Goal: Answer question/provide support

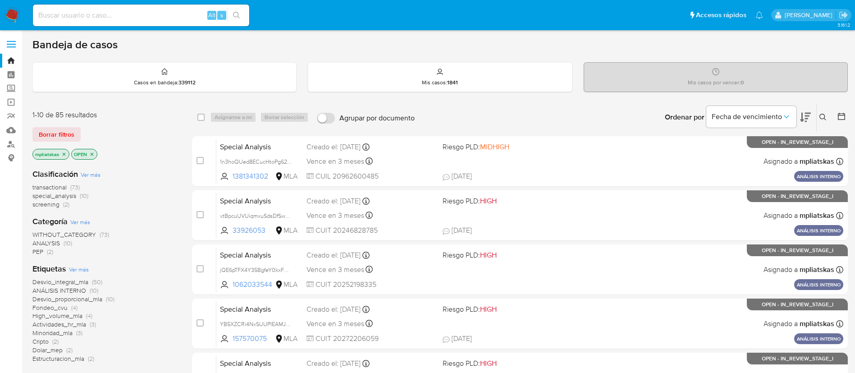
click at [19, 8] on img at bounding box center [12, 15] width 15 height 15
click at [14, 16] on img at bounding box center [12, 15] width 15 height 15
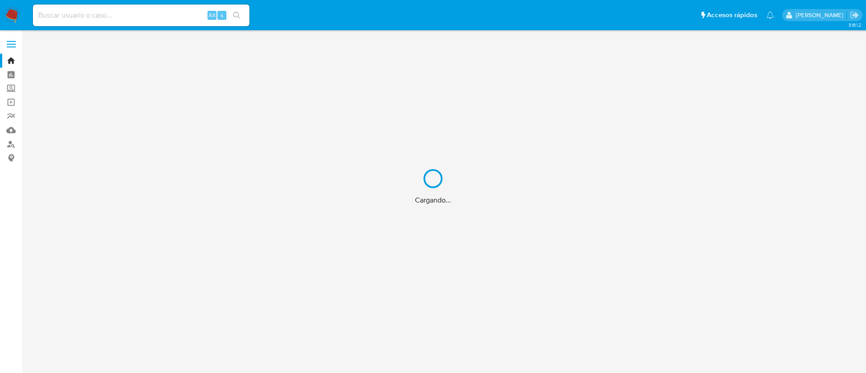
click at [179, 18] on div "Cargando..." at bounding box center [433, 186] width 866 height 373
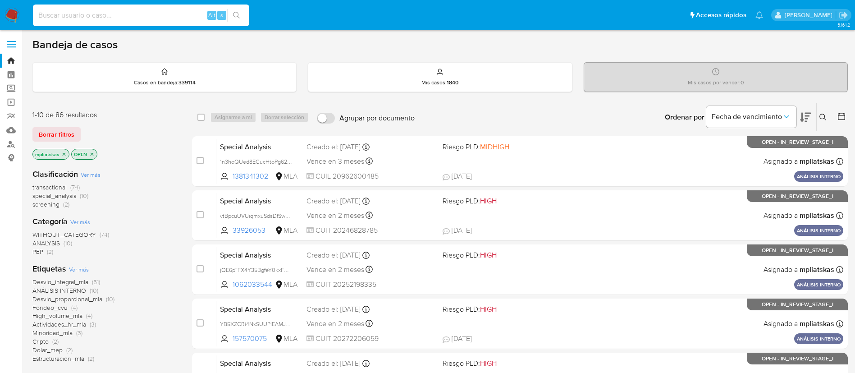
paste input "Ft1GhrFGgVpvSTljobKlboD2"
type input "Ft1GhrFGgVpvSTljobKlboD2"
click at [238, 12] on icon "search-icon" at bounding box center [236, 15] width 7 height 7
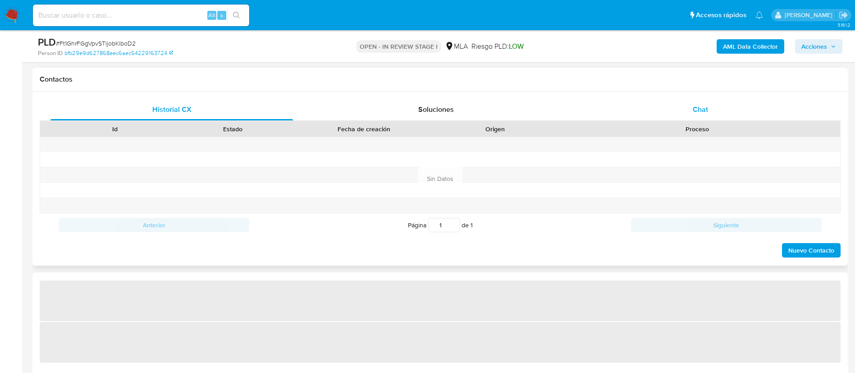
scroll to position [406, 0]
select select "10"
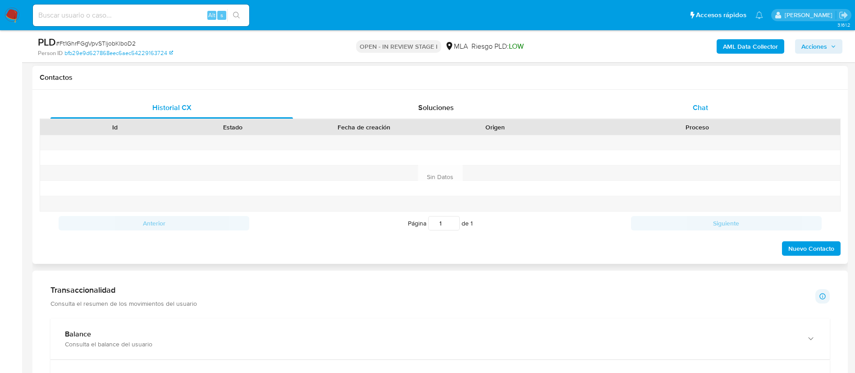
click at [664, 106] on div "Chat" at bounding box center [700, 108] width 243 height 22
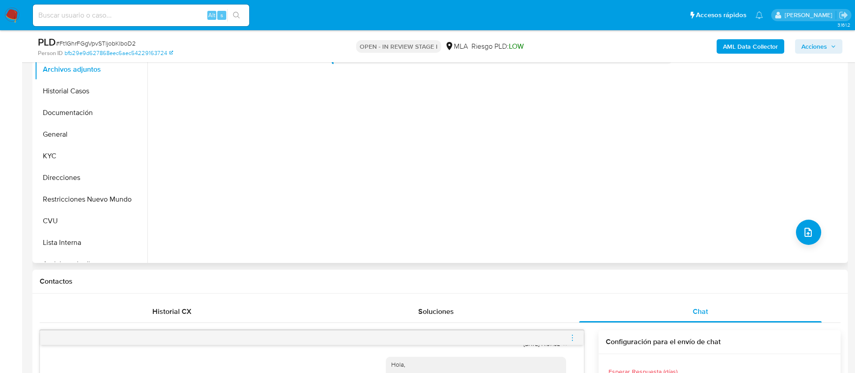
scroll to position [135, 0]
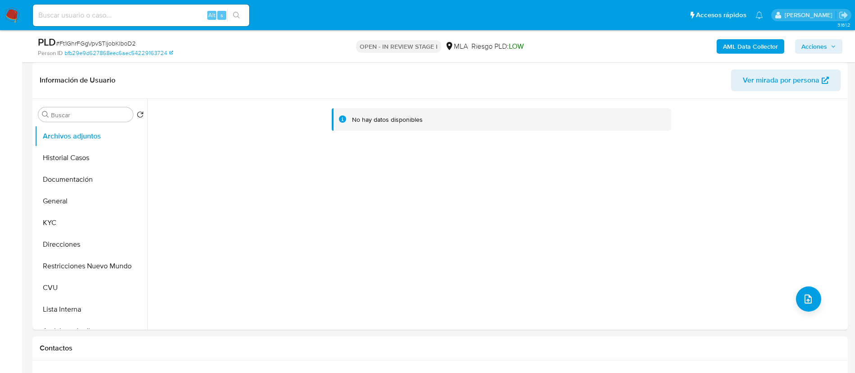
click at [60, 219] on button "KYC" at bounding box center [88, 223] width 106 height 22
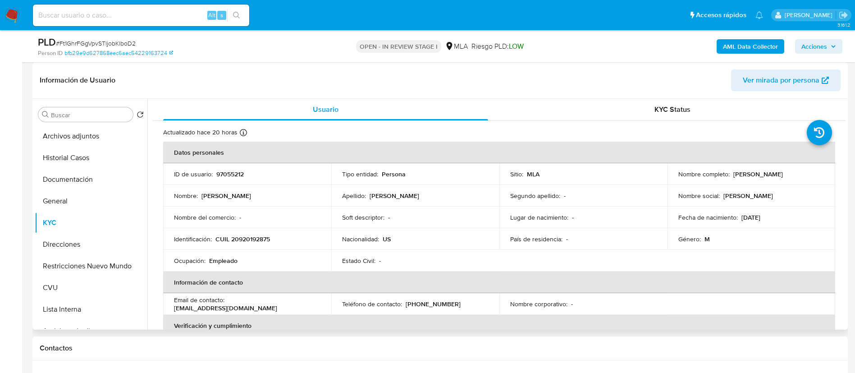
click at [236, 170] on p "97055212" at bounding box center [230, 174] width 28 height 8
copy p "97055212"
click at [751, 37] on div "AML Data Collector Acciones" at bounding box center [710, 46] width 266 height 21
click at [751, 48] on b "AML Data Collector" at bounding box center [750, 46] width 55 height 14
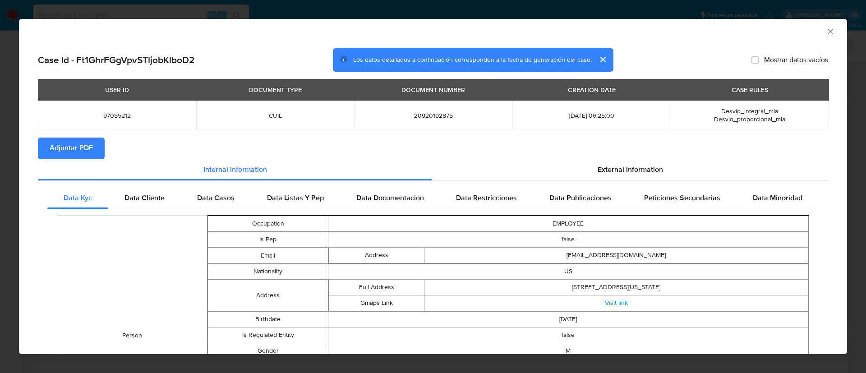
click at [96, 147] on button "Adjuntar PDF" at bounding box center [71, 149] width 67 height 22
click at [827, 32] on icon "Cerrar ventana" at bounding box center [829, 31] width 5 height 5
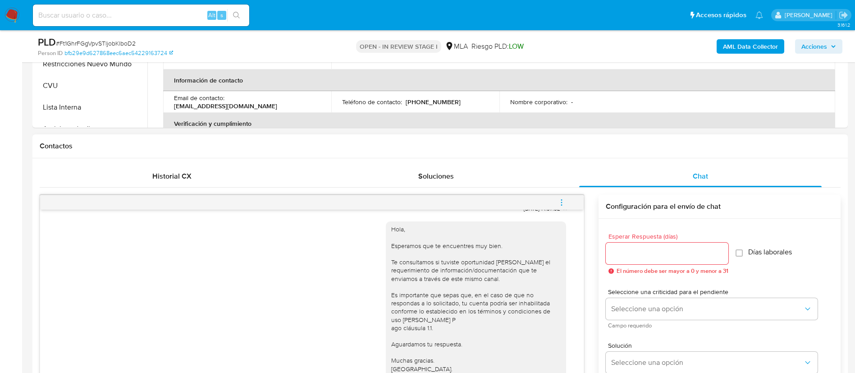
scroll to position [338, 0]
click at [553, 205] on button "menu-action" at bounding box center [562, 202] width 30 height 22
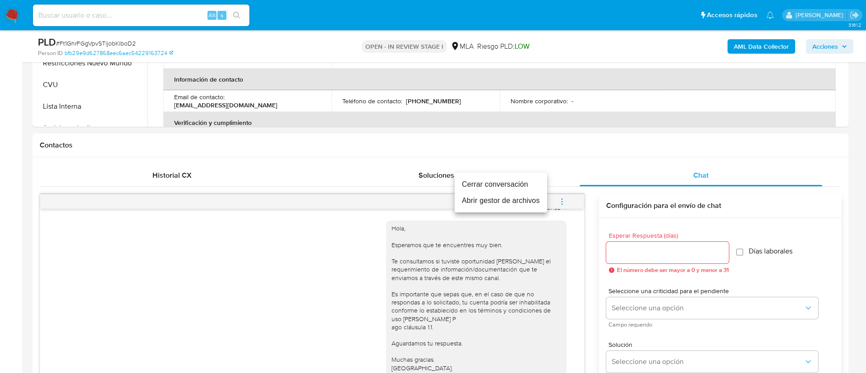
click at [530, 186] on li "Cerrar conversación" at bounding box center [501, 184] width 92 height 16
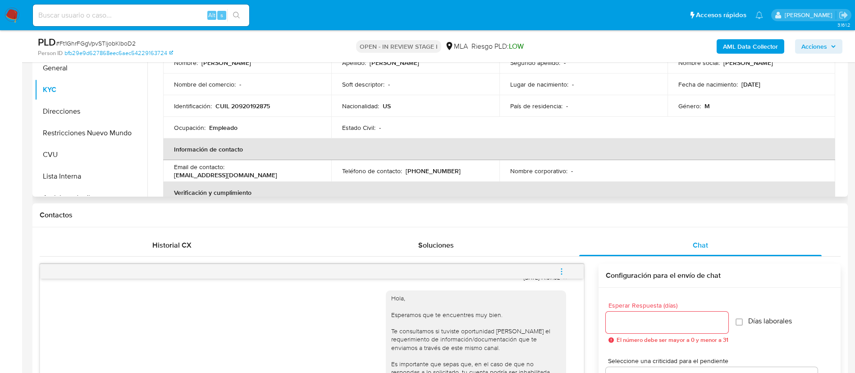
scroll to position [203, 0]
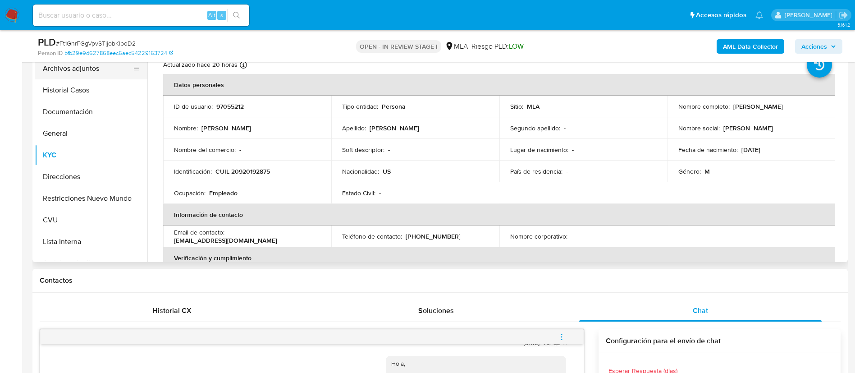
click at [83, 68] on button "Archivos adjuntos" at bounding box center [88, 69] width 106 height 22
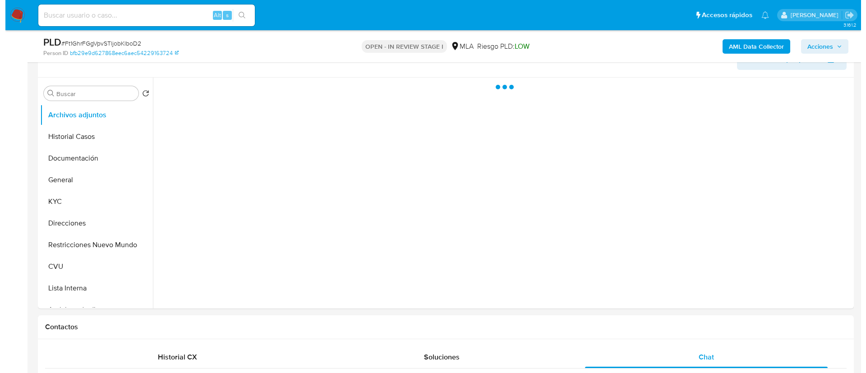
scroll to position [135, 0]
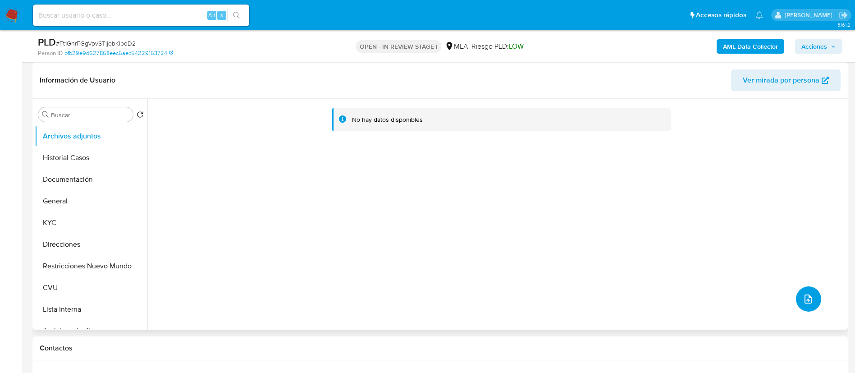
click at [805, 299] on icon "upload-file" at bounding box center [808, 299] width 11 height 11
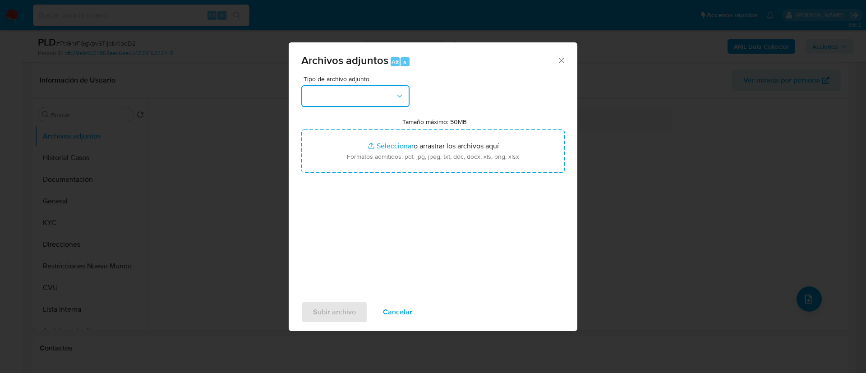
click at [365, 103] on button "button" at bounding box center [355, 96] width 108 height 22
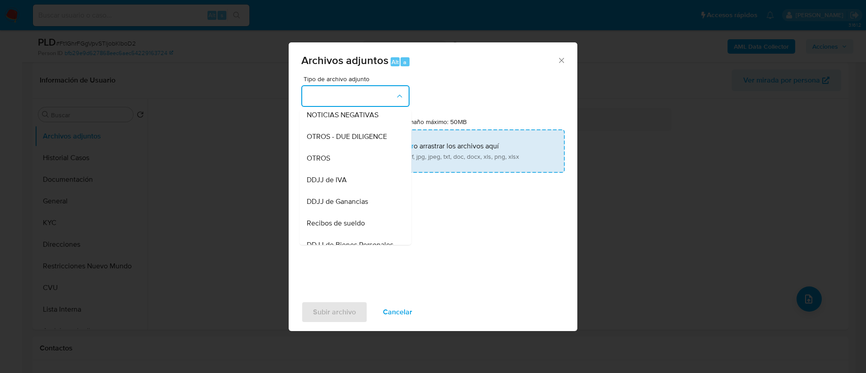
click at [367, 162] on div "OTROS" at bounding box center [353, 158] width 92 height 22
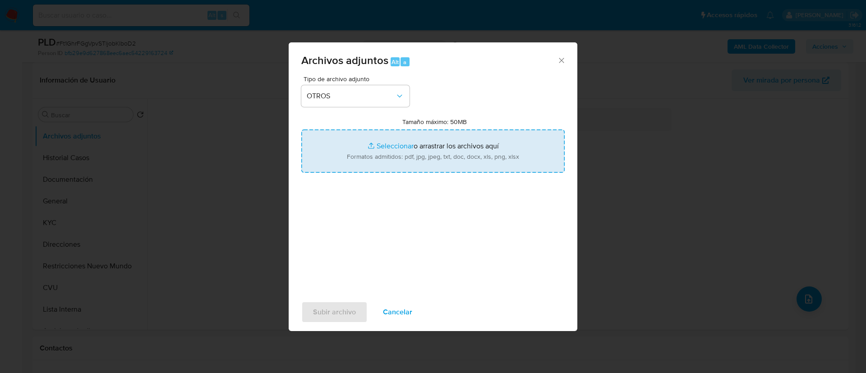
click at [367, 162] on input "Tamaño máximo: 50MB Seleccionar archivos" at bounding box center [432, 150] width 263 height 43
type input "C:\fakepath\97055212 Movimientos.xlsx"
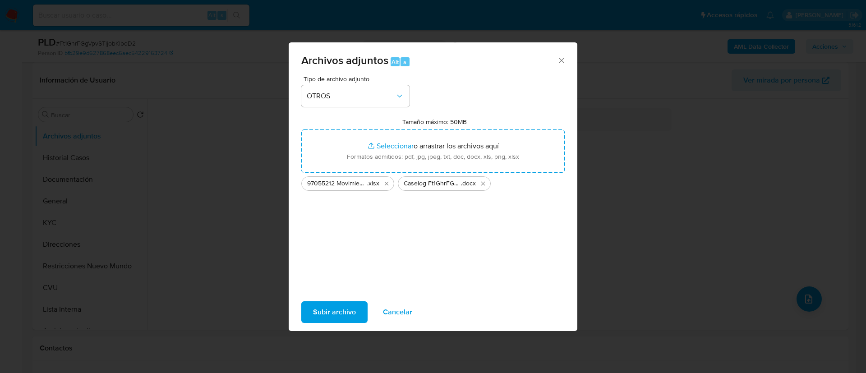
click at [342, 304] on span "Subir archivo" at bounding box center [334, 312] width 43 height 20
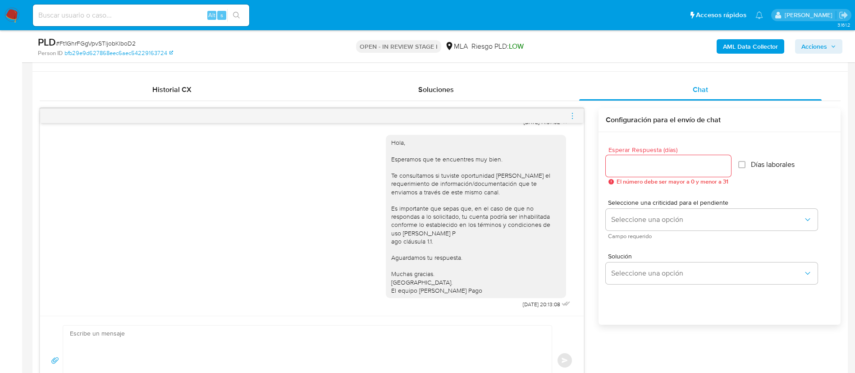
scroll to position [406, 0]
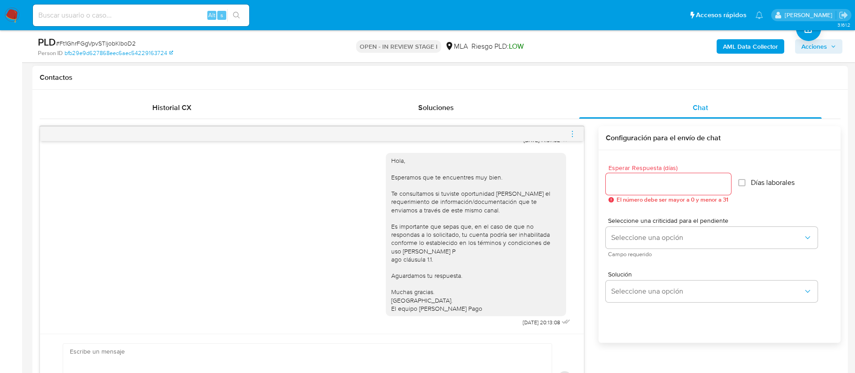
click at [569, 139] on span "menu-action" at bounding box center [573, 134] width 8 height 22
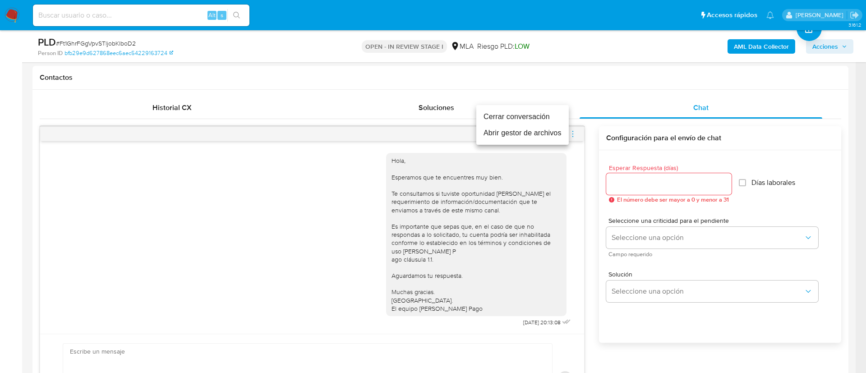
click at [544, 114] on li "Cerrar conversación" at bounding box center [522, 117] width 92 height 16
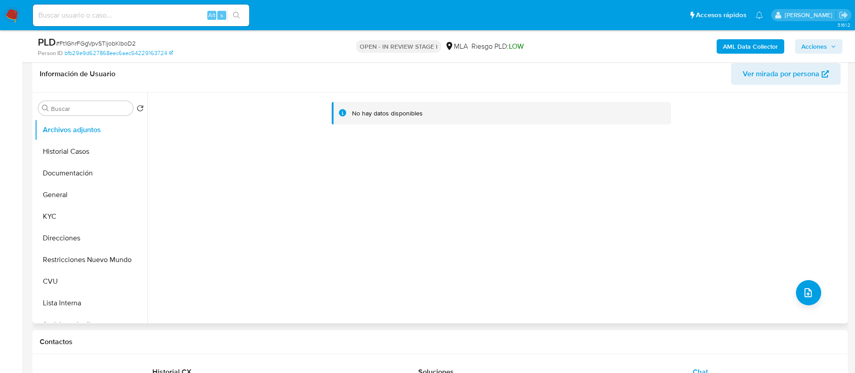
scroll to position [135, 0]
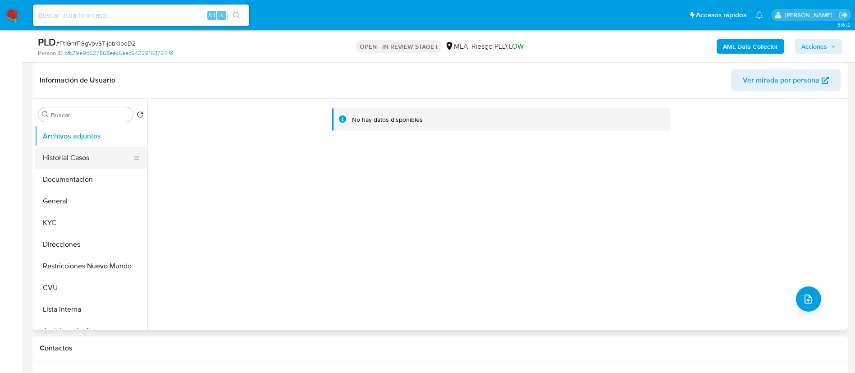
click at [74, 150] on button "Historial Casos" at bounding box center [88, 158] width 106 height 22
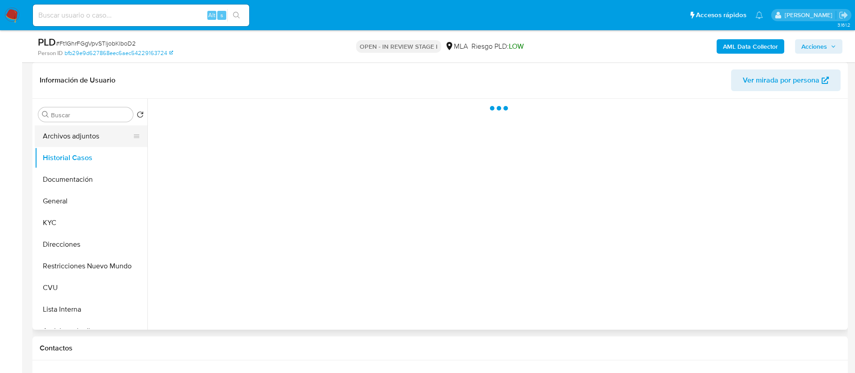
click at [79, 138] on button "Archivos adjuntos" at bounding box center [88, 136] width 106 height 22
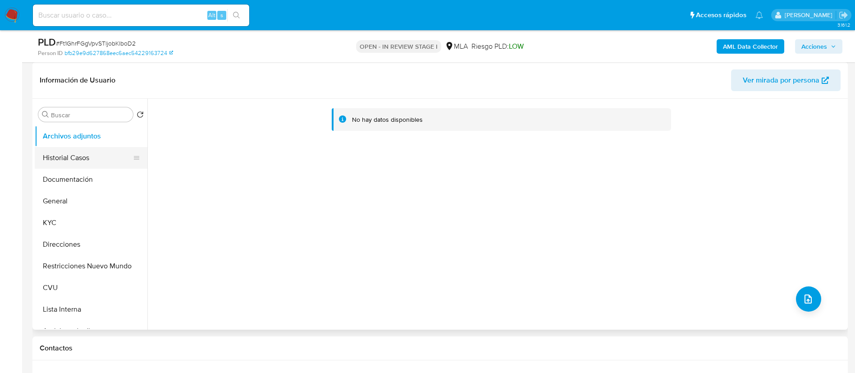
click at [87, 154] on button "Historial Casos" at bounding box center [88, 158] width 106 height 22
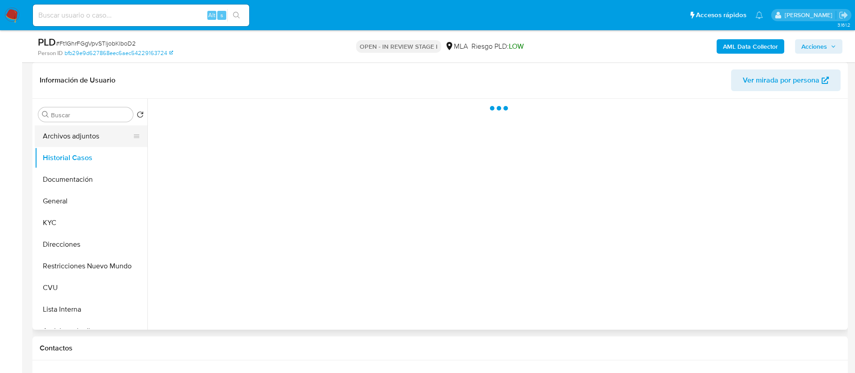
click at [81, 139] on button "Archivos adjuntos" at bounding box center [88, 136] width 106 height 22
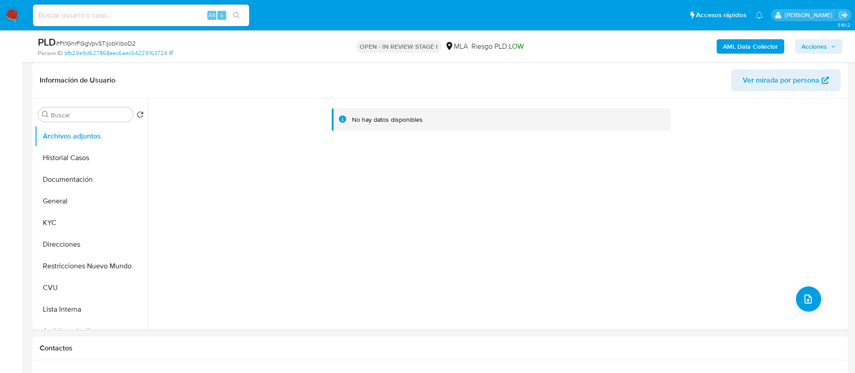
click at [726, 42] on b "AML Data Collector" at bounding box center [750, 46] width 55 height 14
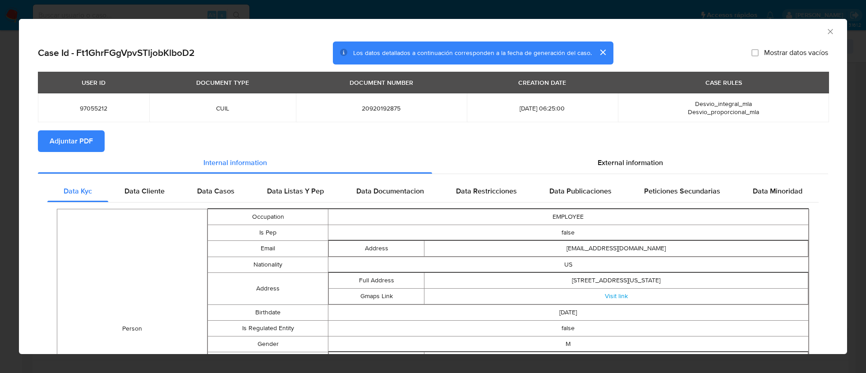
click at [826, 28] on icon "Cerrar ventana" at bounding box center [830, 31] width 9 height 9
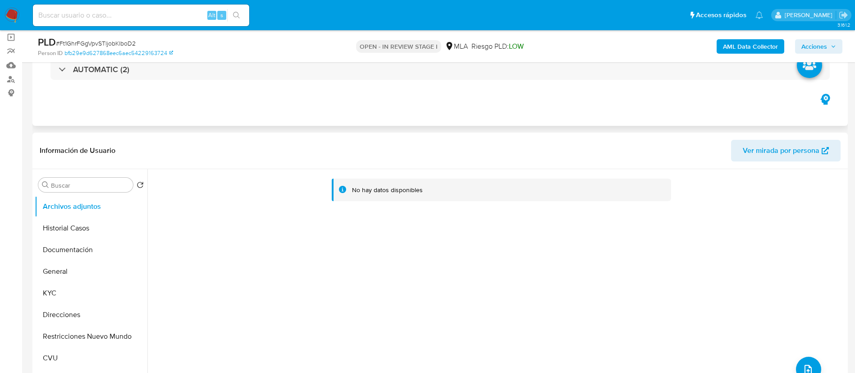
scroll to position [0, 0]
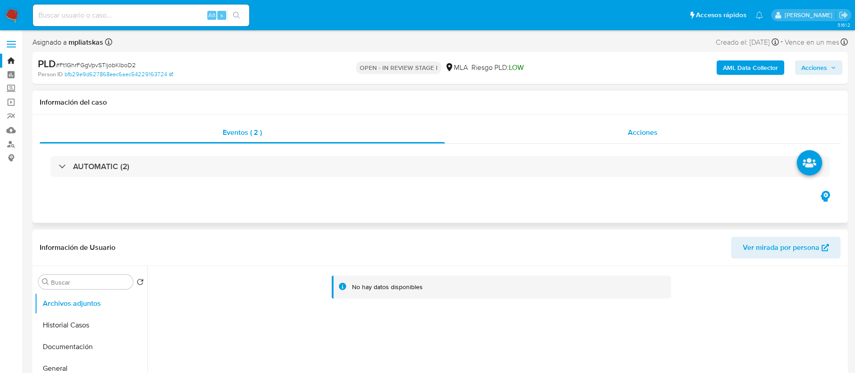
click at [575, 142] on div "Acciones" at bounding box center [643, 133] width 396 height 22
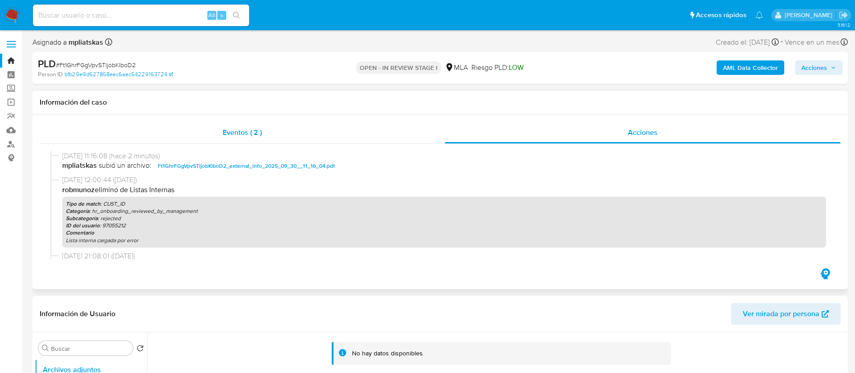
click at [273, 123] on div "Eventos ( 2 )" at bounding box center [242, 133] width 405 height 22
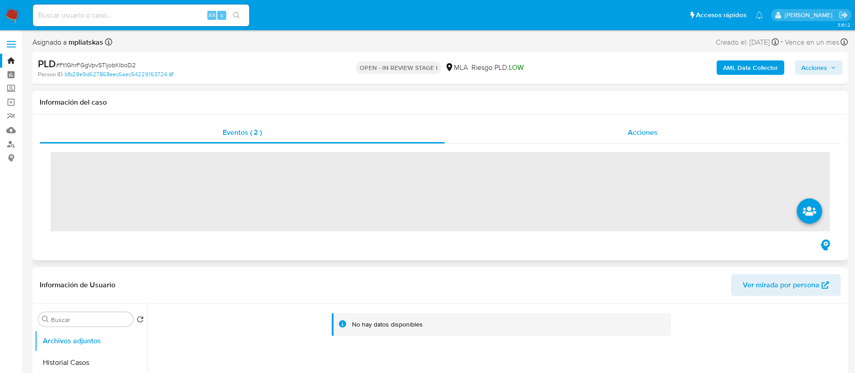
click at [456, 127] on div "Acciones" at bounding box center [643, 133] width 396 height 22
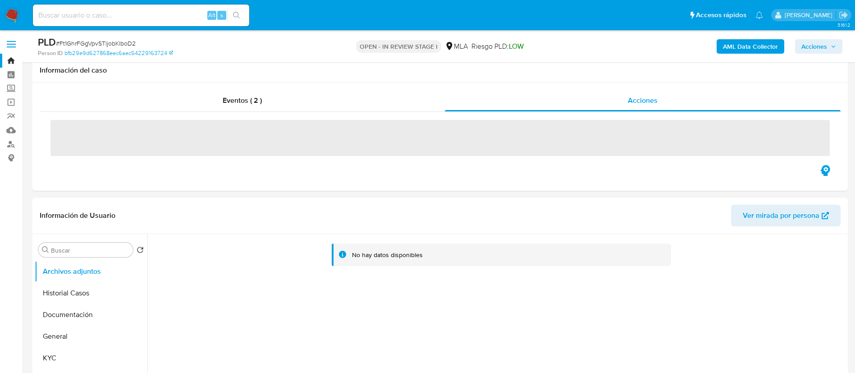
scroll to position [135, 0]
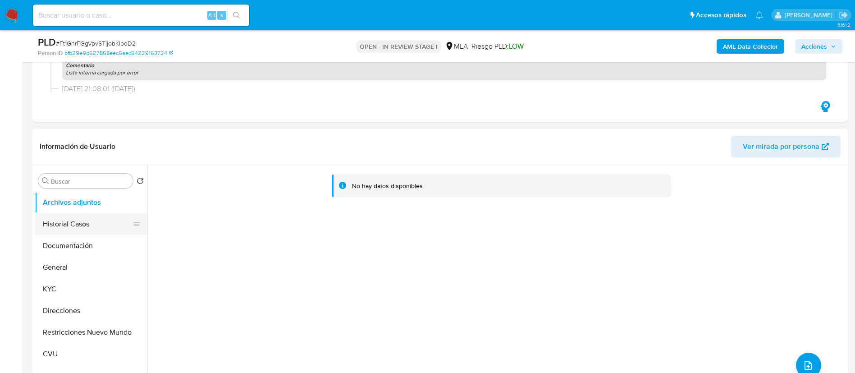
click at [59, 225] on button "Historial Casos" at bounding box center [88, 224] width 106 height 22
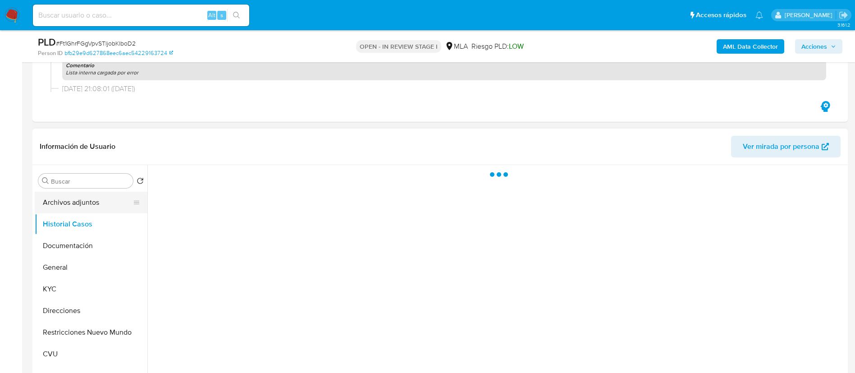
click at [64, 208] on button "Archivos adjuntos" at bounding box center [88, 203] width 106 height 22
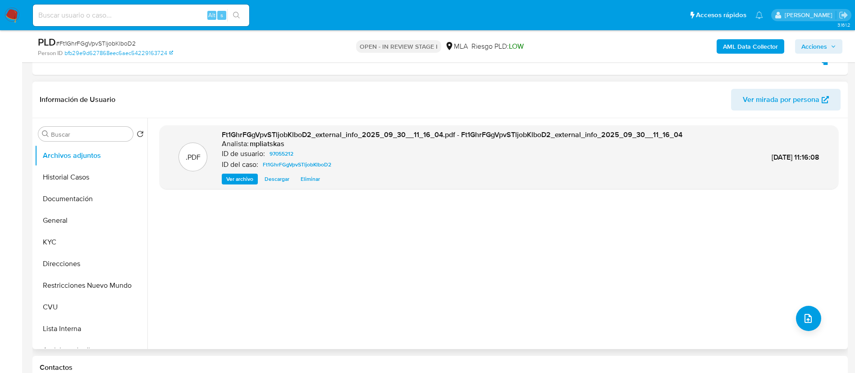
scroll to position [203, 0]
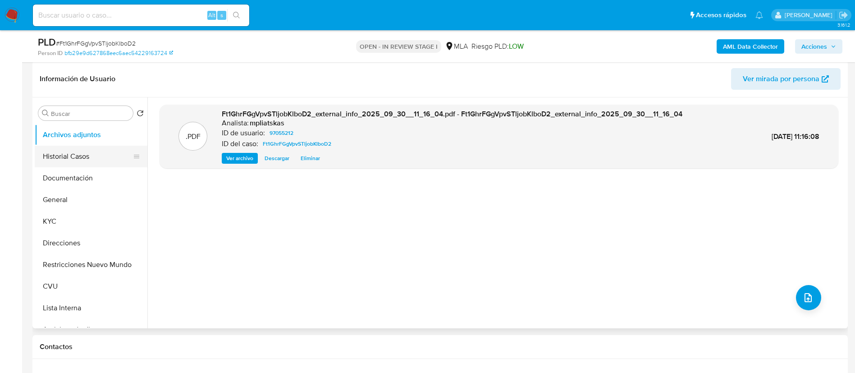
click at [87, 157] on button "Historial Casos" at bounding box center [88, 157] width 106 height 22
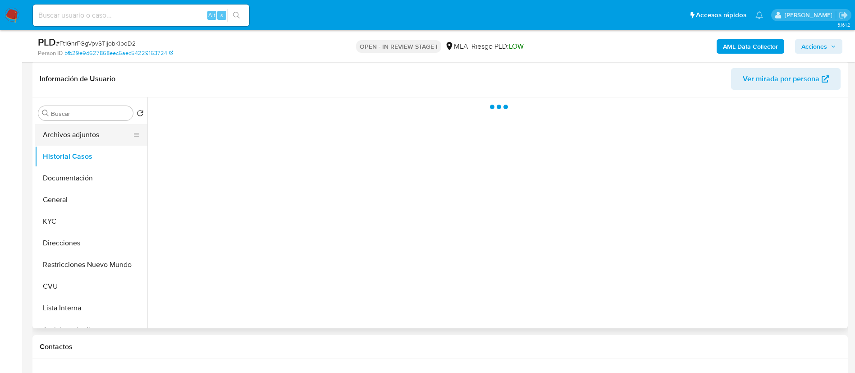
click at [75, 133] on button "Archivos adjuntos" at bounding box center [88, 135] width 106 height 22
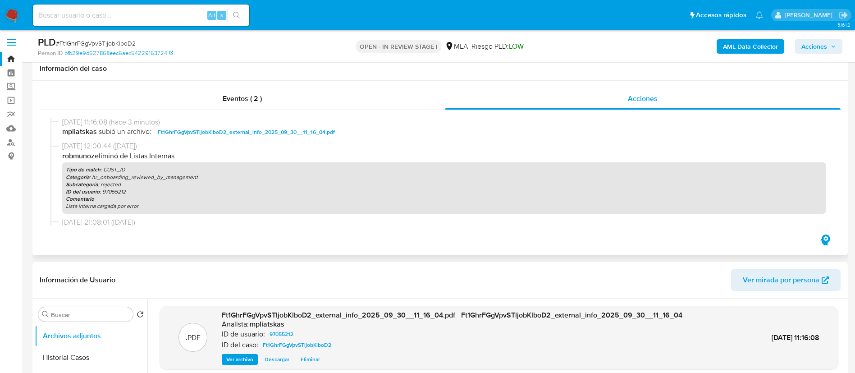
scroll to position [0, 0]
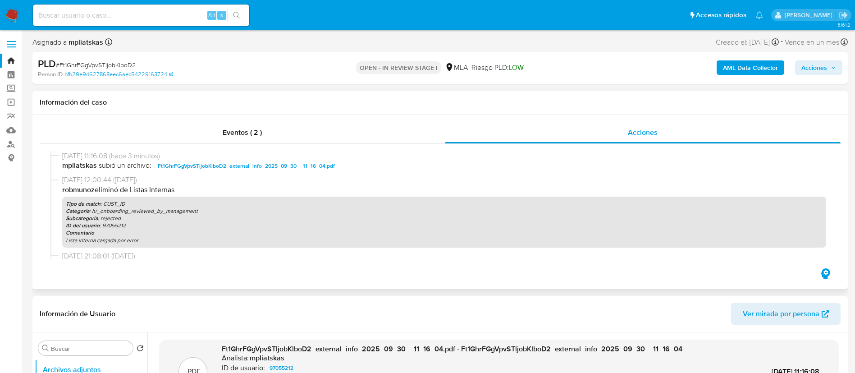
click at [293, 145] on div at bounding box center [440, 205] width 801 height 123
click at [285, 135] on div "Eventos ( 2 )" at bounding box center [242, 133] width 405 height 22
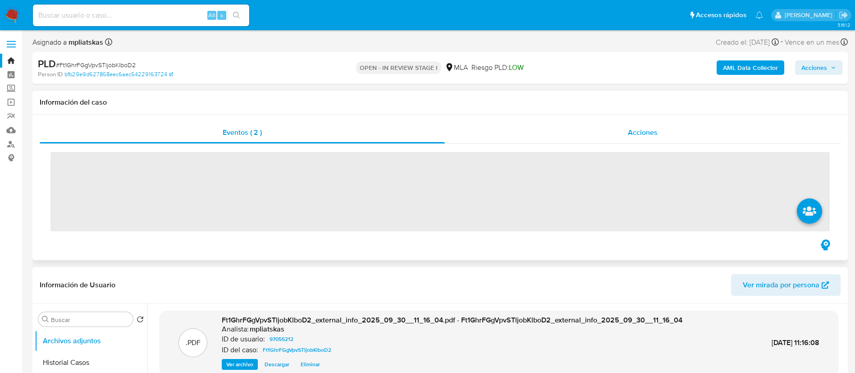
click at [529, 126] on div "Acciones" at bounding box center [643, 133] width 396 height 22
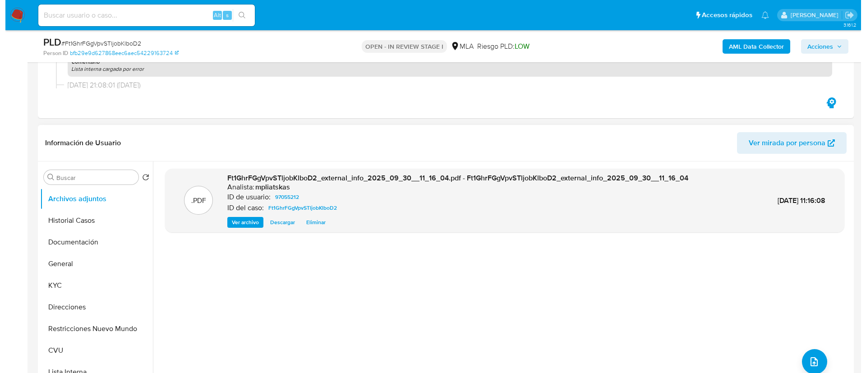
scroll to position [203, 0]
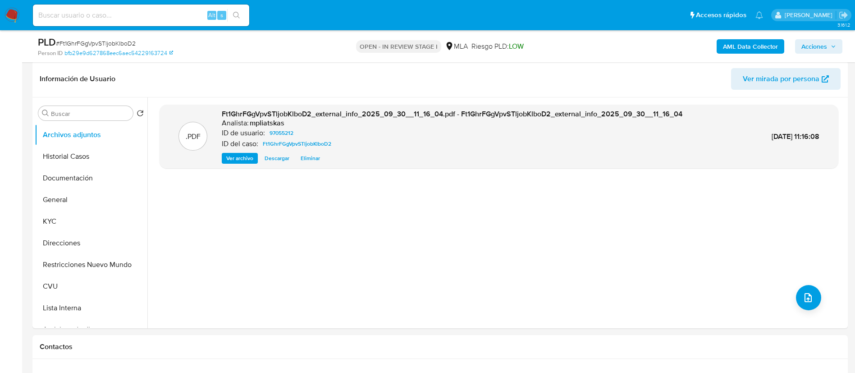
click at [749, 51] on b "AML Data Collector" at bounding box center [750, 46] width 55 height 14
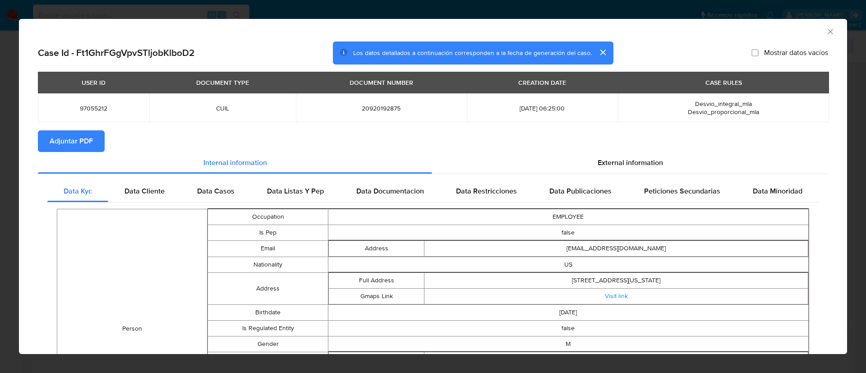
click at [95, 138] on button "Adjuntar PDF" at bounding box center [71, 141] width 67 height 22
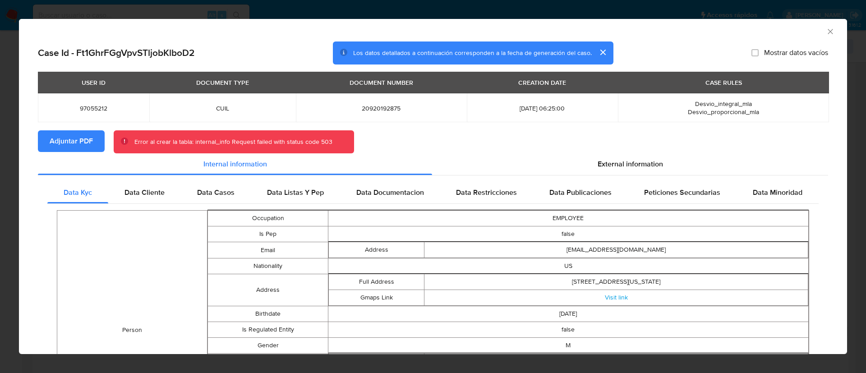
drag, startPoint x: 823, startPoint y: 31, endPoint x: 846, endPoint y: 123, distance: 94.9
click at [826, 31] on icon "Cerrar ventana" at bounding box center [830, 31] width 9 height 9
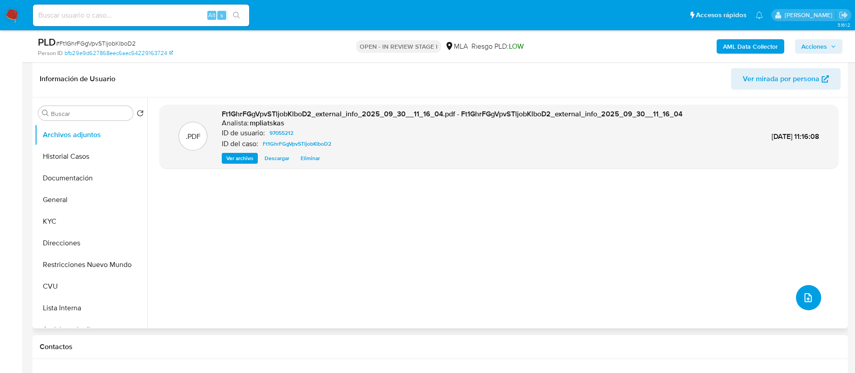
click at [808, 287] on button "upload-file" at bounding box center [808, 297] width 25 height 25
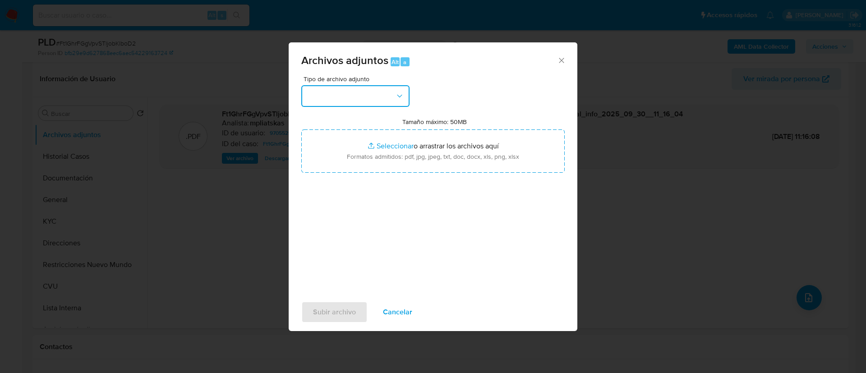
click at [377, 92] on button "button" at bounding box center [355, 96] width 108 height 22
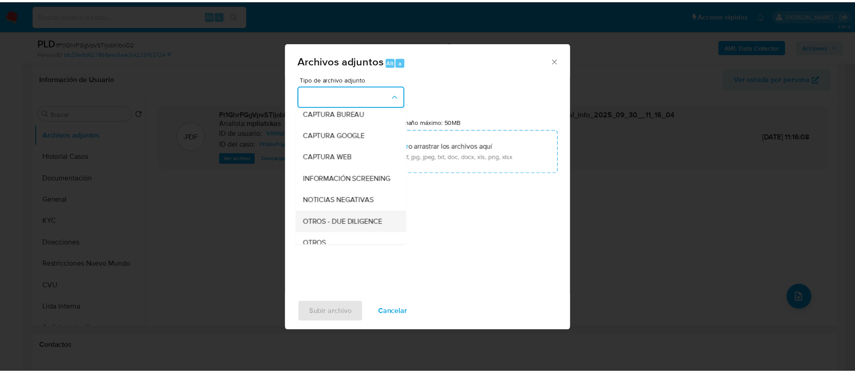
scroll to position [135, 0]
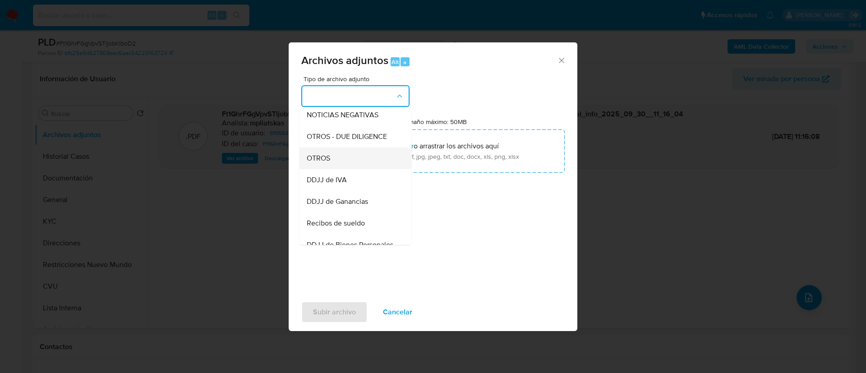
click at [365, 165] on div "OTROS" at bounding box center [353, 158] width 92 height 22
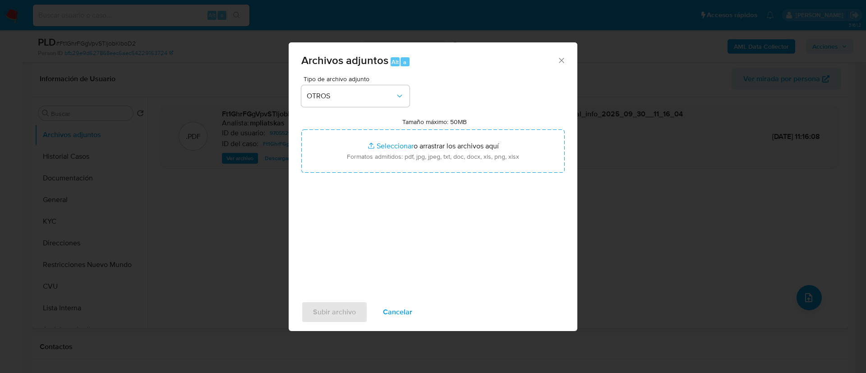
click at [365, 165] on input "Tamaño máximo: 50MB Seleccionar archivos" at bounding box center [432, 150] width 263 height 43
type input "C:\fakepath\97055212 Movimientos.xlsx"
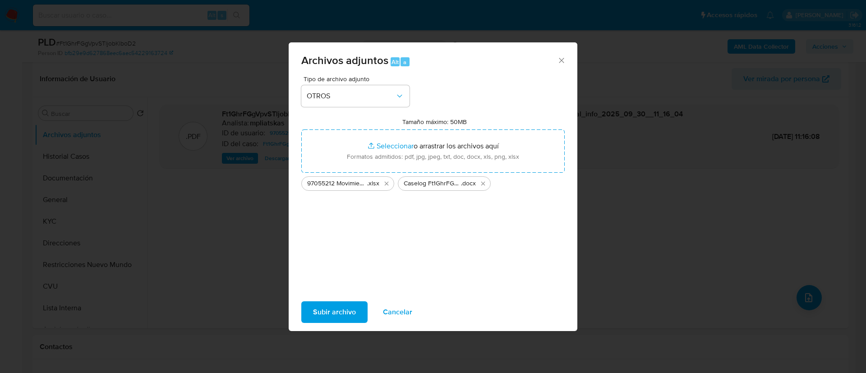
click at [348, 316] on span "Subir archivo" at bounding box center [334, 312] width 43 height 20
click at [399, 317] on span "Cancelar" at bounding box center [397, 312] width 29 height 20
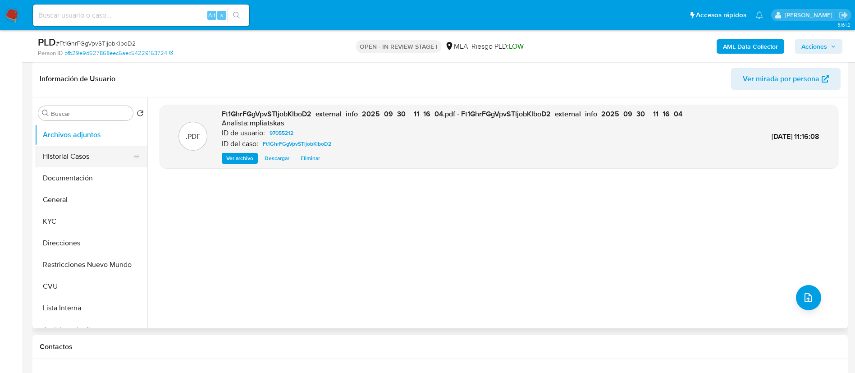
click at [86, 155] on button "Historial Casos" at bounding box center [88, 157] width 106 height 22
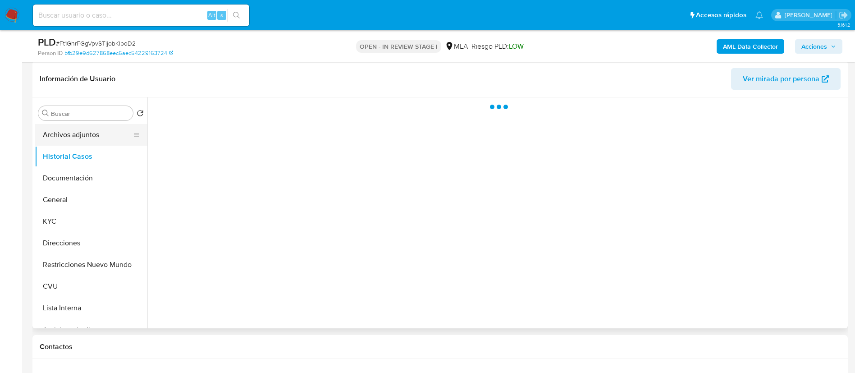
click at [76, 134] on button "Archivos adjuntos" at bounding box center [88, 135] width 106 height 22
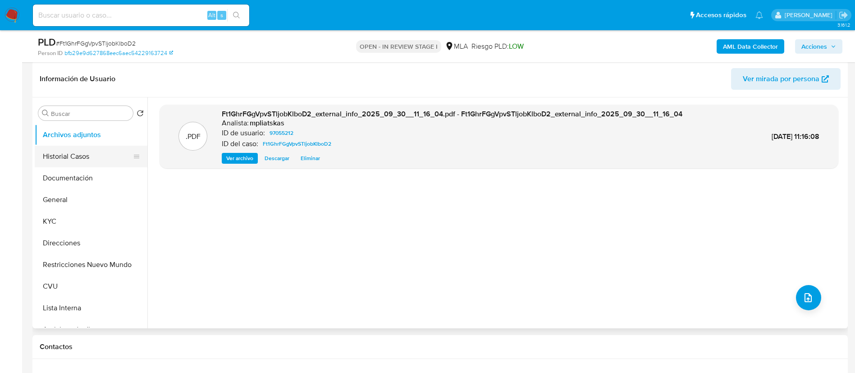
click at [87, 157] on button "Historial Casos" at bounding box center [88, 157] width 106 height 22
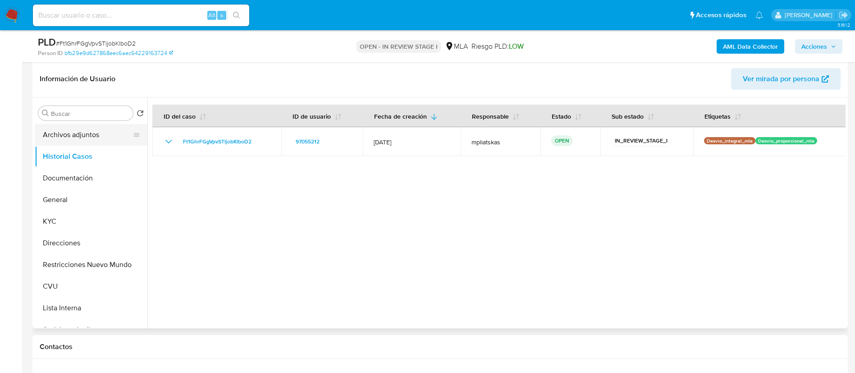
click at [75, 138] on button "Archivos adjuntos" at bounding box center [88, 135] width 106 height 22
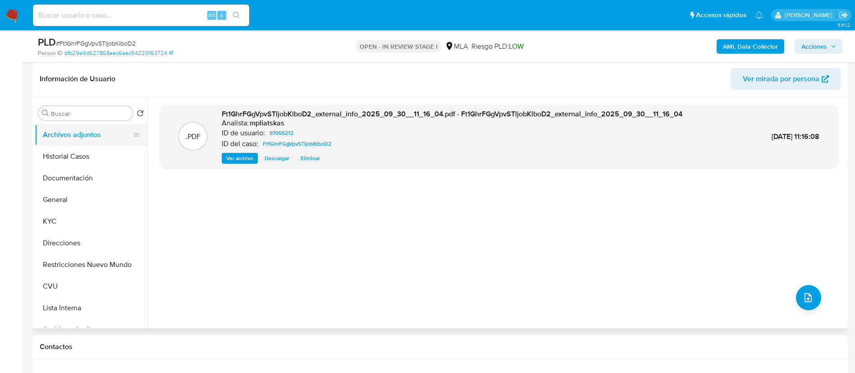
drag, startPoint x: 92, startPoint y: 150, endPoint x: 92, endPoint y: 141, distance: 9.5
click at [92, 151] on button "Historial Casos" at bounding box center [91, 157] width 113 height 22
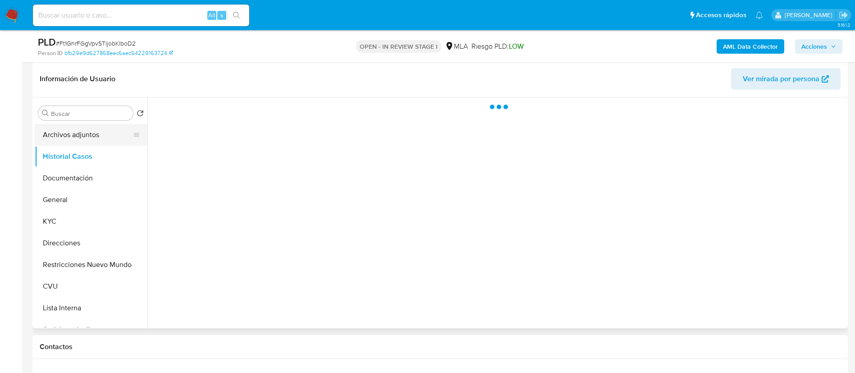
click at [92, 137] on button "Archivos adjuntos" at bounding box center [88, 135] width 106 height 22
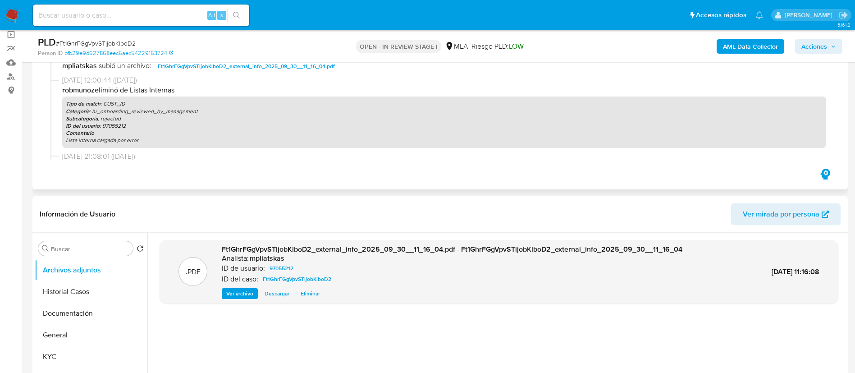
scroll to position [0, 0]
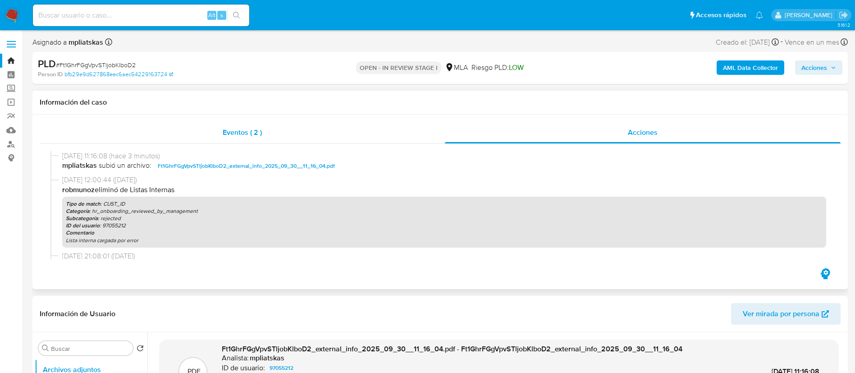
click at [336, 133] on div "Eventos ( 2 )" at bounding box center [242, 133] width 405 height 22
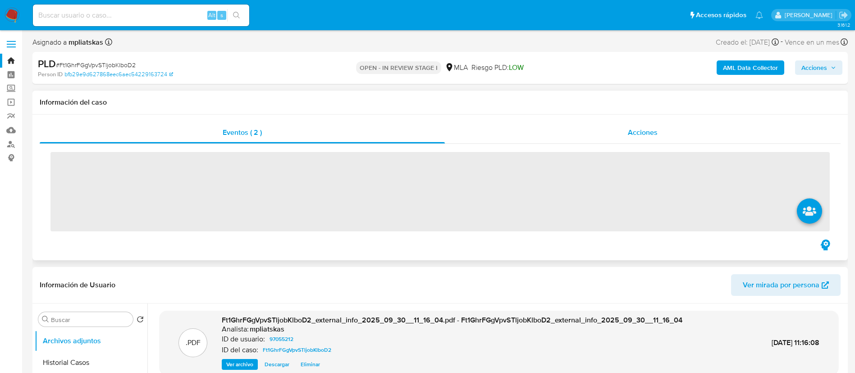
click at [465, 125] on div "Acciones" at bounding box center [643, 133] width 396 height 22
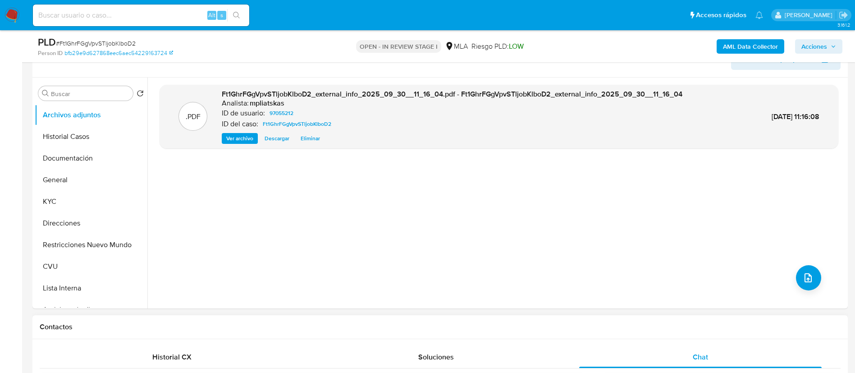
scroll to position [203, 0]
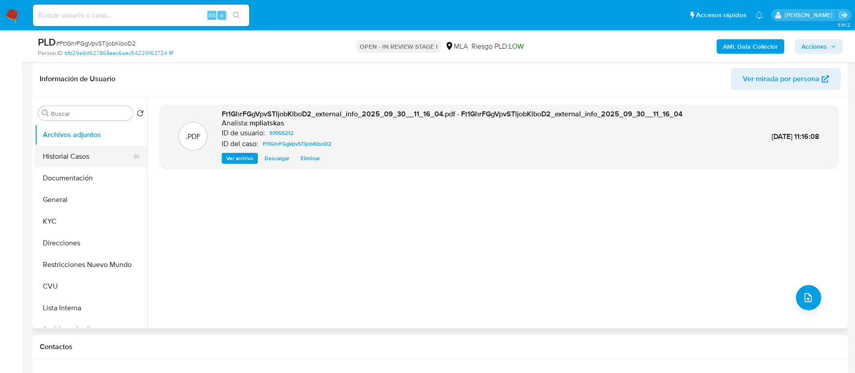
click at [72, 157] on button "Historial Casos" at bounding box center [88, 157] width 106 height 22
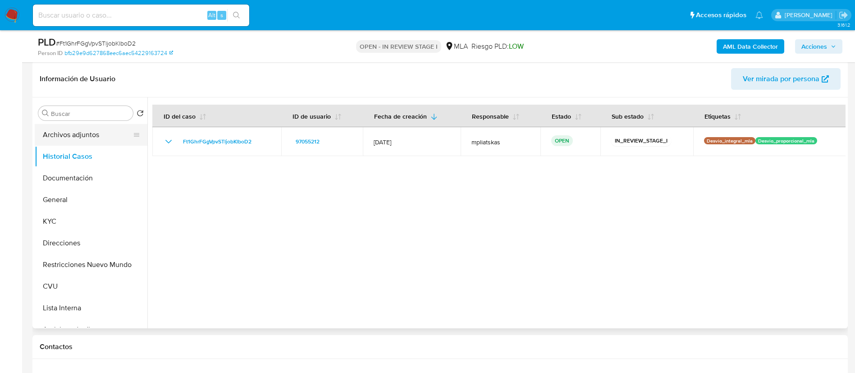
click at [74, 140] on button "Archivos adjuntos" at bounding box center [88, 135] width 106 height 22
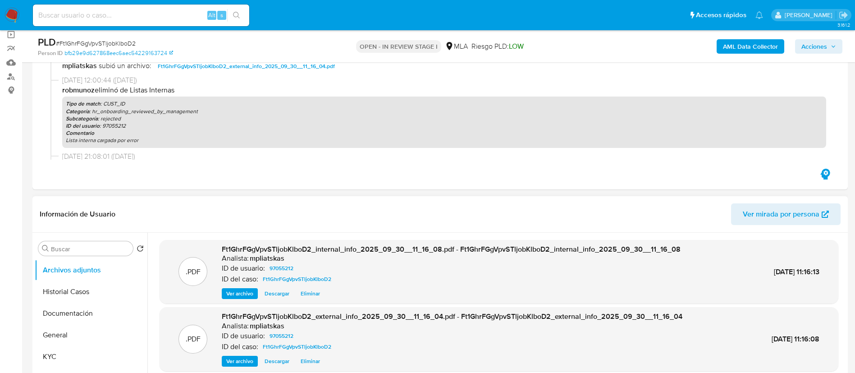
scroll to position [0, 0]
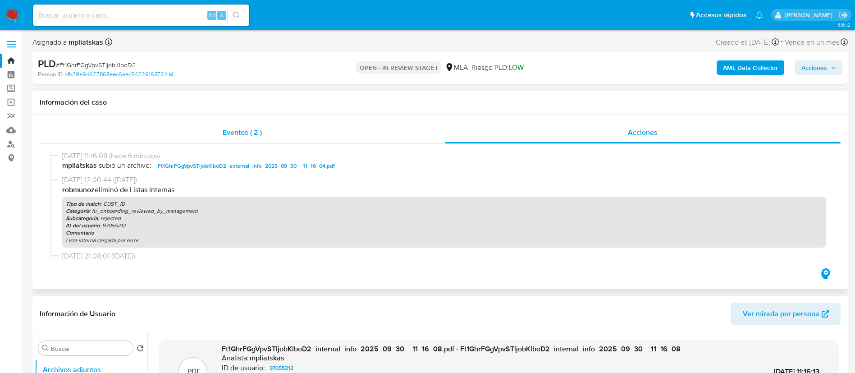
click at [323, 136] on div "Eventos ( 2 )" at bounding box center [242, 133] width 405 height 22
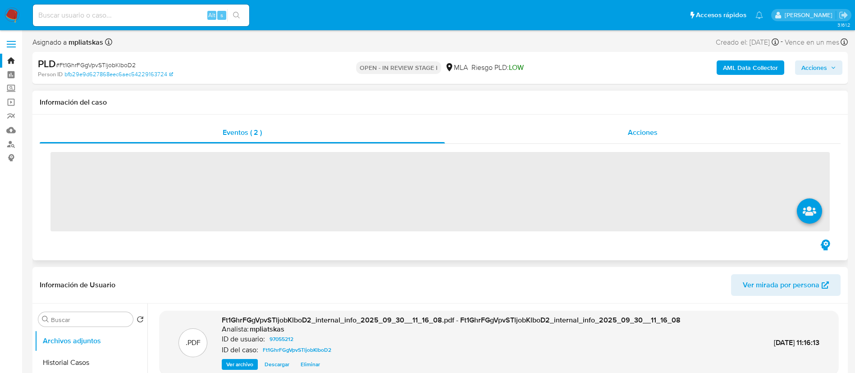
click at [453, 125] on div "Acciones" at bounding box center [643, 133] width 396 height 22
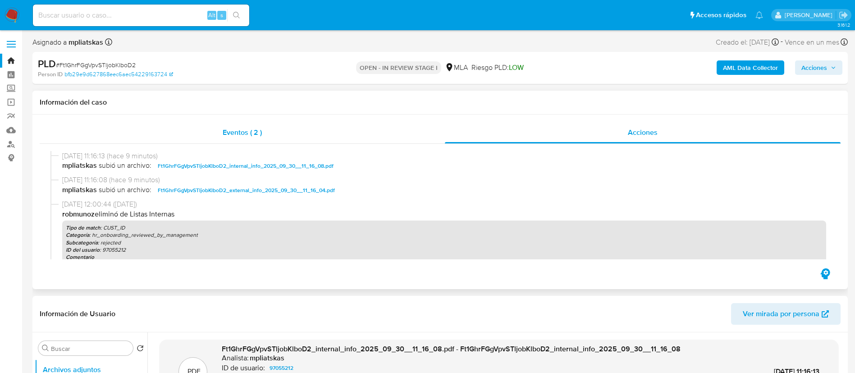
click at [336, 134] on div "Eventos ( 2 )" at bounding box center [242, 133] width 405 height 22
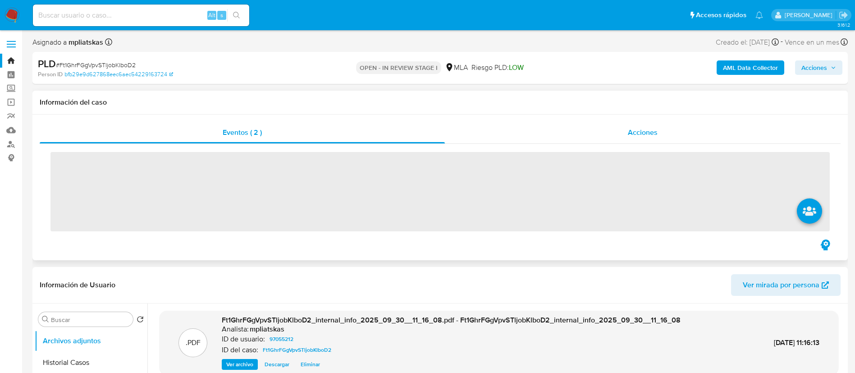
click at [460, 123] on div "Acciones" at bounding box center [643, 133] width 396 height 22
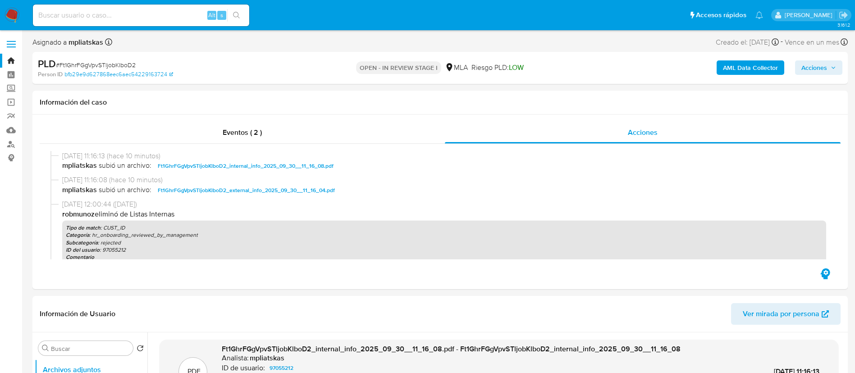
click at [183, 18] on input at bounding box center [141, 15] width 216 height 12
paste input "6tnlRJg3XAACzMMQssFRLpUb"
type input "6tnlRJg3XAACzMMQssFRLpUb"
click at [239, 22] on div "6tnlRJg3XAACzMMQssFRLpUb Alt s" at bounding box center [141, 15] width 216 height 25
click at [235, 18] on icon "search-icon" at bounding box center [236, 15] width 7 height 7
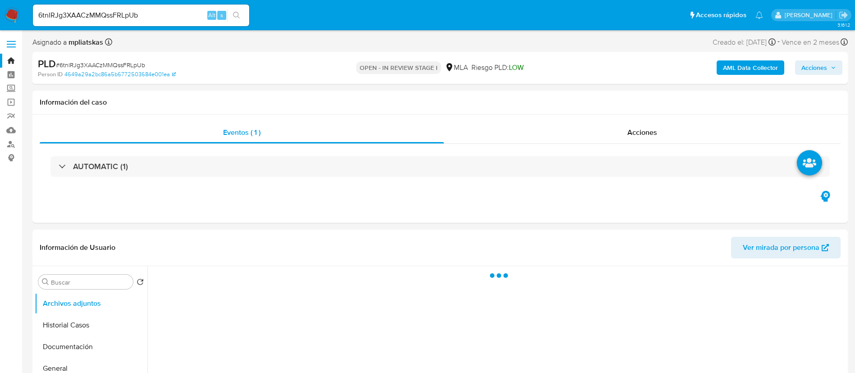
select select "10"
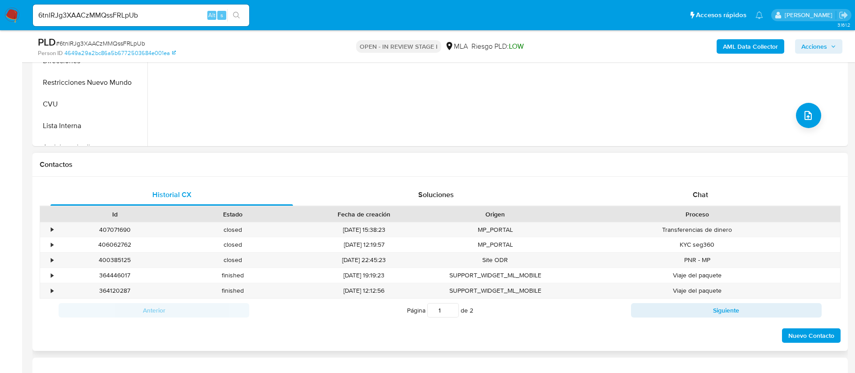
scroll to position [338, 0]
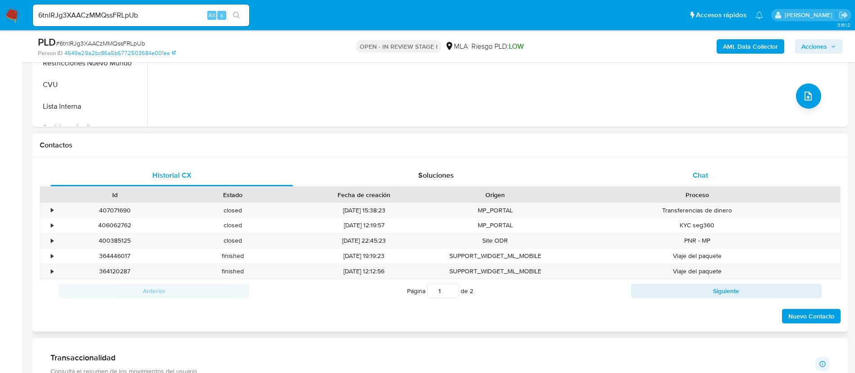
click at [683, 175] on div "Chat" at bounding box center [700, 176] width 243 height 22
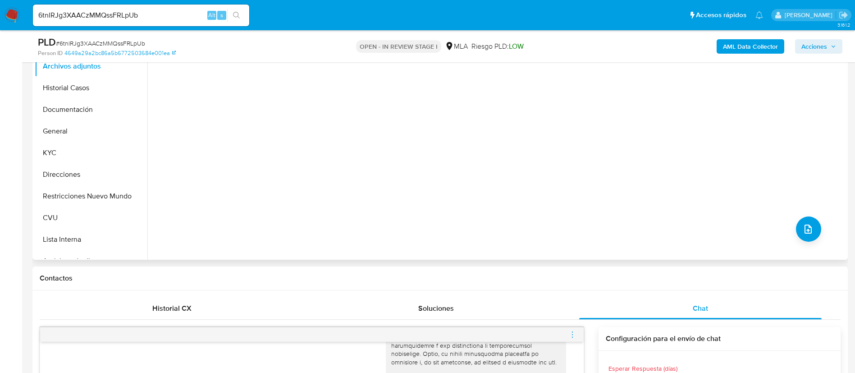
scroll to position [135, 0]
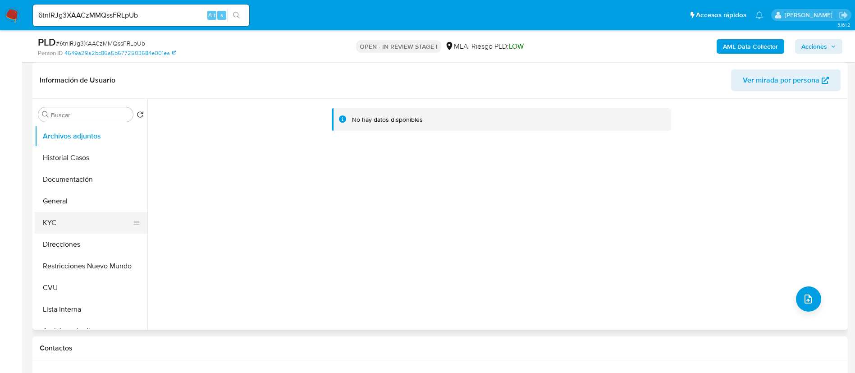
click at [67, 224] on button "KYC" at bounding box center [88, 223] width 106 height 22
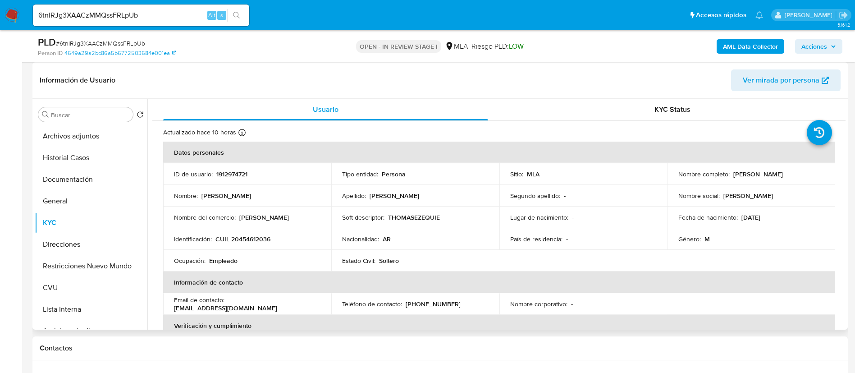
click at [224, 168] on td "ID de usuario : 1912974721" at bounding box center [247, 174] width 168 height 22
copy p "1912974721"
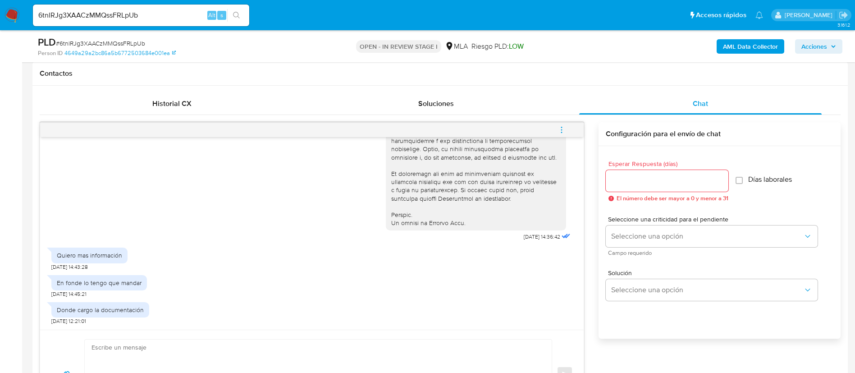
scroll to position [541, 0]
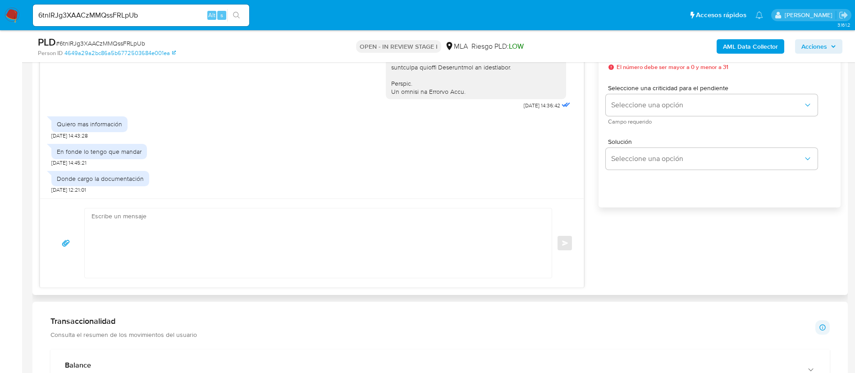
click at [358, 274] on textarea at bounding box center [316, 242] width 449 height 69
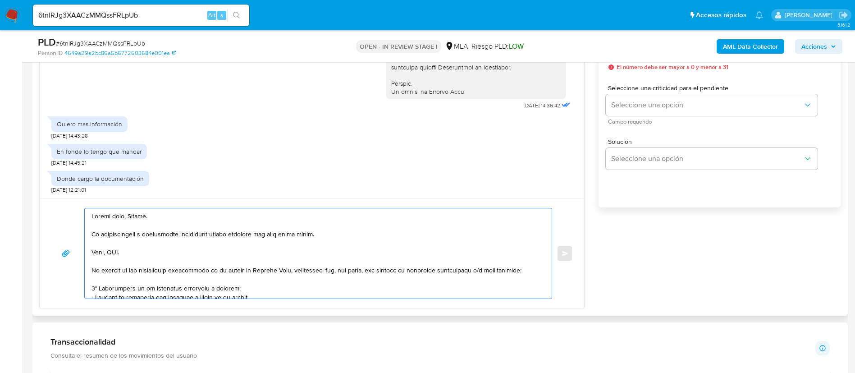
click at [111, 249] on textarea at bounding box center [316, 253] width 449 height 90
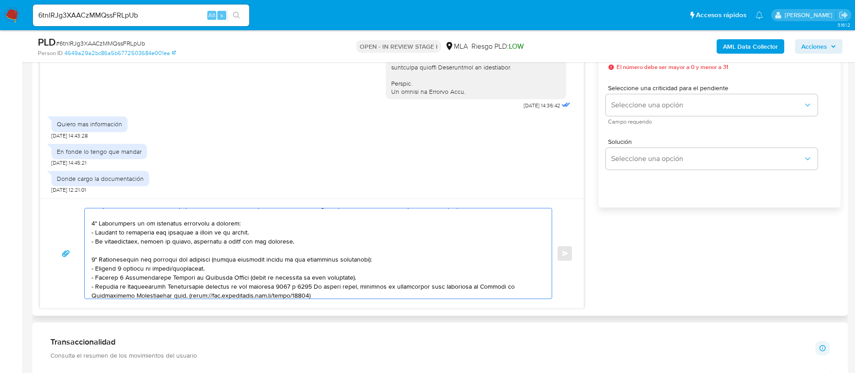
scroll to position [68, 0]
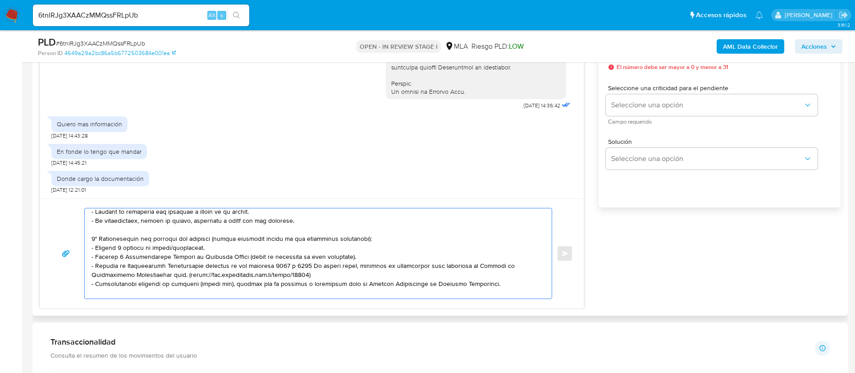
click at [164, 220] on textarea at bounding box center [316, 253] width 449 height 90
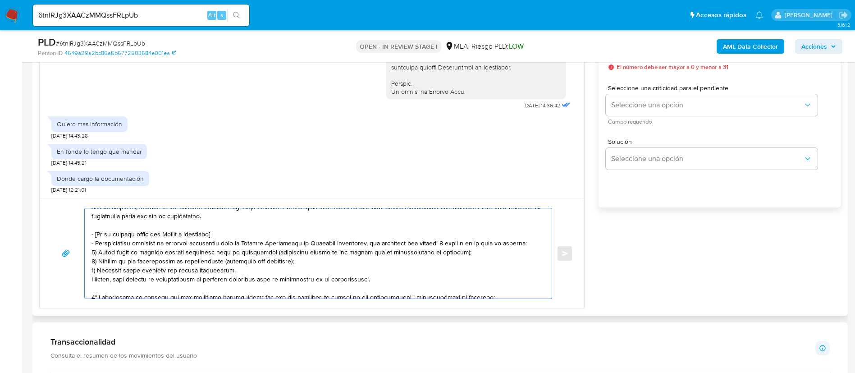
scroll to position [203, 0]
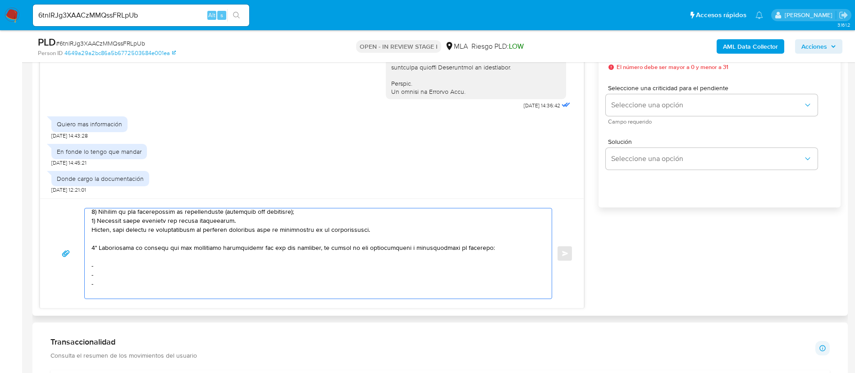
drag, startPoint x: 92, startPoint y: 251, endPoint x: 384, endPoint y: 230, distance: 292.5
click at [384, 230] on textarea at bounding box center [316, 253] width 449 height 90
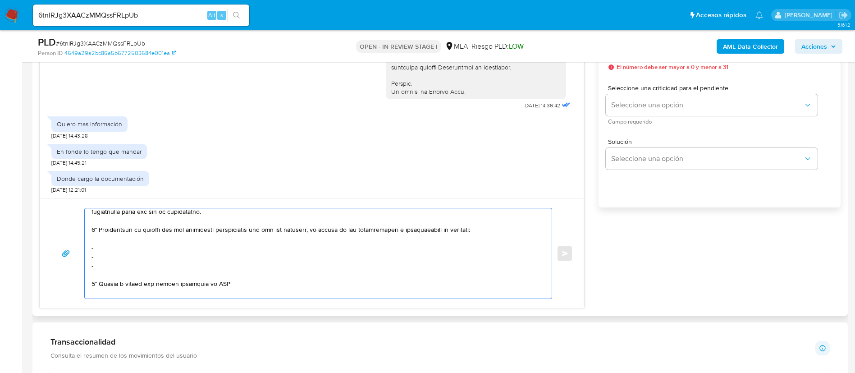
scroll to position [149, 0]
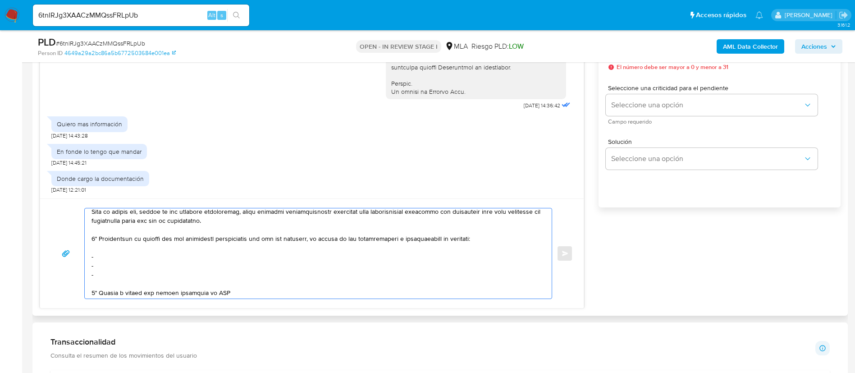
click at [172, 262] on textarea at bounding box center [316, 253] width 449 height 90
click at [167, 257] on textarea at bounding box center [316, 253] width 449 height 90
paste textarea "Fupet Servicios De Pago Sa - 30717585921"
click at [140, 272] on textarea at bounding box center [316, 253] width 449 height 90
click at [133, 266] on textarea at bounding box center [316, 253] width 449 height 90
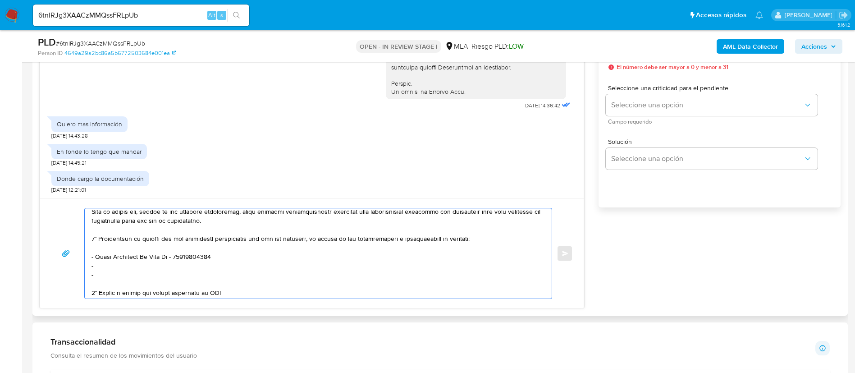
paste textarea "Nadia Abigail Corsi - CUIL 27444895565"
click at [135, 275] on textarea at bounding box center [316, 253] width 449 height 90
paste textarea "Tomas Agustin Di Landro - CUIL 20456264256"
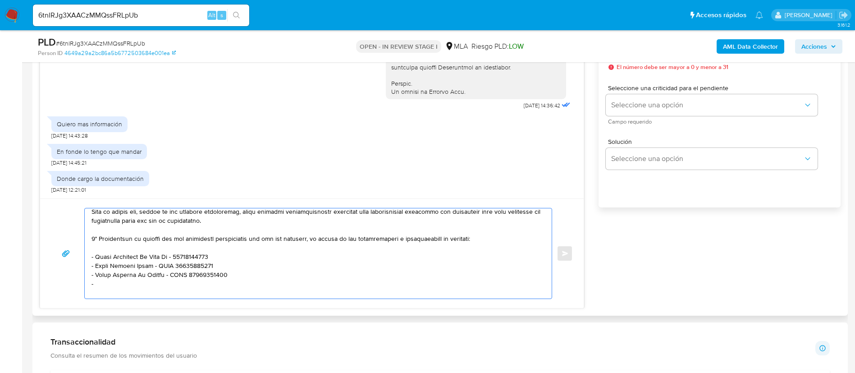
paste textarea "Netzjaj Srl - CUIL 30717965554"
paste textarea "Bpmupsrl - CUIL 30717039501"
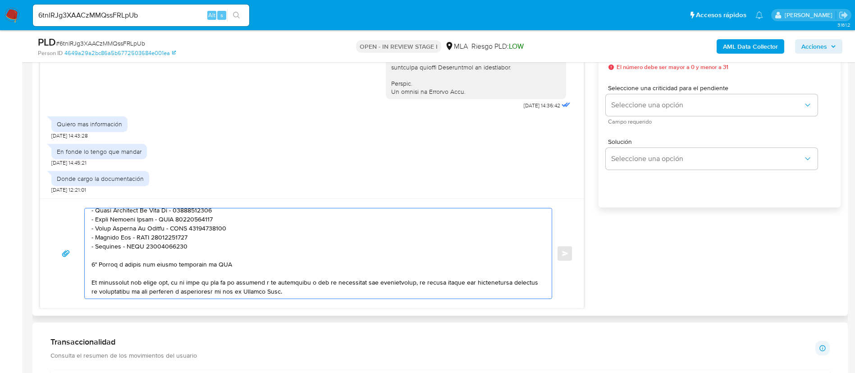
scroll to position [216, 0]
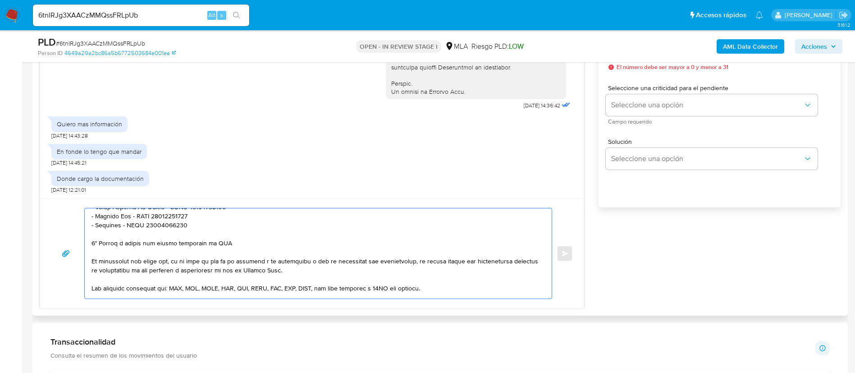
click at [167, 244] on textarea at bounding box center [316, 253] width 449 height 90
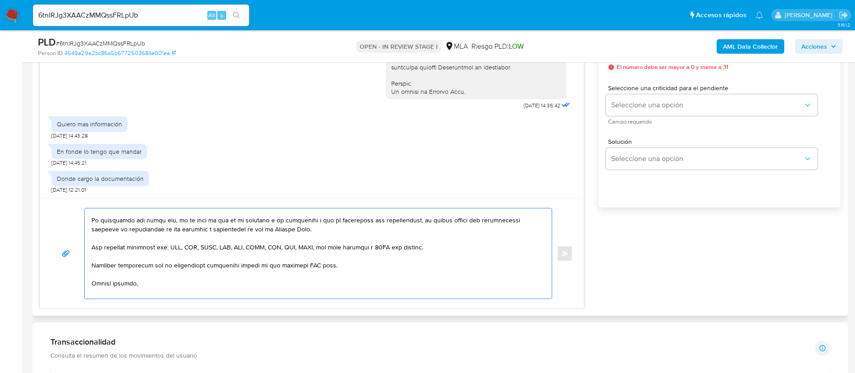
scroll to position [259, 0]
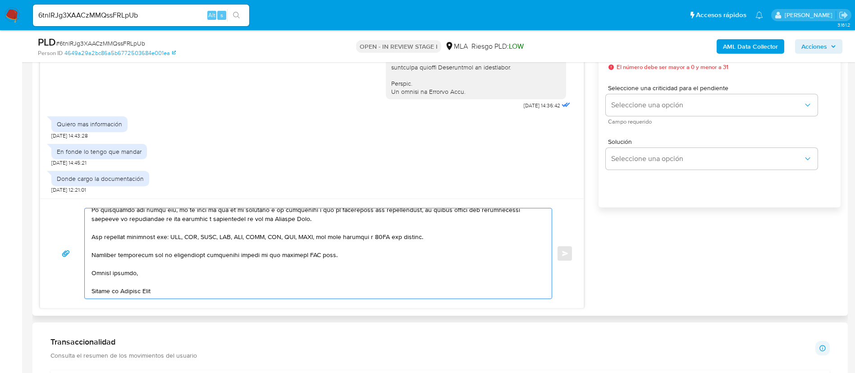
click at [306, 248] on textarea at bounding box center [316, 253] width 449 height 90
click at [320, 272] on textarea at bounding box center [316, 253] width 449 height 90
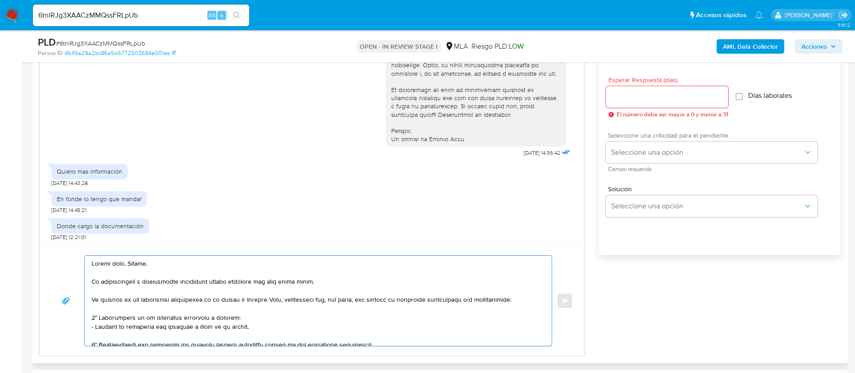
scroll to position [473, 0]
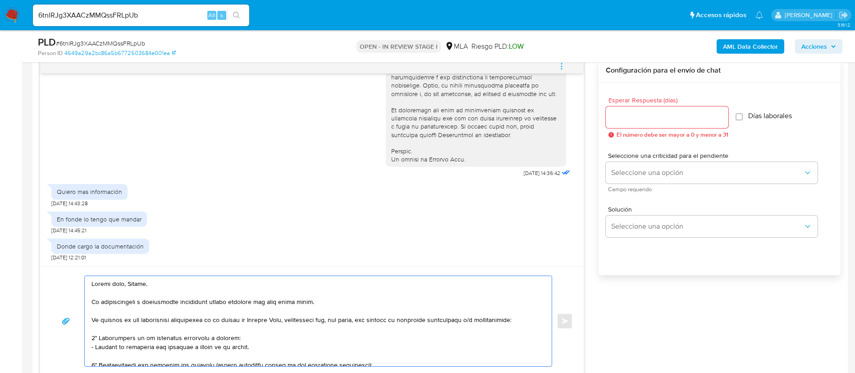
type textarea "Buenos días, Thomas. La documentación e información solicitada puedes enviarla …"
drag, startPoint x: 622, startPoint y: 119, endPoint x: 621, endPoint y: 132, distance: 13.1
click at [622, 119] on input "Esperar Respuesta (días)" at bounding box center [667, 117] width 123 height 12
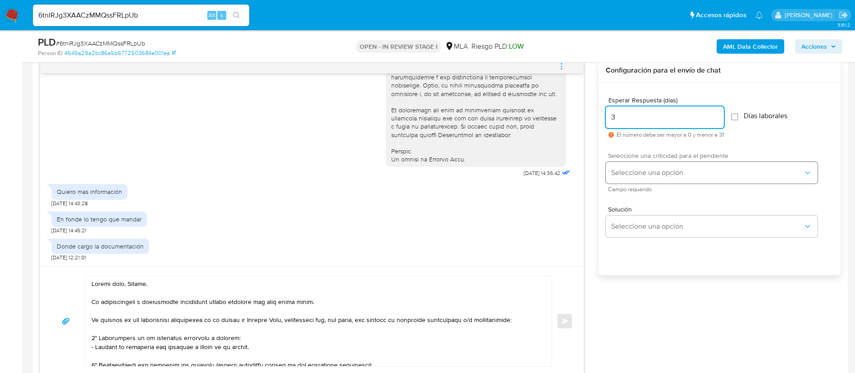
type input "3"
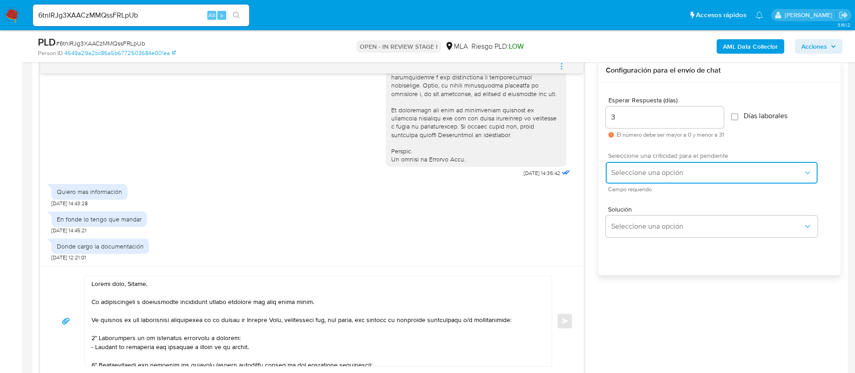
click at [625, 179] on button "Seleccione una opción" at bounding box center [712, 173] width 212 height 22
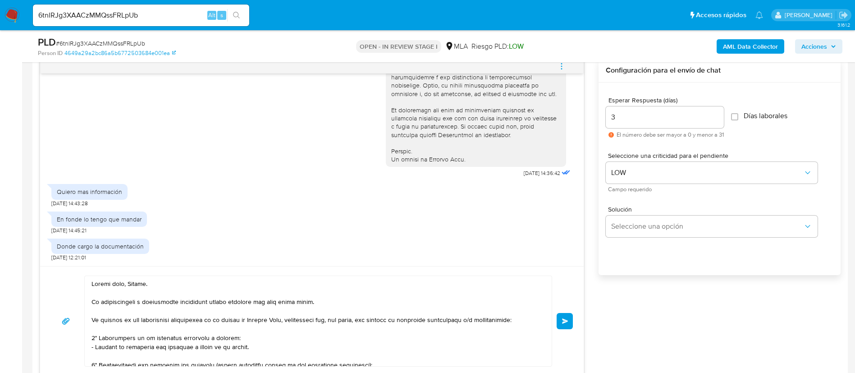
click at [562, 317] on button "Enviar" at bounding box center [565, 321] width 16 height 16
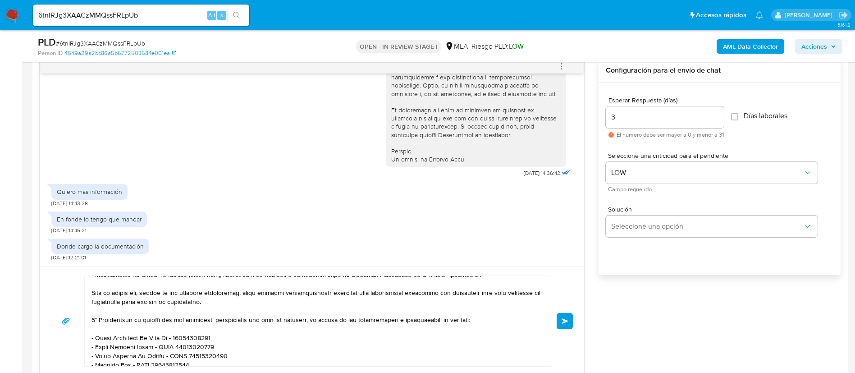
scroll to position [259, 0]
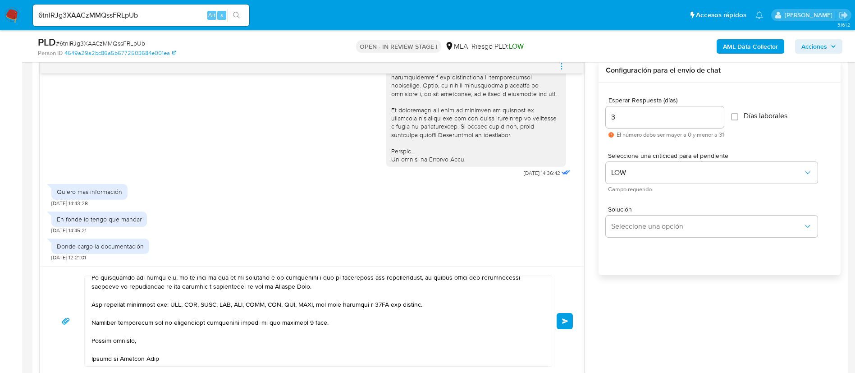
click at [300, 335] on textarea at bounding box center [316, 321] width 449 height 90
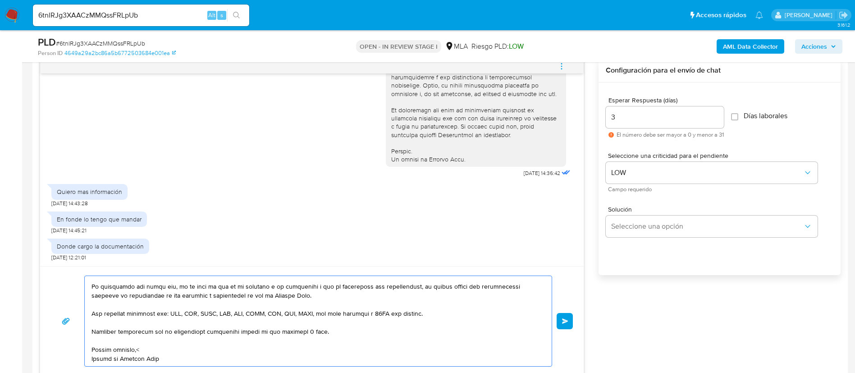
scroll to position [250, 0]
type textarea "Buenos días, Thomas. La documentación e información solicitada puedes enviarla …"
click at [563, 320] on span "Enviar" at bounding box center [565, 320] width 6 height 5
click at [454, 326] on textarea at bounding box center [316, 321] width 449 height 90
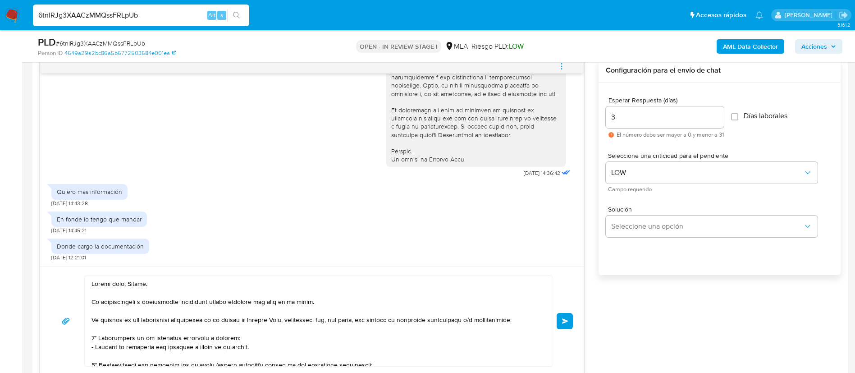
click at [179, 13] on input "6tnlRJg3XAACzMMQssFRLpUb" at bounding box center [141, 15] width 216 height 12
paste input "qphOR5oC2LUtqvaM1d9xr7hv"
type input "qphOR5oC2LUtqvaM1d9xr7hv"
click at [235, 18] on icon "search-icon" at bounding box center [236, 15] width 7 height 7
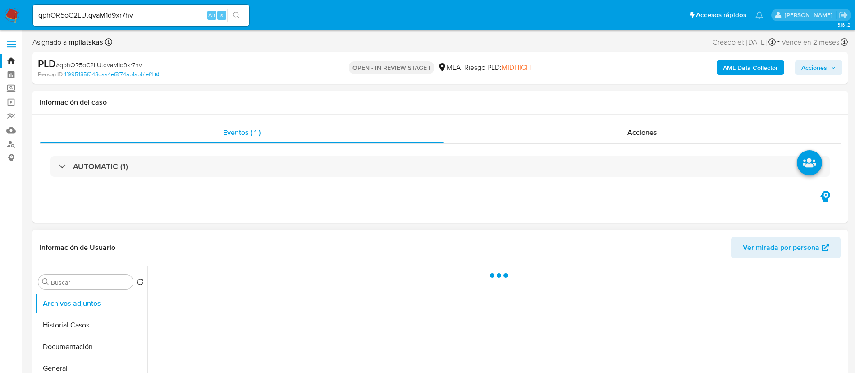
select select "10"
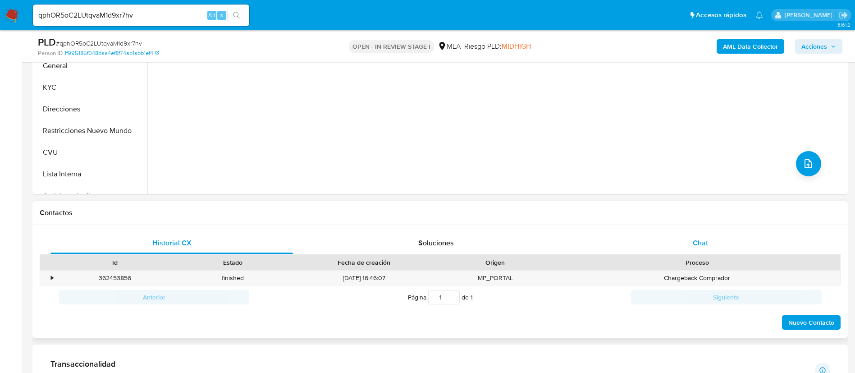
click at [623, 242] on div "Chat" at bounding box center [700, 243] width 243 height 22
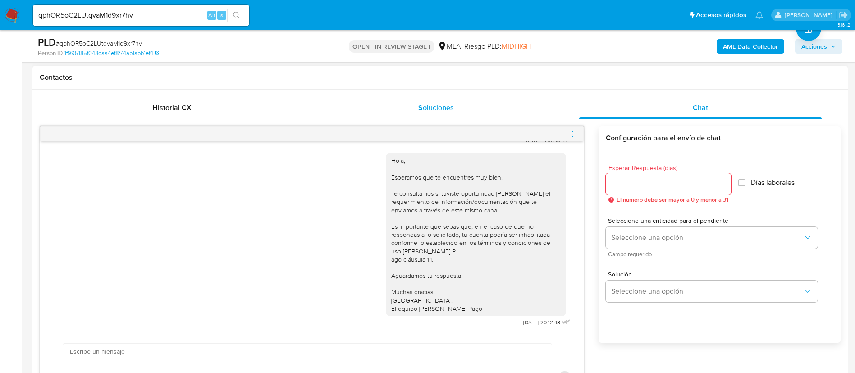
scroll to position [203, 0]
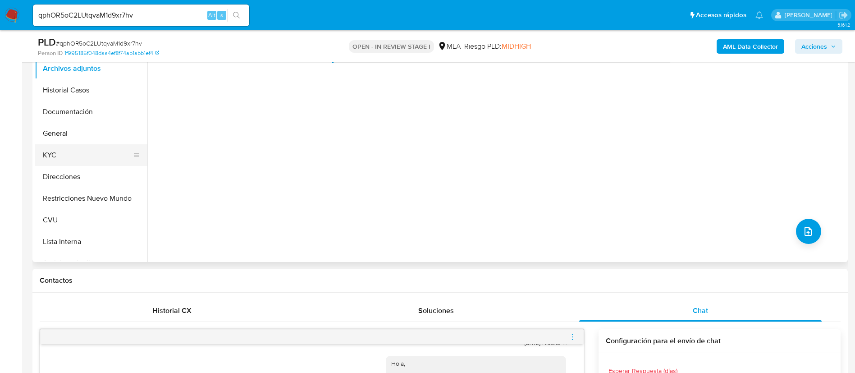
click at [76, 161] on button "KYC" at bounding box center [88, 155] width 106 height 22
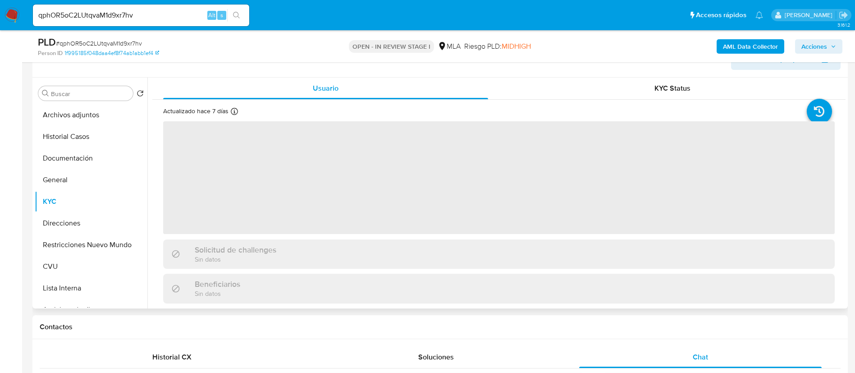
scroll to position [135, 0]
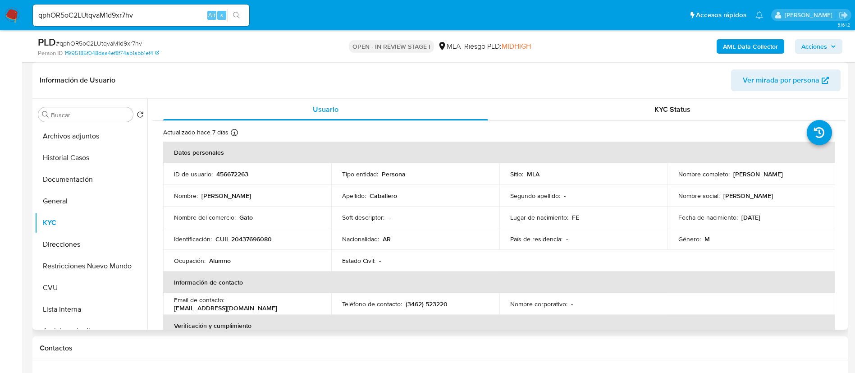
click at [232, 165] on td "ID de usuario : 456672263" at bounding box center [247, 174] width 168 height 22
drag, startPoint x: 232, startPoint y: 165, endPoint x: 235, endPoint y: 170, distance: 6.3
click at [233, 165] on td "ID de usuario : 456672263" at bounding box center [247, 174] width 168 height 22
copy p "456672263"
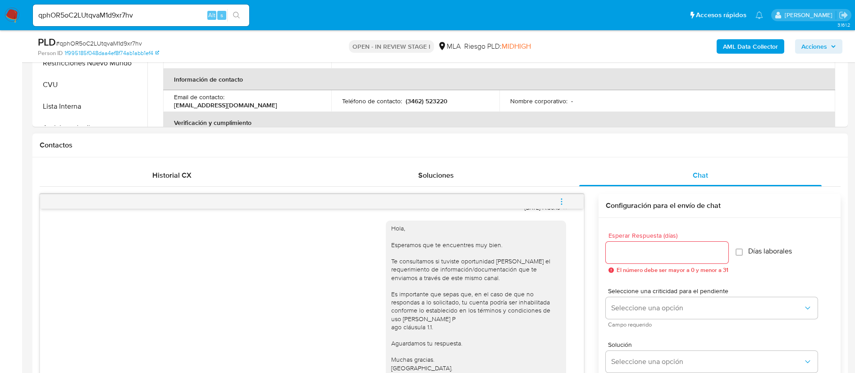
scroll to position [473, 0]
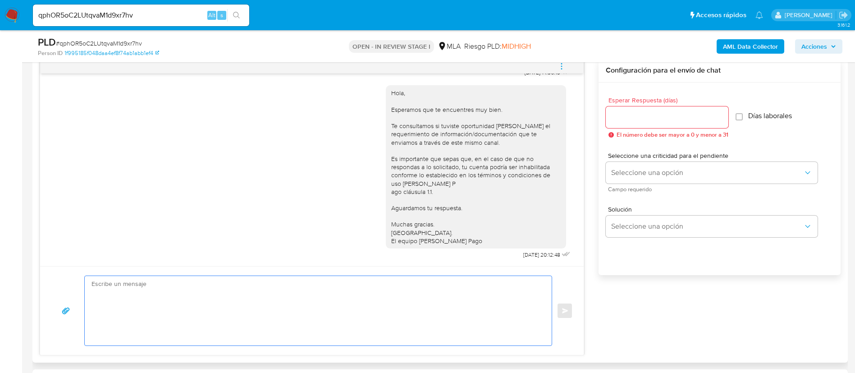
click at [437, 304] on textarea at bounding box center [316, 310] width 449 height 69
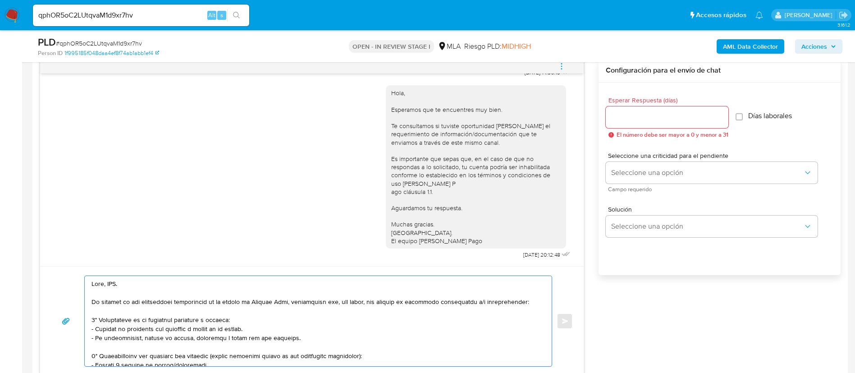
click at [110, 285] on textarea at bounding box center [316, 321] width 449 height 90
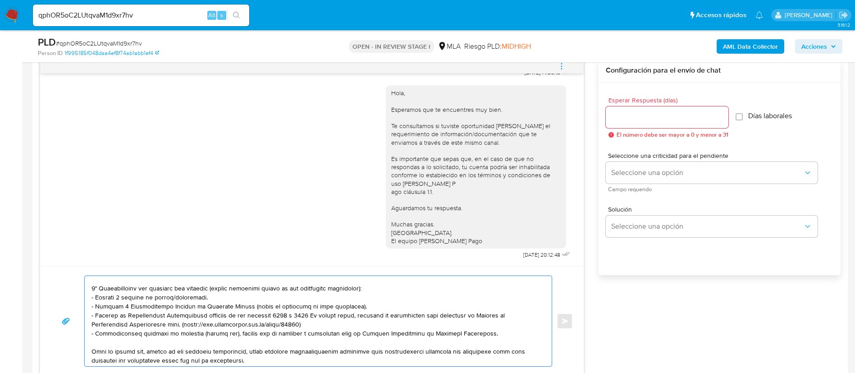
scroll to position [0, 0]
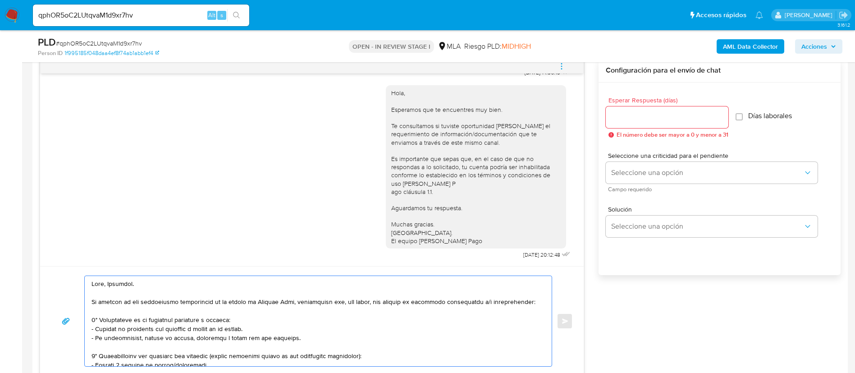
click at [186, 340] on textarea at bounding box center [316, 321] width 449 height 90
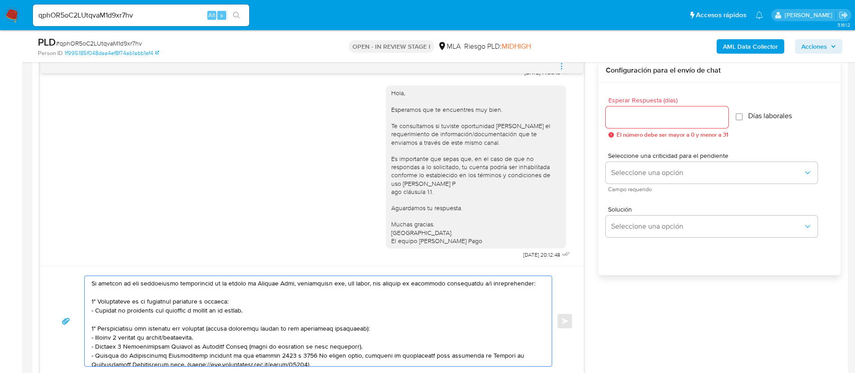
scroll to position [68, 0]
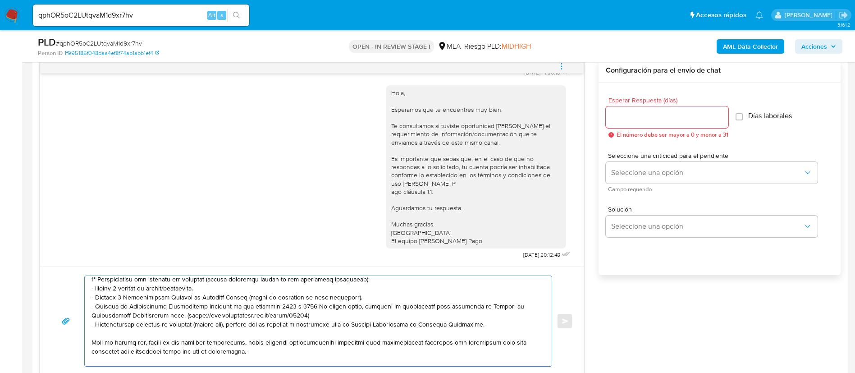
click at [189, 289] on textarea at bounding box center [316, 321] width 449 height 90
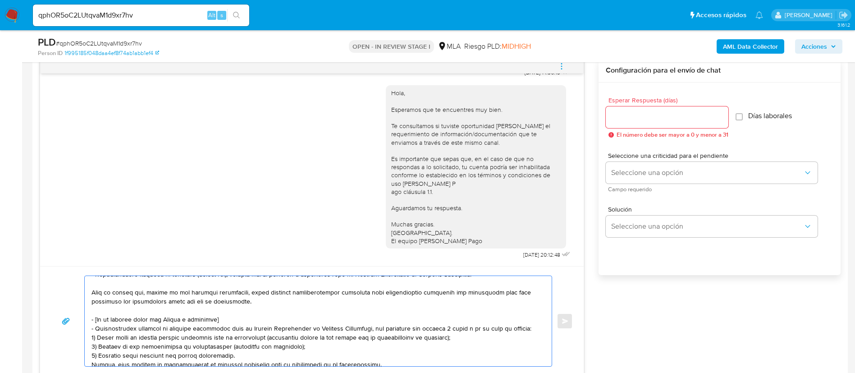
scroll to position [135, 0]
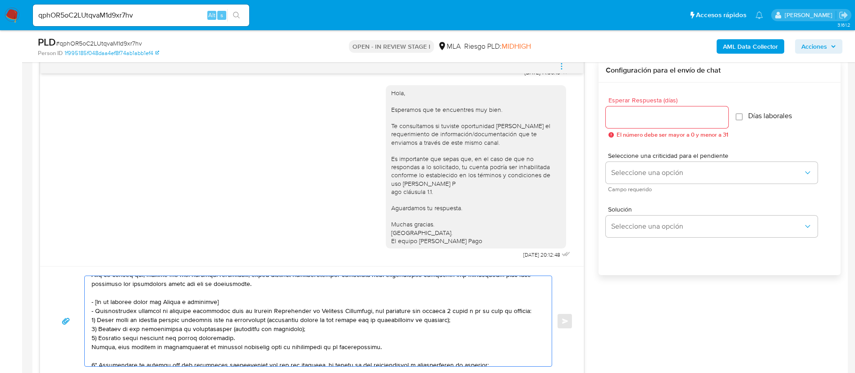
drag, startPoint x: 93, startPoint y: 301, endPoint x: 370, endPoint y: 346, distance: 281.0
click at [370, 346] on textarea at bounding box center [316, 321] width 449 height 90
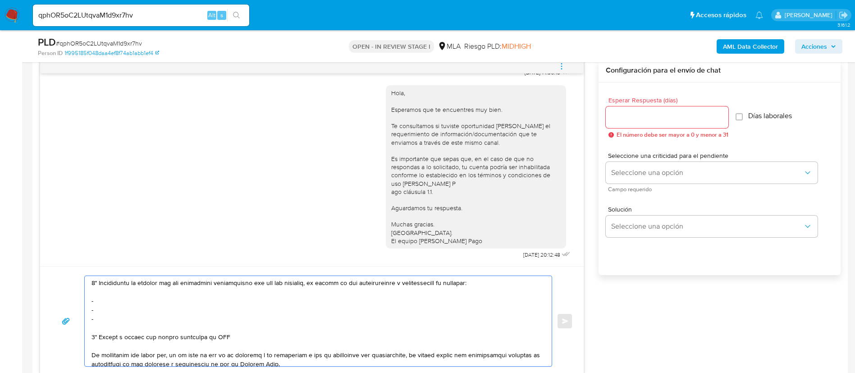
scroll to position [126, 0]
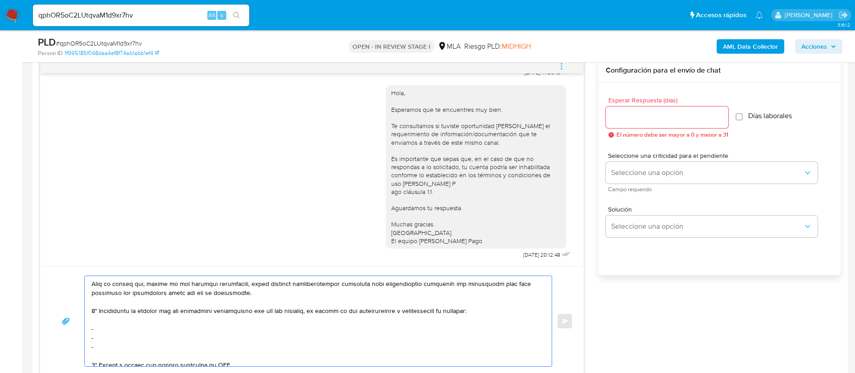
drag, startPoint x: 98, startPoint y: 300, endPoint x: 99, endPoint y: 309, distance: 9.6
click at [99, 309] on textarea at bounding box center [316, 321] width 449 height 90
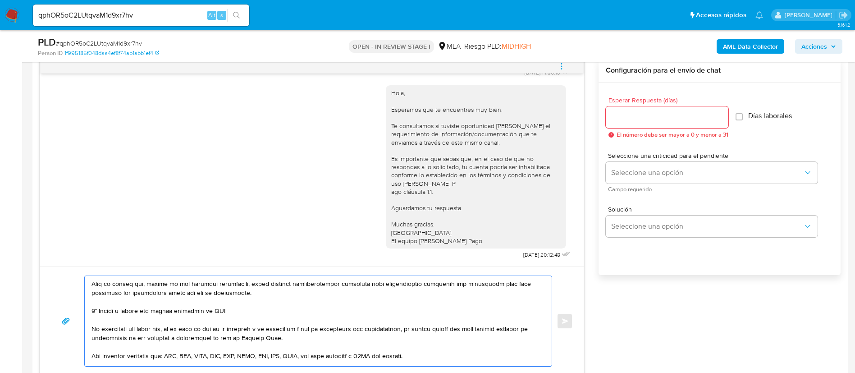
drag, startPoint x: 216, startPoint y: 312, endPoint x: 226, endPoint y: 312, distance: 10.4
click at [226, 312] on textarea at bounding box center [316, 321] width 449 height 90
paste textarea "9/8/2025"
paste textarea "$12.840.000,00"
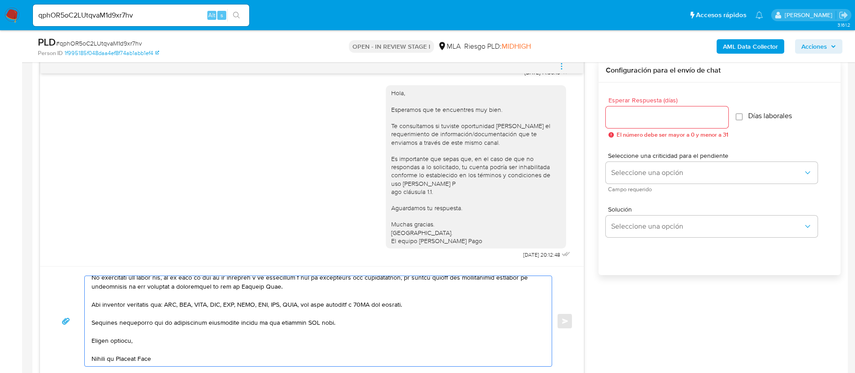
click at [307, 316] on textarea at bounding box center [316, 321] width 449 height 90
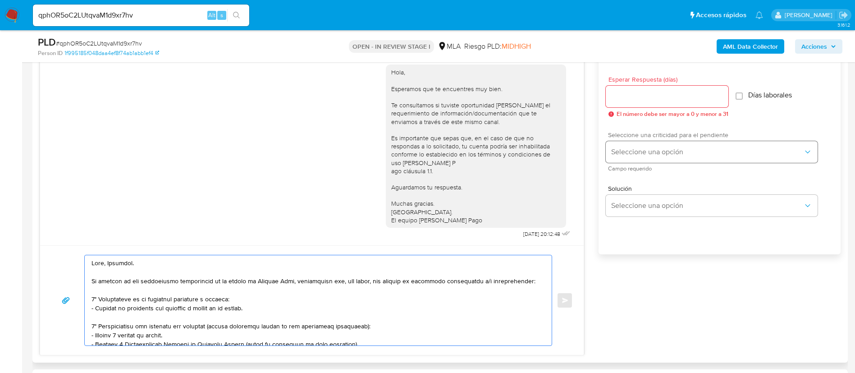
scroll to position [473, 0]
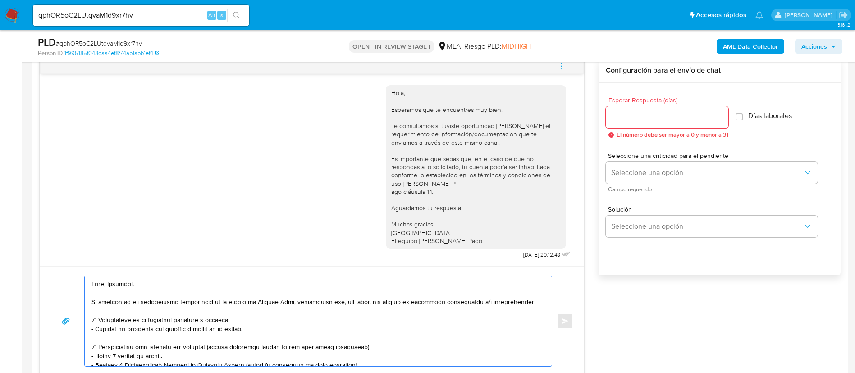
type textarea "Hola, Valentin. En función de las operaciones registradas en tu cuenta de Merca…"
click at [630, 118] on input "Esperar Respuesta (días)" at bounding box center [667, 117] width 123 height 12
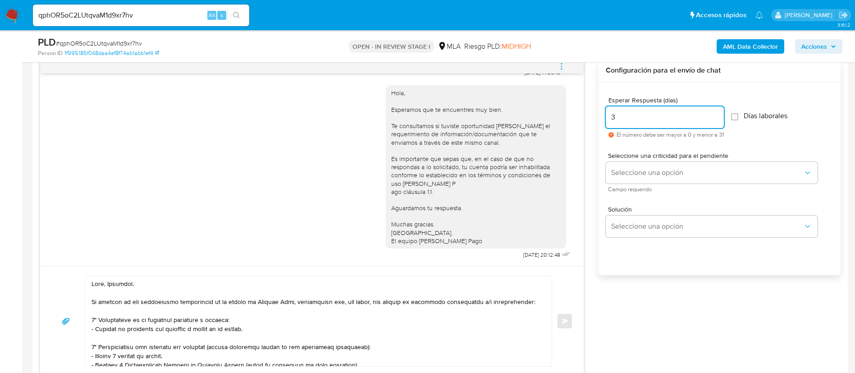
type input "3"
click at [418, 295] on textarea at bounding box center [316, 321] width 449 height 90
click at [611, 314] on div "17/09/2025 14:36:13 Hola, Esperamos que te encuentres muy bien. Te consultamos …" at bounding box center [440, 217] width 801 height 317
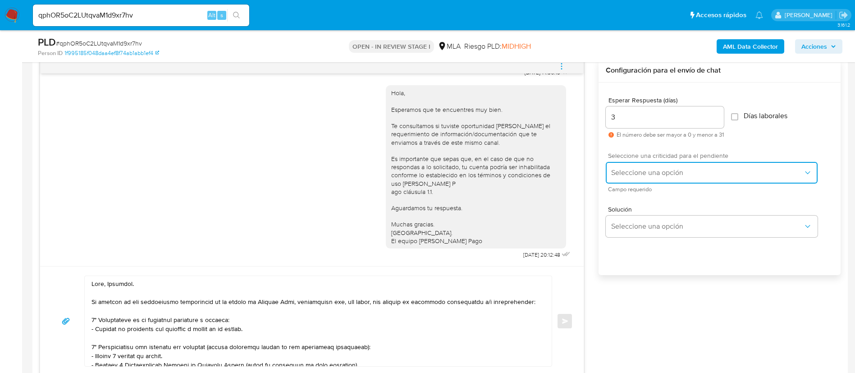
click at [641, 172] on span "Seleccione una opción" at bounding box center [707, 172] width 192 height 9
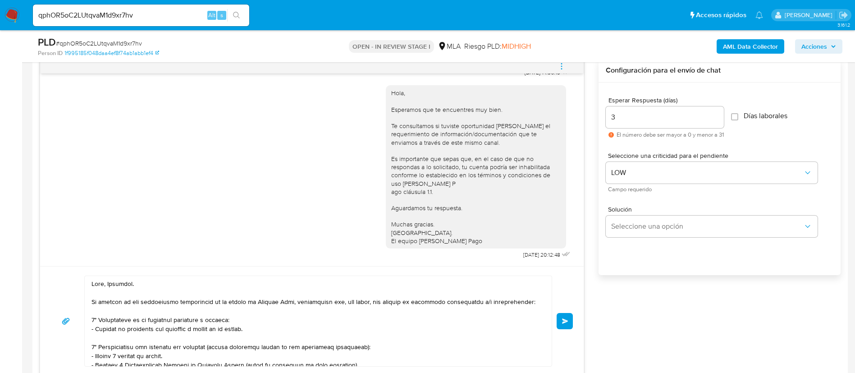
click at [565, 318] on span "Enviar" at bounding box center [565, 320] width 6 height 5
click at [174, 18] on input "qphOR5oC2LUtqvaM1d9xr7hv" at bounding box center [141, 15] width 216 height 12
paste input "nz0SUujrEnOHN3zNUkKc8Wo3"
type input "nz0SUujrEnOHN3zNUkKc8Wo3"
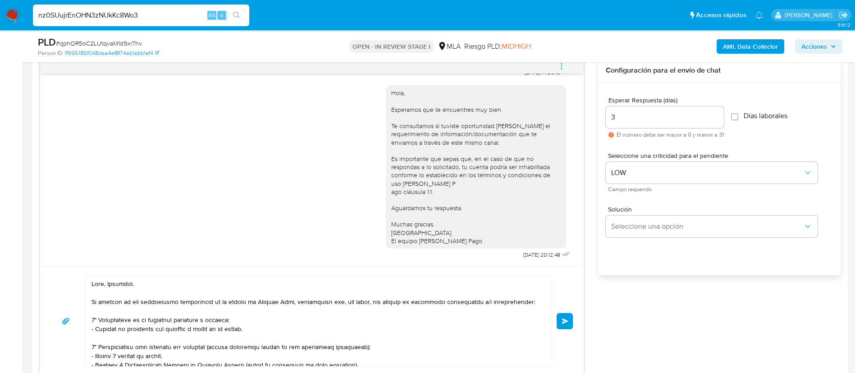
click at [232, 14] on button "search-icon" at bounding box center [236, 15] width 18 height 13
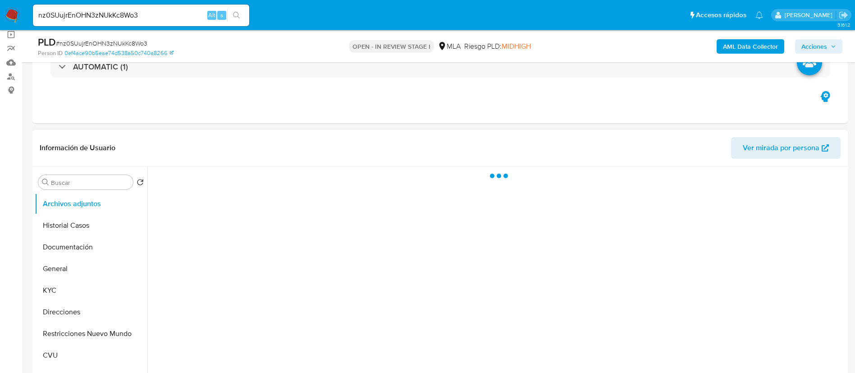
select select "10"
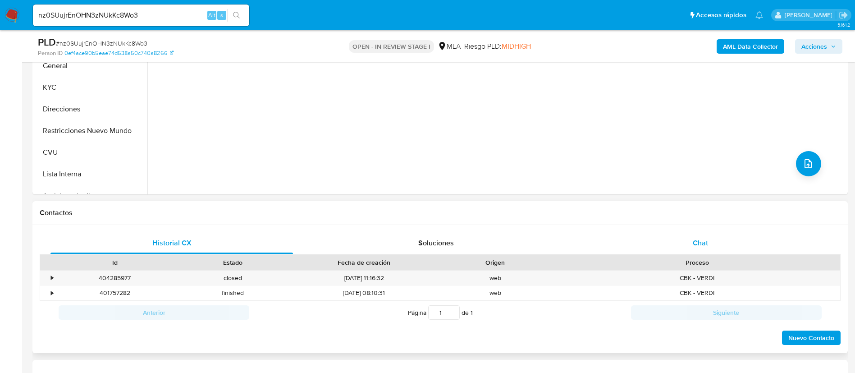
click at [637, 234] on div "Chat" at bounding box center [700, 243] width 243 height 22
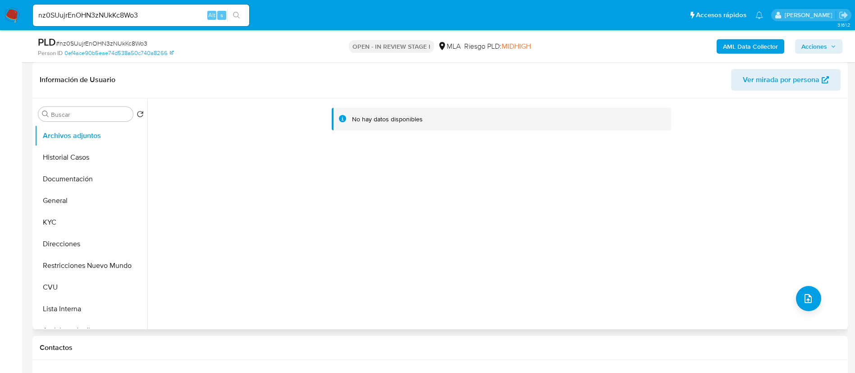
scroll to position [135, 0]
click at [99, 223] on button "KYC" at bounding box center [88, 223] width 106 height 22
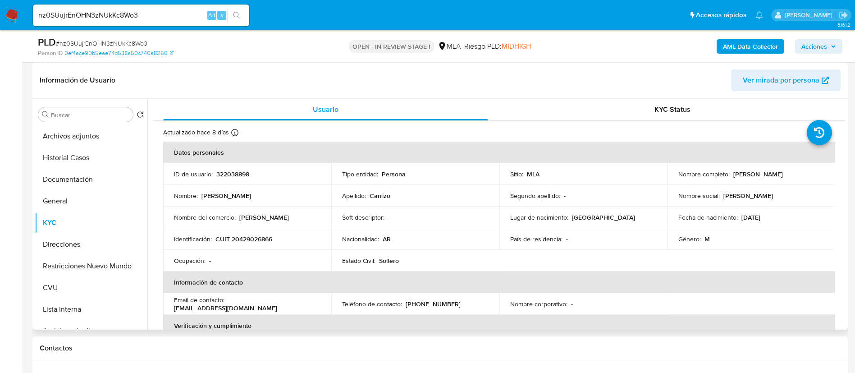
click at [238, 180] on td "ID de usuario : 322038898" at bounding box center [247, 174] width 168 height 22
click at [237, 176] on p "322038898" at bounding box center [232, 174] width 33 height 8
copy p "322038898"
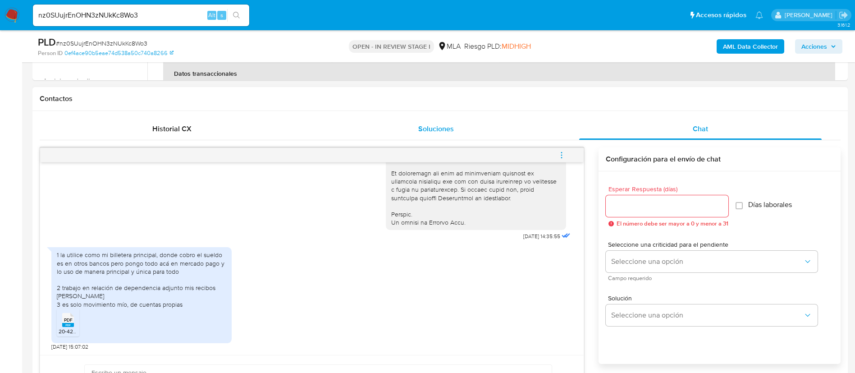
scroll to position [406, 0]
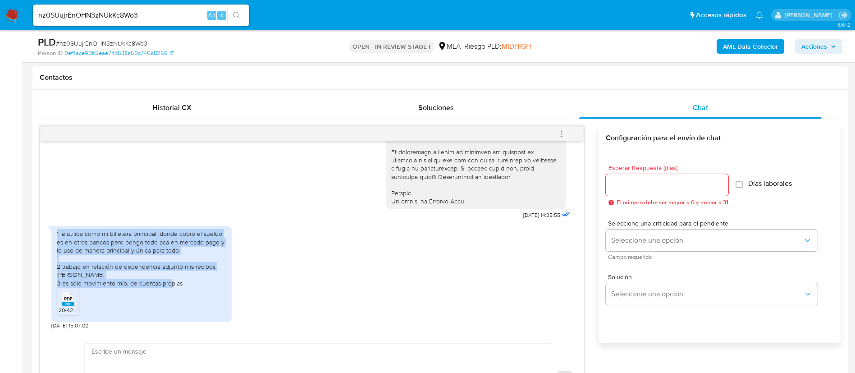
drag, startPoint x: 186, startPoint y: 285, endPoint x: 48, endPoint y: 228, distance: 149.5
click at [46, 230] on div "17/09/2025 14:35:55 1 la utilice como mi billetera principal, donde cobro el su…" at bounding box center [312, 237] width 544 height 193
copy div "1 la utilice como mi billetera principal, donde cobro el sueldo es en otros ban…"
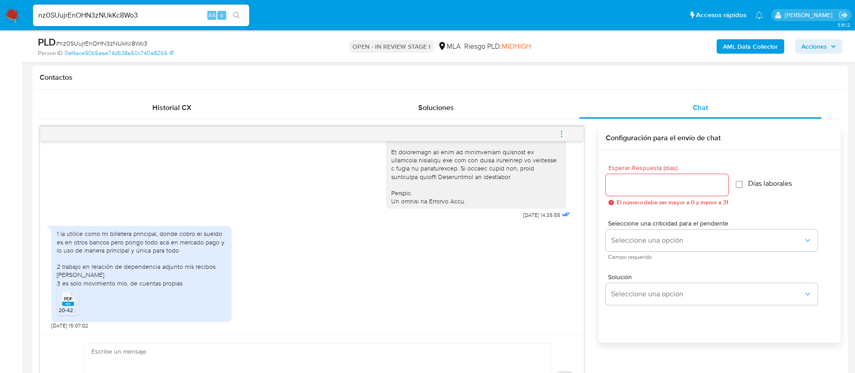
click at [71, 294] on rect at bounding box center [77, 289] width 14 height 12
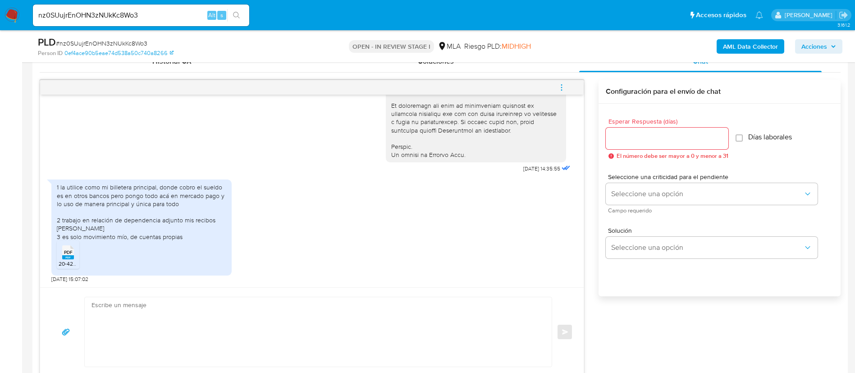
scroll to position [473, 0]
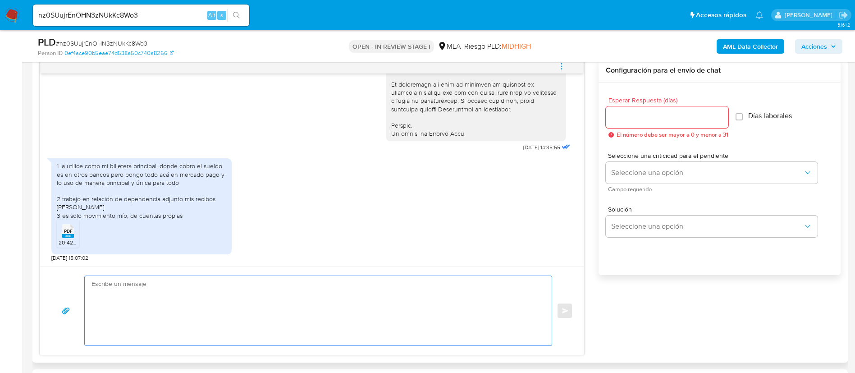
click at [401, 299] on textarea at bounding box center [316, 310] width 449 height 69
type textarea "H"
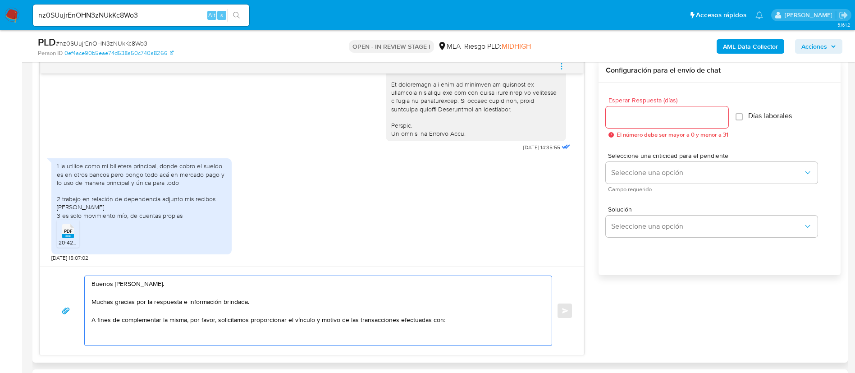
paste textarea "- Luis Miguel Angulo Sevillano - 27963217140"
paste textarea "- Tomas Ratto - 20380043530"
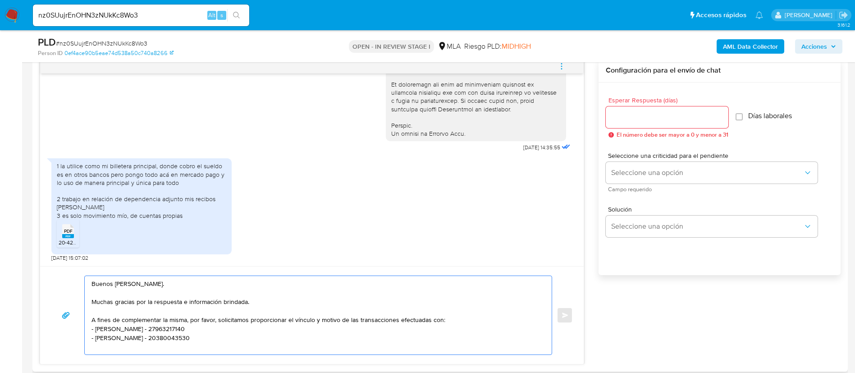
paste textarea "- Federico Zuniga - CUIT 20402045753"
paste textarea "- Gustavo Armando Leon Aliendres - CUIT 20954274749"
paste textarea "- Geraldine Natalia Romero Quintero - CUIT 20962174168"
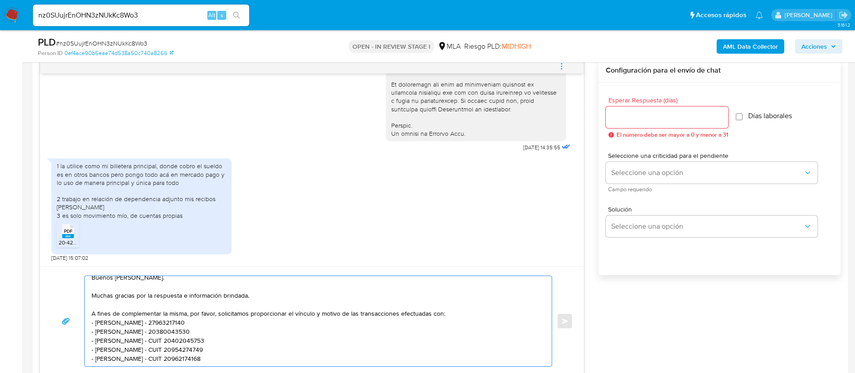
scroll to position [21, 0]
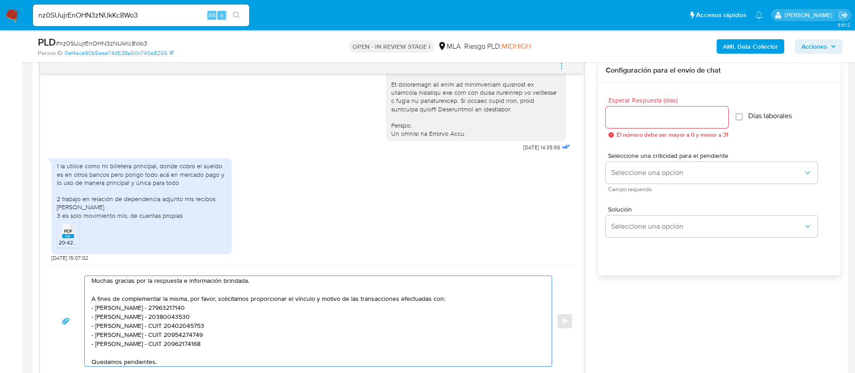
type textarea "Buenos días, Damian. Muchas gracias por la respuesta e información brindada. A …"
click at [632, 124] on div at bounding box center [667, 117] width 123 height 22
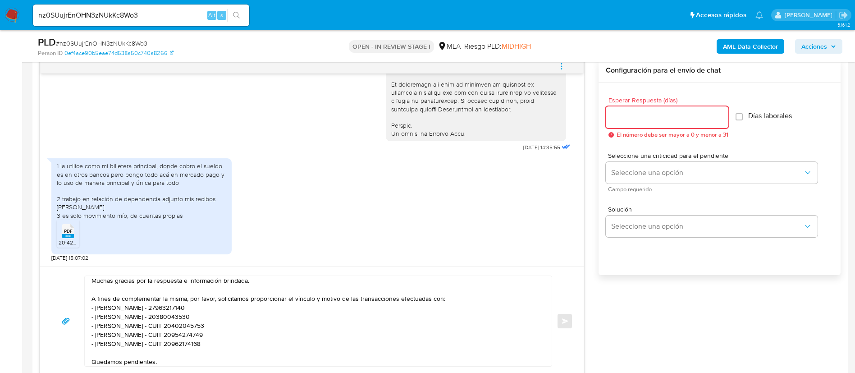
click at [627, 116] on input "Esperar Respuesta (días)" at bounding box center [667, 117] width 123 height 12
type input "3"
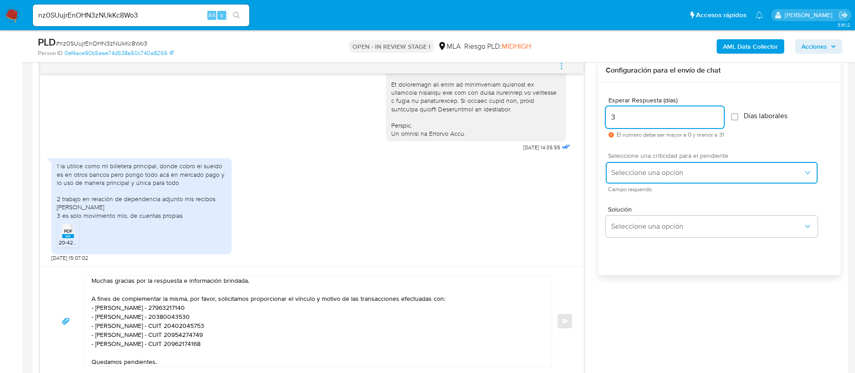
click at [639, 168] on span "Seleccione una opción" at bounding box center [707, 172] width 192 height 9
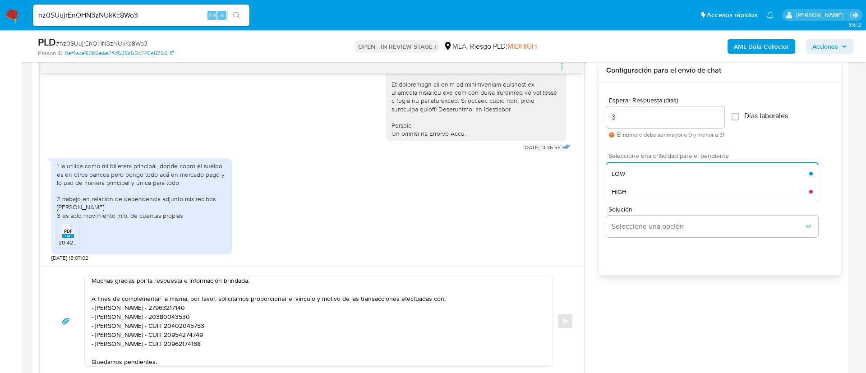
click at [639, 168] on div "Seleccione una opción LOW HIGH" at bounding box center [712, 173] width 212 height 22
click at [639, 168] on div "LOW" at bounding box center [710, 174] width 198 height 18
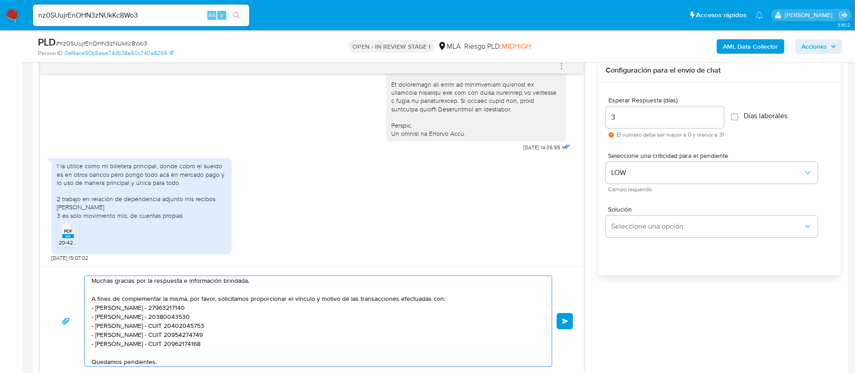
click at [501, 305] on textarea "Buenos días, Damian. Muchas gracias por la respuesta e información brindada. A …" at bounding box center [316, 321] width 449 height 90
click at [561, 316] on button "Enviar" at bounding box center [565, 321] width 16 height 16
click at [155, 15] on input "nz0SUujrEnOHN3zNUkKc8Wo3" at bounding box center [141, 15] width 216 height 12
paste input "iw91VChhhgMFMRq4iTKyfllj"
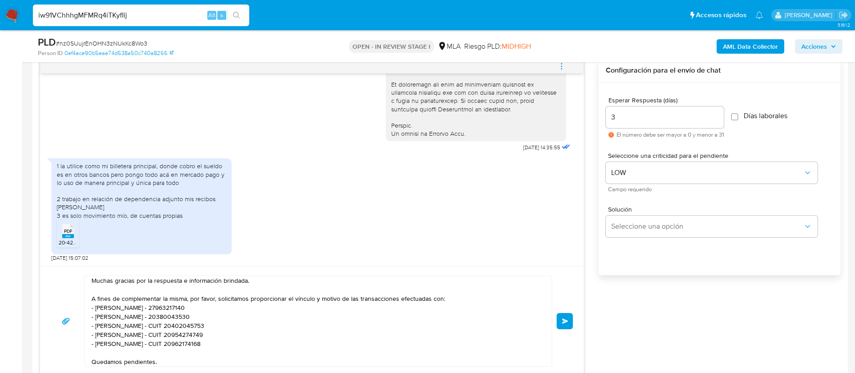
type input "iw91VChhhgMFMRq4iTKyfllj"
click at [240, 10] on button "search-icon" at bounding box center [236, 15] width 18 height 13
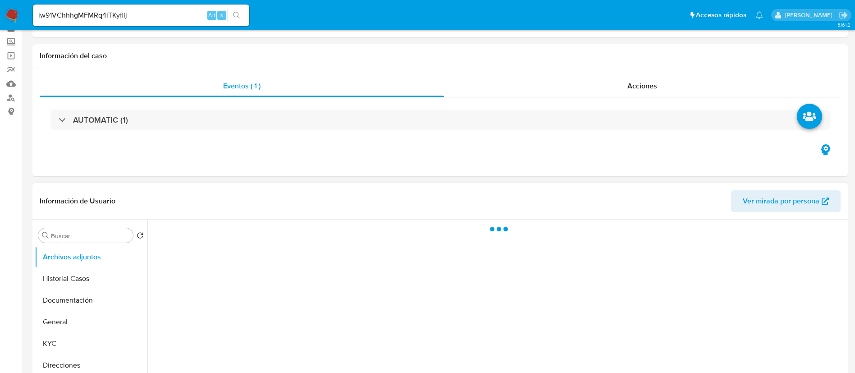
select select "10"
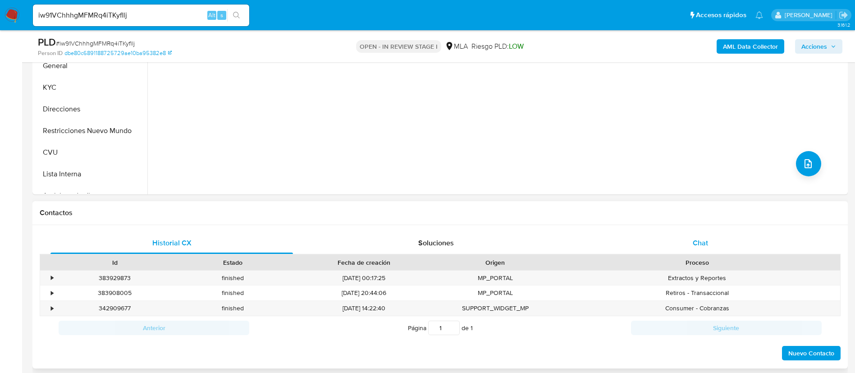
click at [640, 248] on div "Chat" at bounding box center [700, 243] width 243 height 22
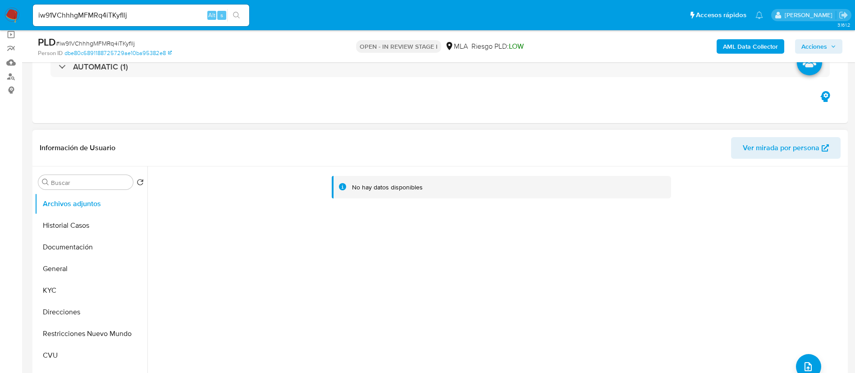
scroll to position [135, 0]
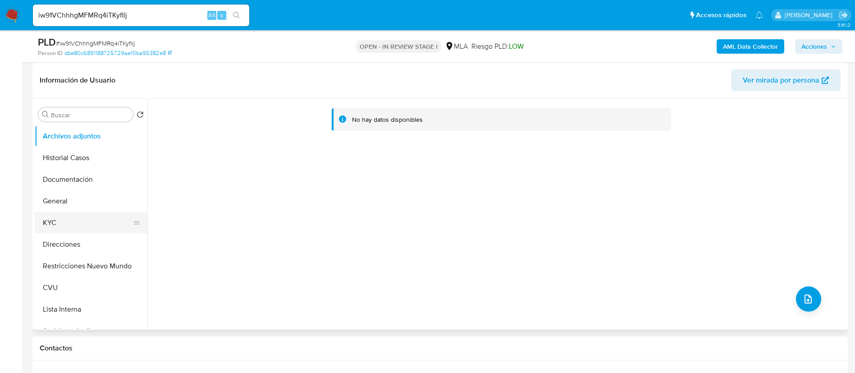
click at [89, 222] on button "KYC" at bounding box center [88, 223] width 106 height 22
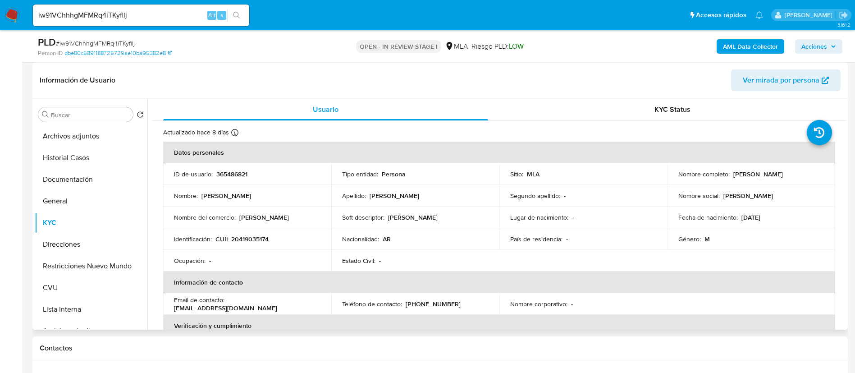
click at [227, 172] on p "365486821" at bounding box center [231, 174] width 31 height 8
click at [236, 168] on td "ID de usuario : 365486821" at bounding box center [247, 174] width 168 height 22
copy p "365486821"
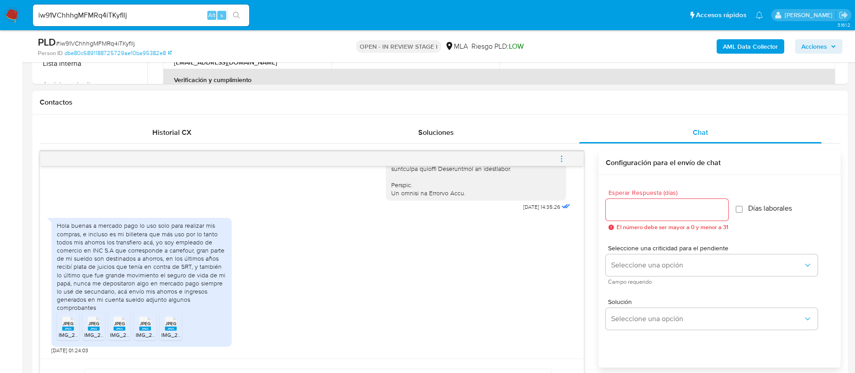
scroll to position [406, 0]
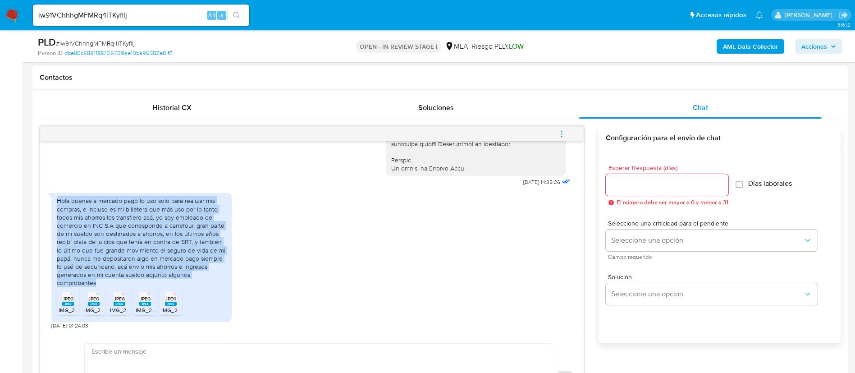
drag, startPoint x: 115, startPoint y: 284, endPoint x: 55, endPoint y: 203, distance: 100.5
click at [55, 203] on div "Hola buenas a mercado pago lo uso solo para realizar mis compras, e incluso es …" at bounding box center [141, 257] width 180 height 129
copy div "Hola buenas a mercado pago lo uso solo para realizar mis compras, e incluso es …"
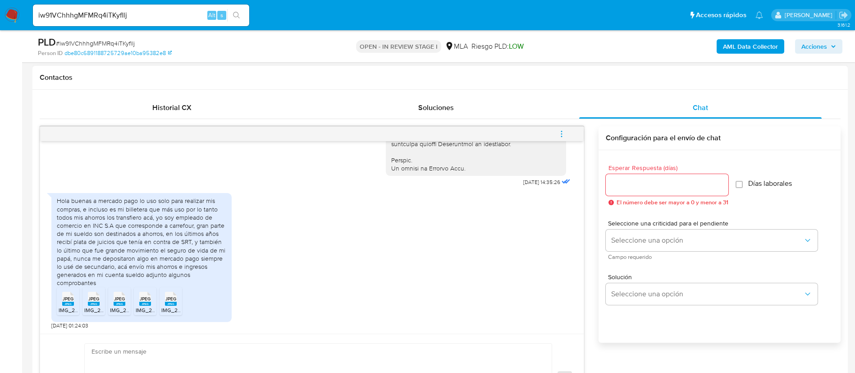
click at [71, 301] on span "JPEG" at bounding box center [68, 299] width 11 height 6
click at [94, 304] on rect at bounding box center [94, 304] width 12 height 4
click at [119, 307] on span "IMG_2456.jpeg" at bounding box center [129, 310] width 38 height 8
click at [141, 305] on icon "JPEG" at bounding box center [145, 299] width 12 height 16
click at [172, 305] on rect at bounding box center [171, 304] width 12 height 4
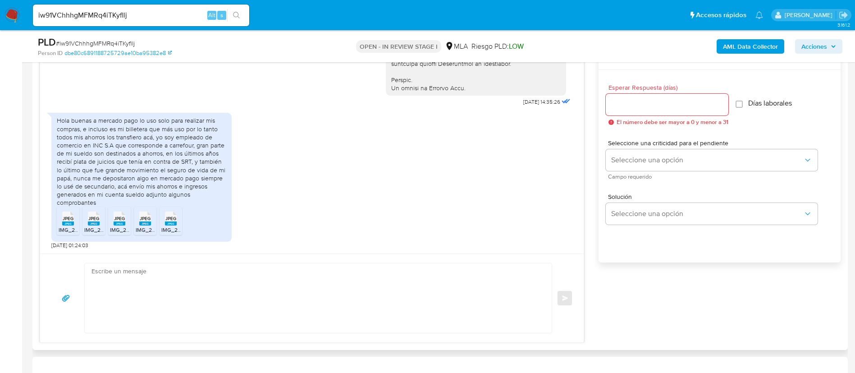
scroll to position [473, 0]
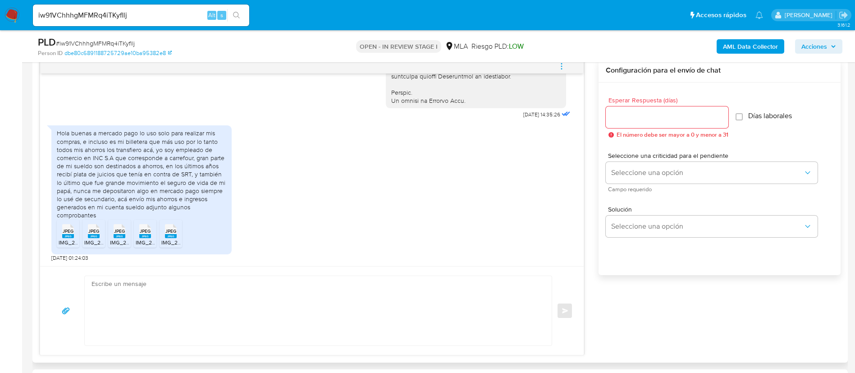
click at [321, 310] on textarea at bounding box center [316, 310] width 449 height 69
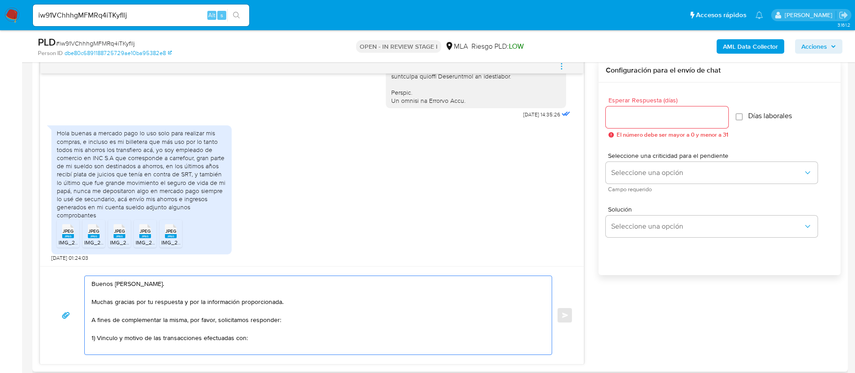
paste textarea "- Fupet Servicios De Pago Sa - 30717585921"
paste textarea "- Franco Tomas Barrios Soria - 20465944987"
paste textarea "- Alejandro Nicolas Frias - CUIT 20345590103"
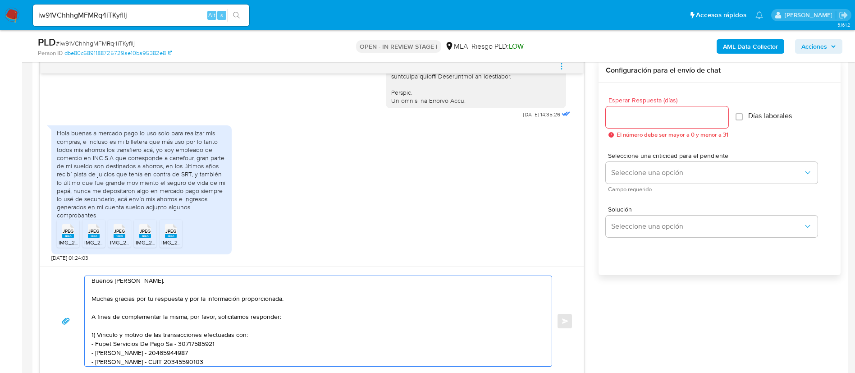
scroll to position [12, 0]
paste textarea "- Bpmupsrl - CUIL 30717039501"
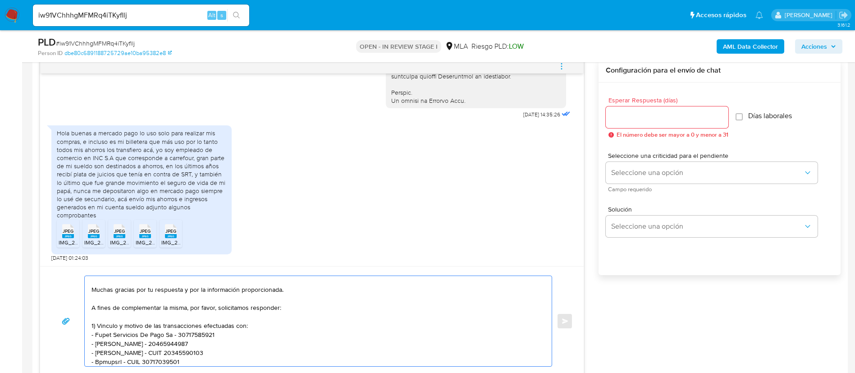
scroll to position [21, 0]
paste textarea "- Walter Javier Esquivel - CUIT 20215554504"
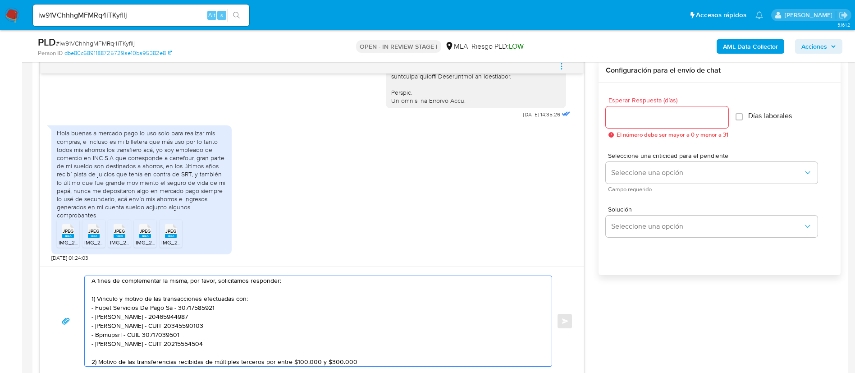
scroll to position [57, 0]
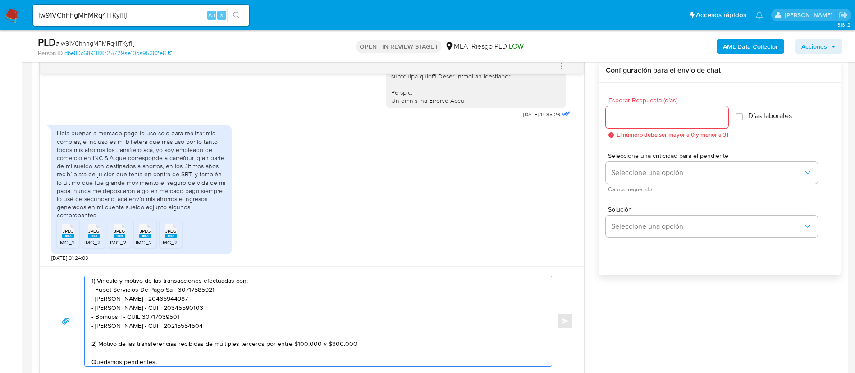
click at [331, 344] on textarea "Buenos días, Dario. Muchas gracias por tu respuesta y por la información propor…" at bounding box center [316, 321] width 449 height 90
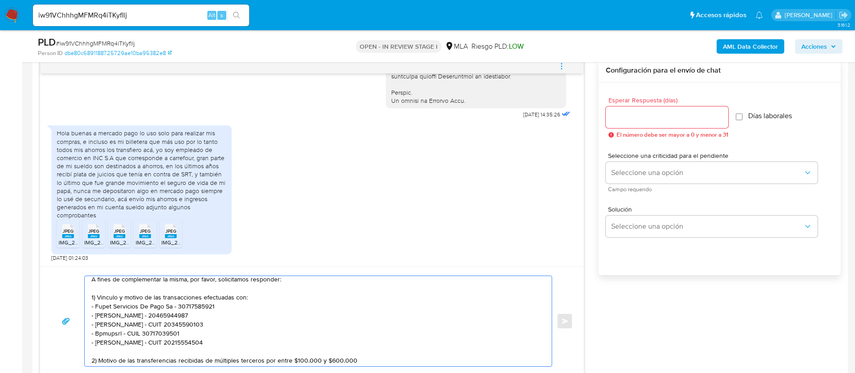
scroll to position [60, 0]
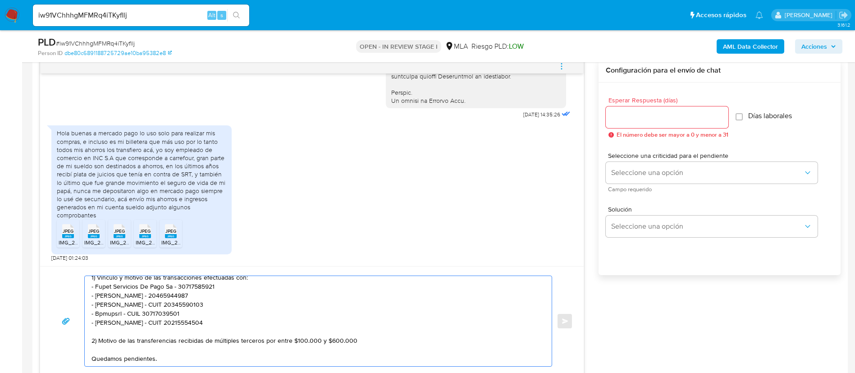
click at [390, 306] on textarea "Buenos días, Dario. Muchas gracias por tu respuesta y por la información propor…" at bounding box center [316, 321] width 449 height 90
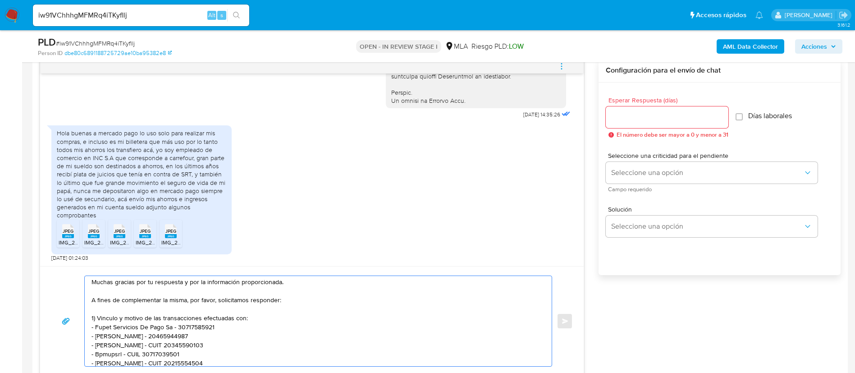
scroll to position [0, 0]
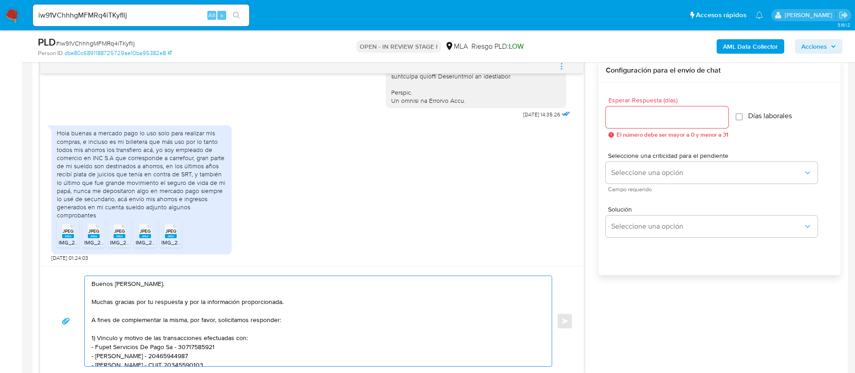
type textarea "Buenos días, Dario. Muchas gracias por tu respuesta y por la información propor…"
click at [633, 118] on input "Esperar Respuesta (días)" at bounding box center [667, 117] width 123 height 12
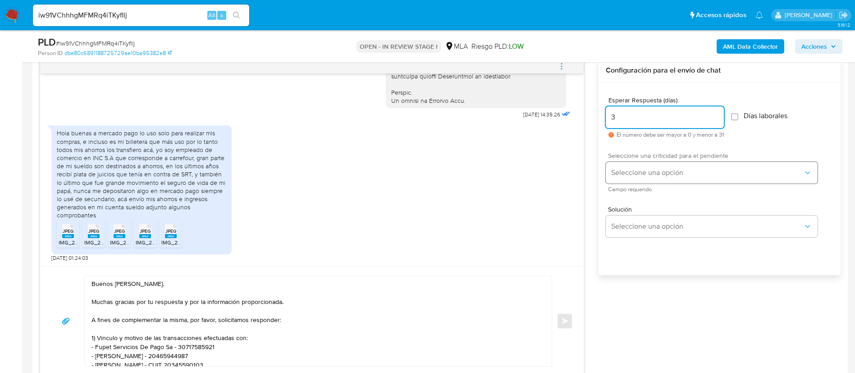
type input "3"
click at [648, 177] on button "Seleccione una opción" at bounding box center [712, 173] width 212 height 22
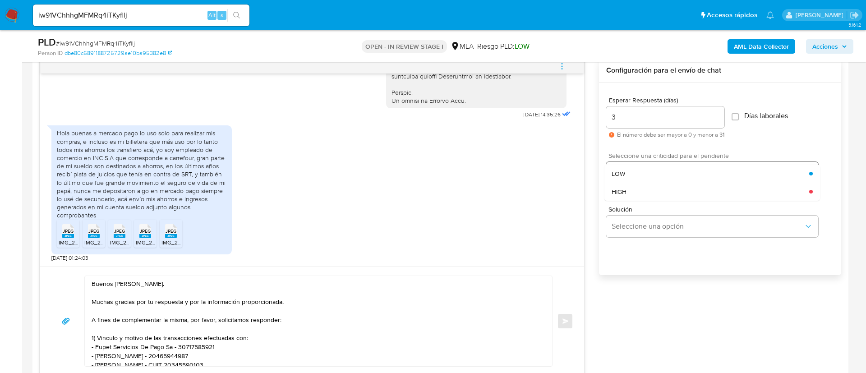
click at [648, 177] on div "LOW" at bounding box center [710, 174] width 198 height 18
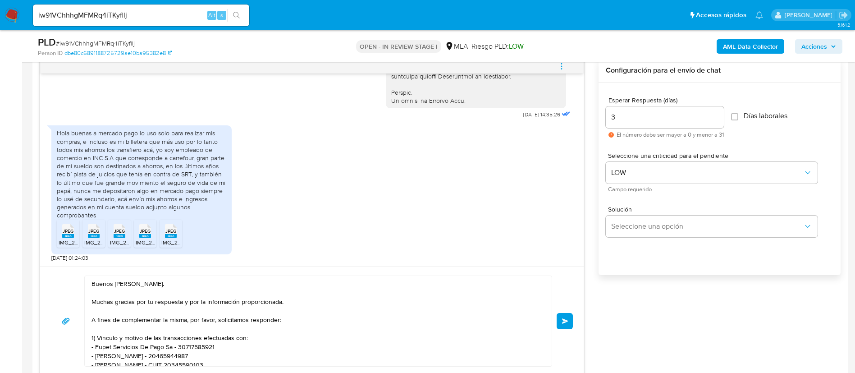
click at [569, 313] on button "Enviar" at bounding box center [565, 321] width 16 height 16
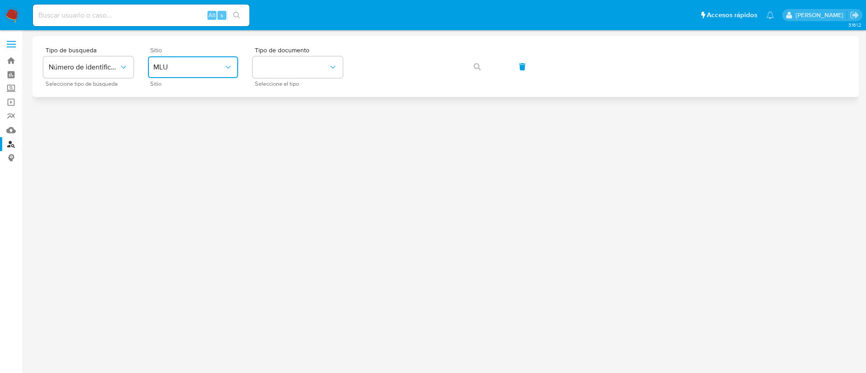
click at [205, 70] on span "MLU" at bounding box center [188, 67] width 70 height 9
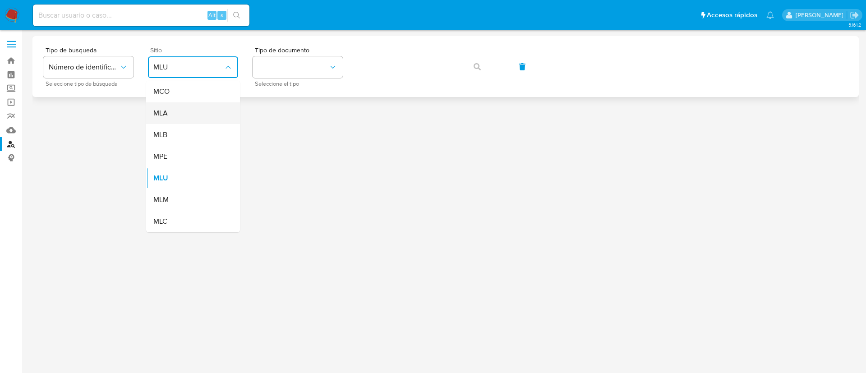
click at [203, 121] on div "MLA" at bounding box center [190, 113] width 74 height 22
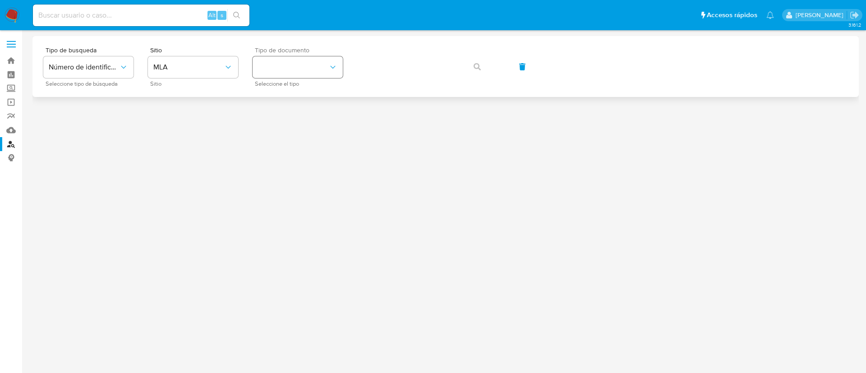
drag, startPoint x: 291, startPoint y: 54, endPoint x: 295, endPoint y: 72, distance: 18.6
click at [291, 55] on div "Tipo de documento Seleccione el tipo" at bounding box center [298, 66] width 90 height 39
drag, startPoint x: 295, startPoint y: 72, endPoint x: 298, endPoint y: 77, distance: 5.9
click at [296, 72] on button "identificationType" at bounding box center [298, 67] width 90 height 22
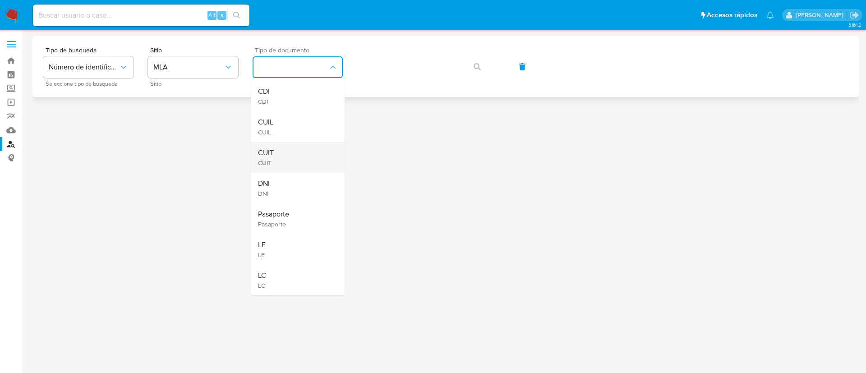
click at [315, 152] on div "CUIT CUIT" at bounding box center [295, 157] width 74 height 31
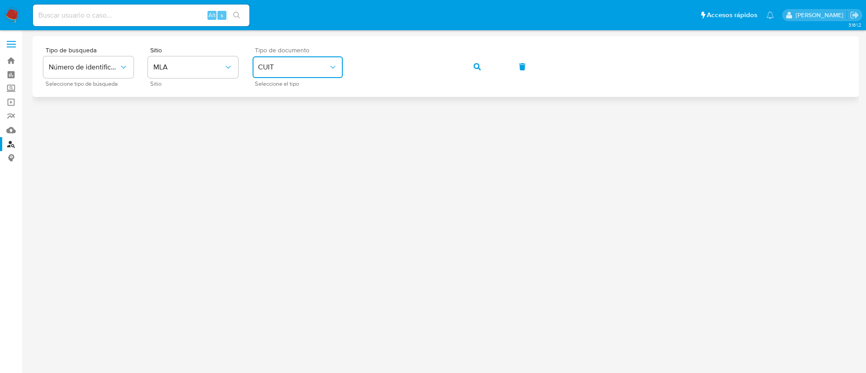
click at [460, 75] on div "Tipo de busqueda Número de identificación Seleccione tipo de búsqueda Sitio MLA…" at bounding box center [445, 66] width 804 height 39
click at [468, 70] on button "button" at bounding box center [477, 67] width 31 height 22
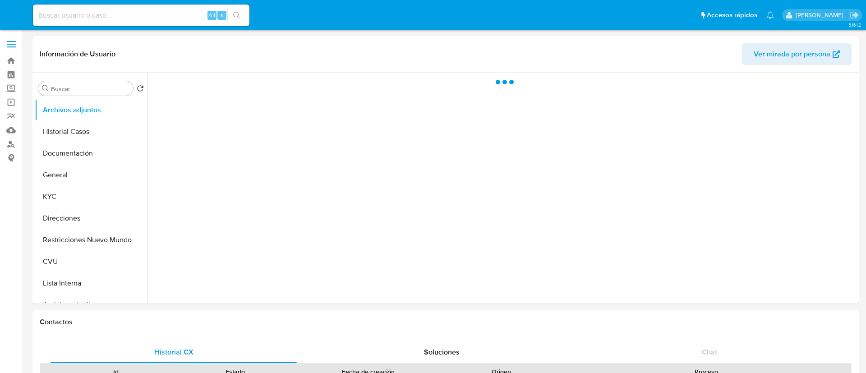
select select "10"
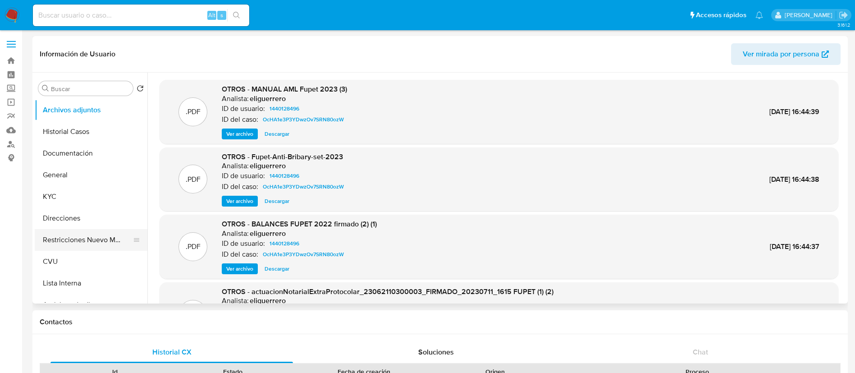
click at [87, 247] on button "Restricciones Nuevo Mundo" at bounding box center [88, 240] width 106 height 22
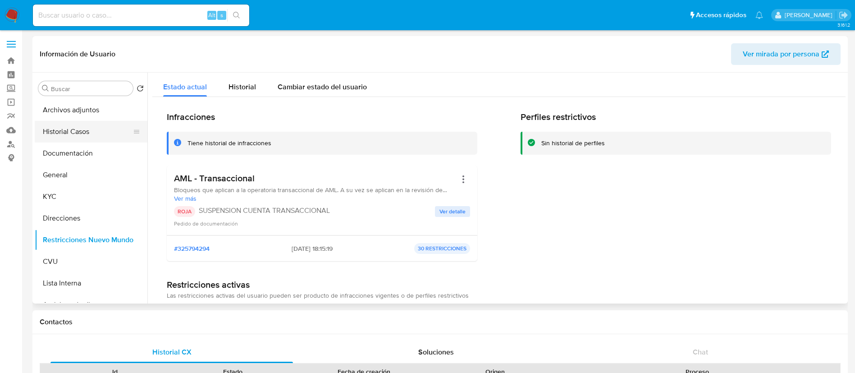
click at [78, 126] on button "Historial Casos" at bounding box center [88, 132] width 106 height 22
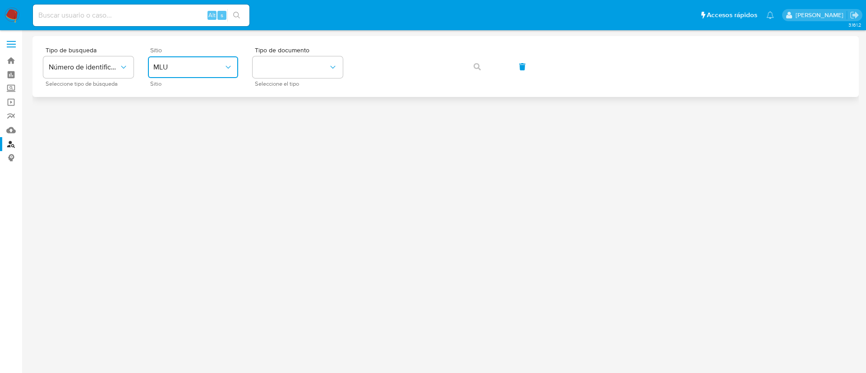
click at [214, 70] on span "MLU" at bounding box center [188, 67] width 70 height 9
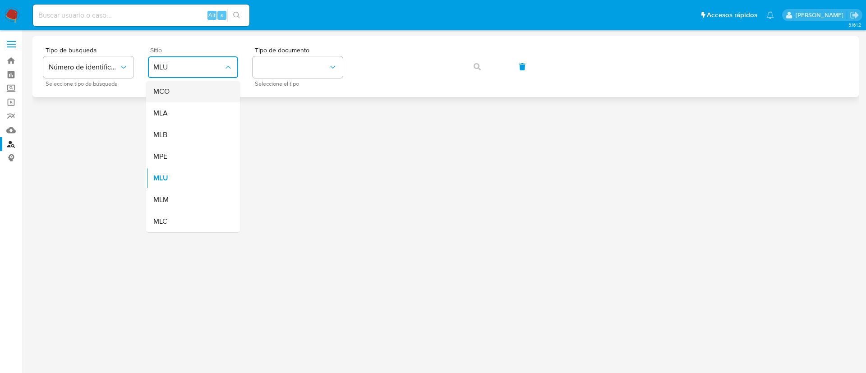
click at [214, 101] on div "MCO" at bounding box center [190, 92] width 74 height 22
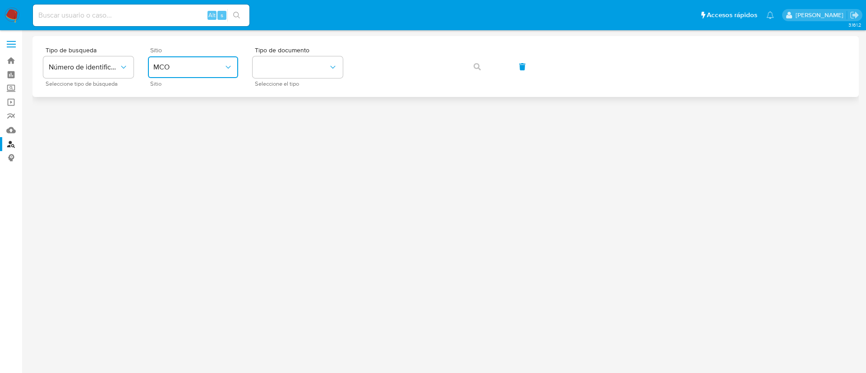
click at [199, 69] on span "MCO" at bounding box center [188, 67] width 70 height 9
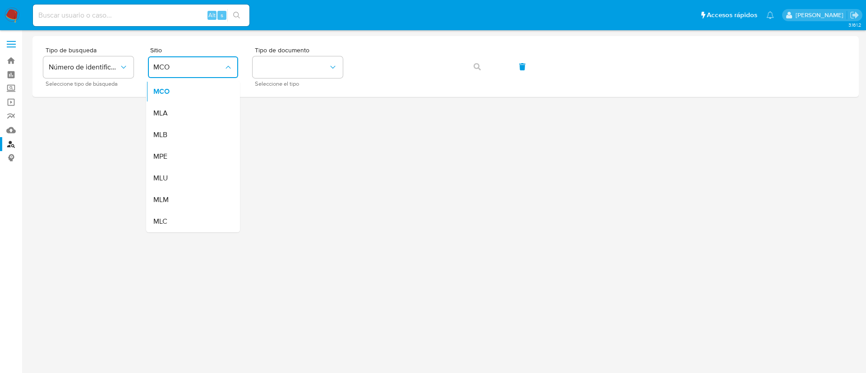
click at [195, 110] on div "MLA" at bounding box center [190, 113] width 74 height 22
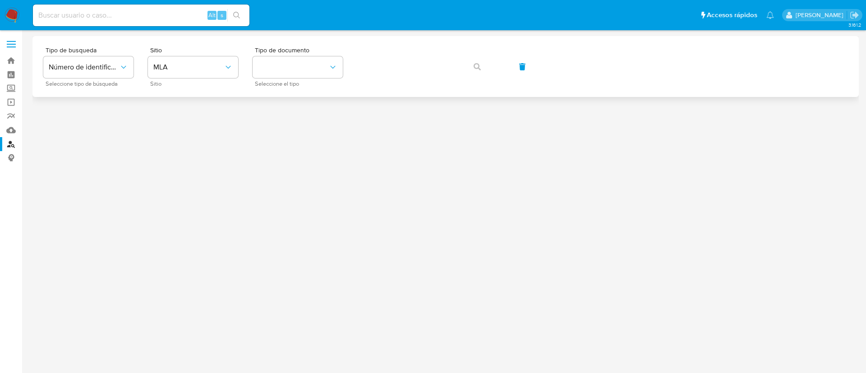
click at [344, 67] on div "Tipo de busqueda Número de identificación Seleccione tipo de búsqueda Sitio MLA…" at bounding box center [445, 66] width 804 height 39
click at [329, 69] on icon "identificationType" at bounding box center [332, 67] width 9 height 9
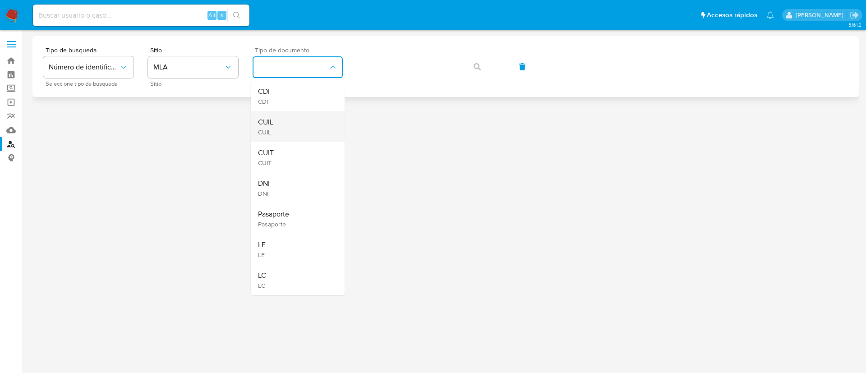
click at [305, 135] on div "CUIL CUIL" at bounding box center [295, 126] width 74 height 31
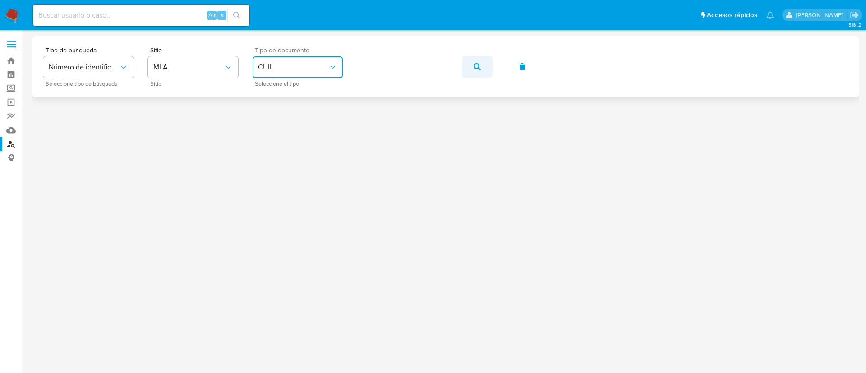
click at [462, 69] on div "Tipo de busqueda Número de identificación Seleccione tipo de búsqueda Sitio MLA…" at bounding box center [445, 66] width 804 height 39
click at [468, 71] on button "button" at bounding box center [477, 67] width 31 height 22
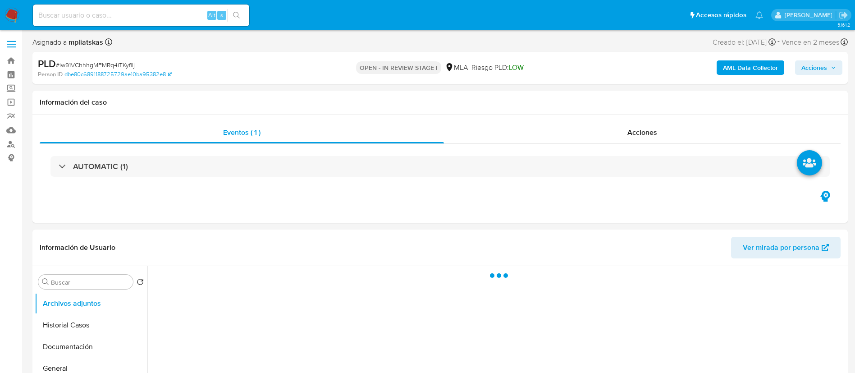
select select "10"
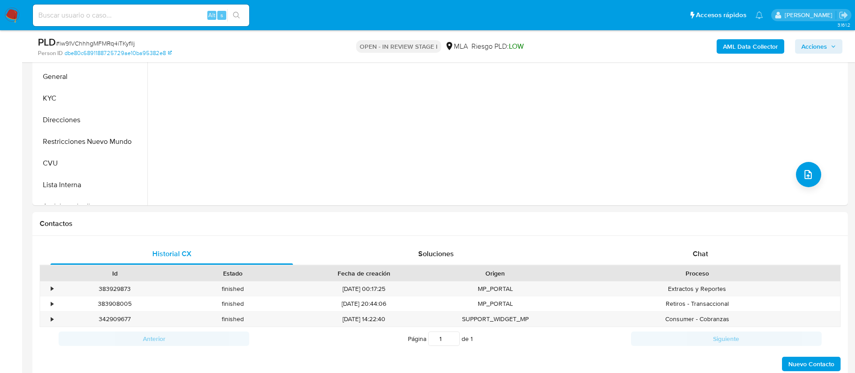
scroll to position [406, 0]
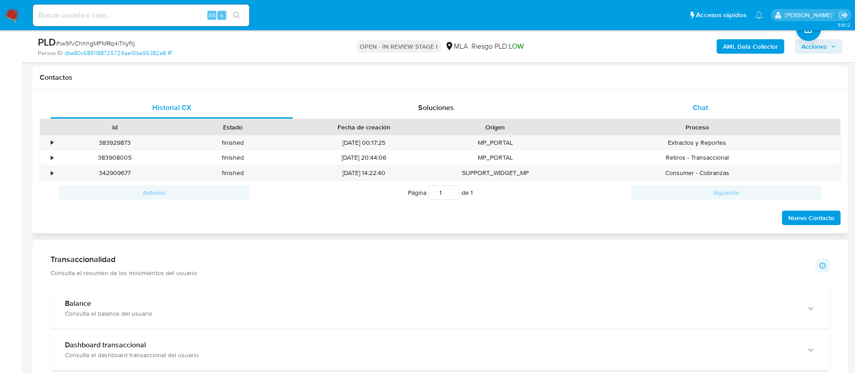
click at [647, 110] on div "Chat" at bounding box center [700, 108] width 243 height 22
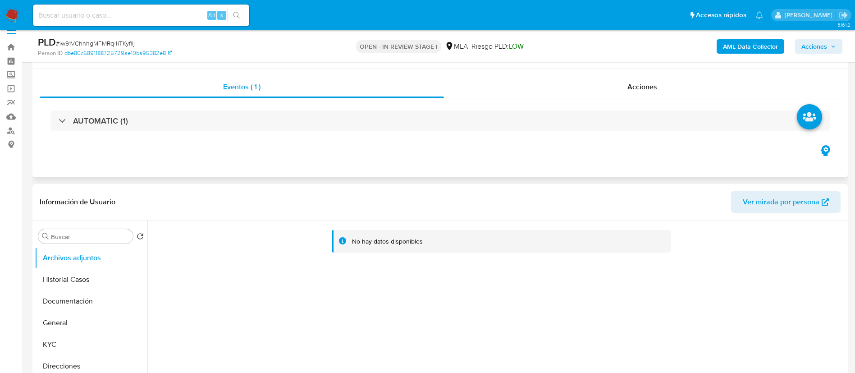
scroll to position [0, 0]
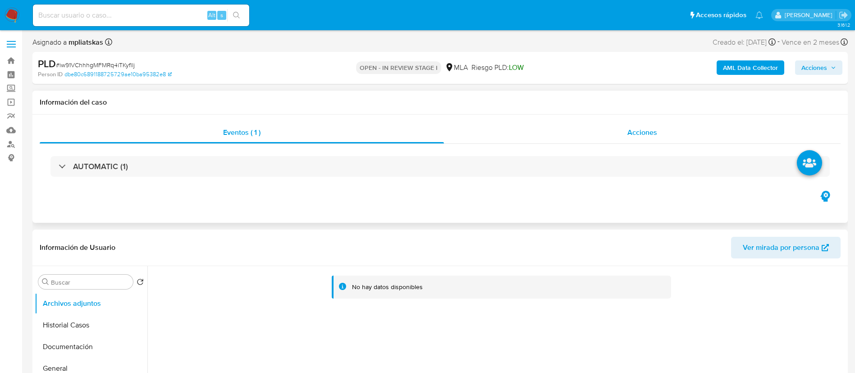
click at [654, 130] on span "Acciones" at bounding box center [643, 132] width 30 height 10
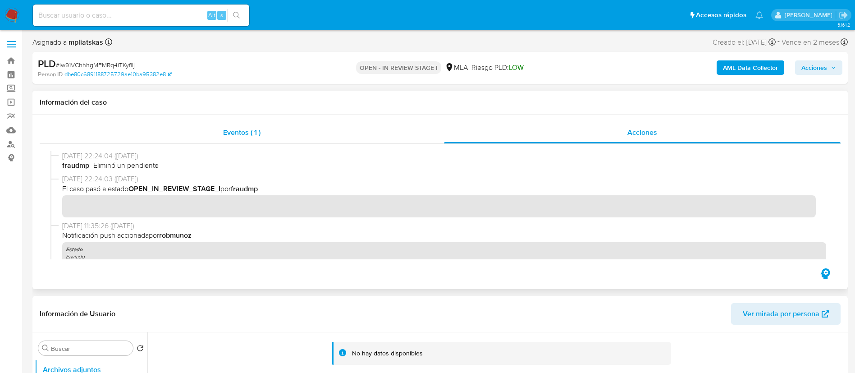
click at [328, 139] on div "Eventos ( 1 )" at bounding box center [242, 133] width 404 height 22
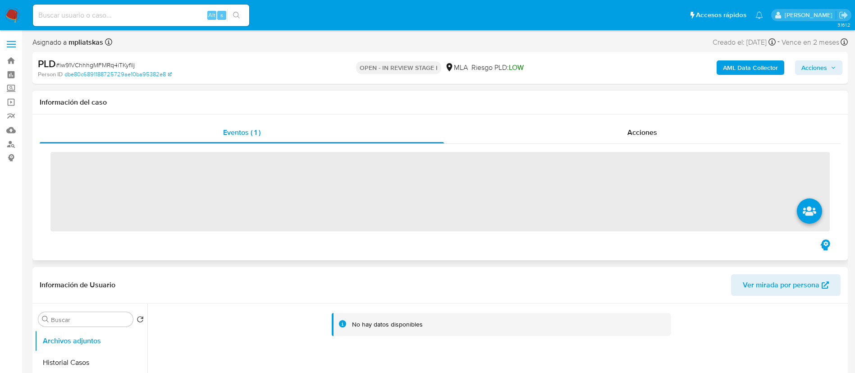
click at [520, 120] on div "Eventos ( 1 ) Acciones ‌" at bounding box center [440, 188] width 816 height 146
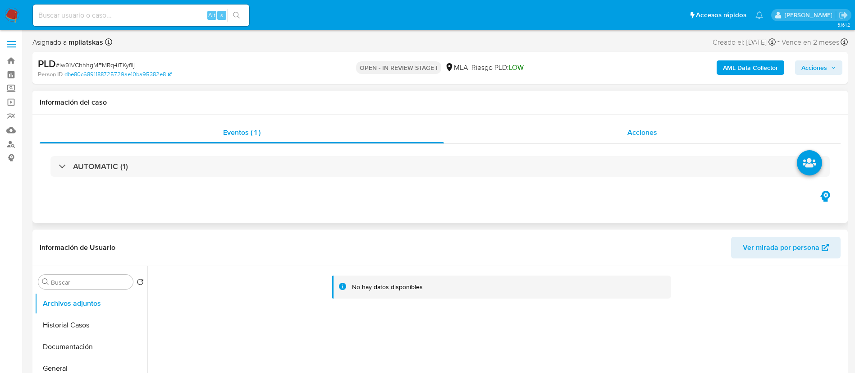
click at [529, 130] on div "Acciones" at bounding box center [642, 133] width 397 height 22
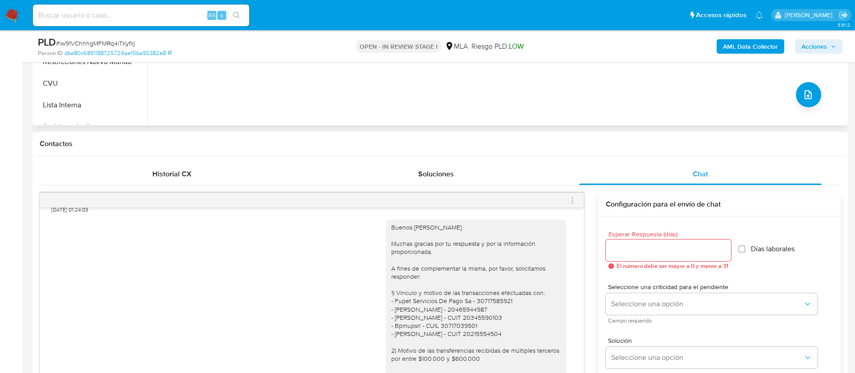
scroll to position [541, 0]
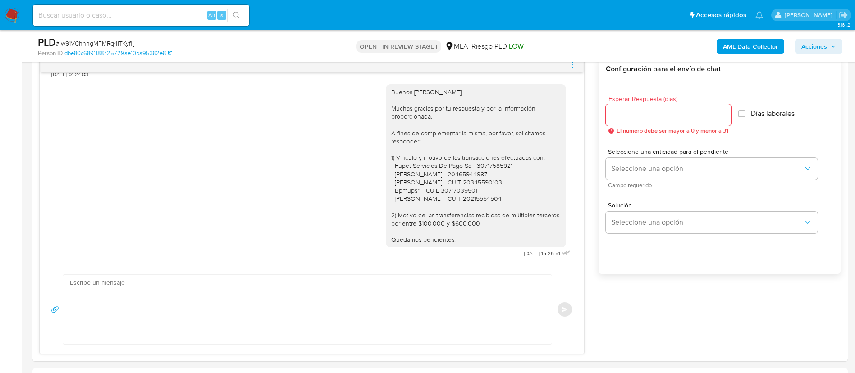
click at [164, 16] on input at bounding box center [141, 15] width 216 height 12
paste input "272210360"
type input "272210360"
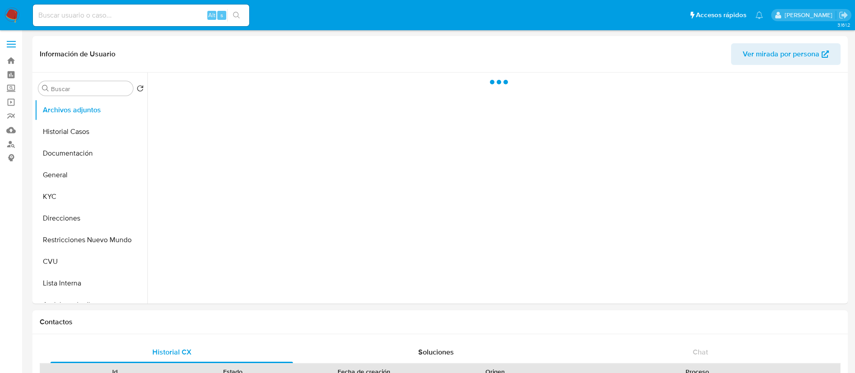
select select "10"
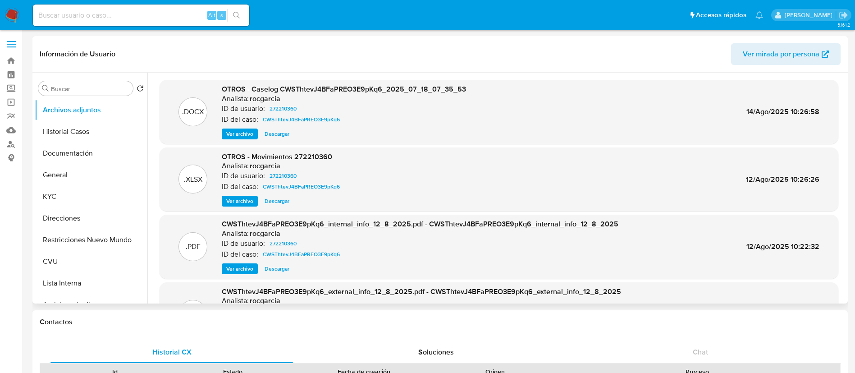
click at [231, 130] on span "Ver archivo" at bounding box center [239, 133] width 27 height 9
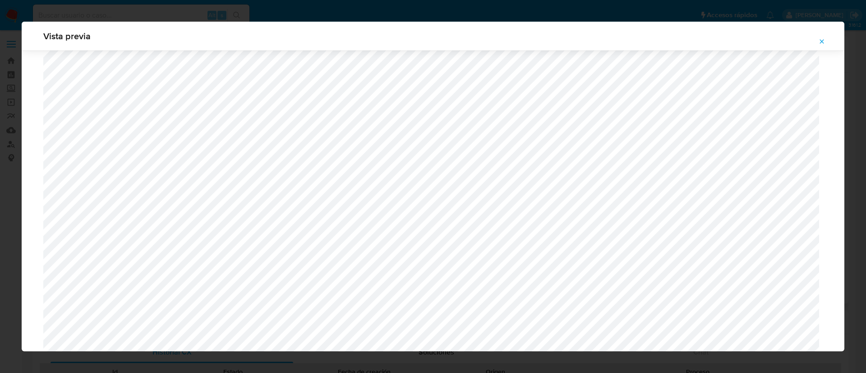
scroll to position [714, 0]
click at [822, 43] on icon "Attachment preview" at bounding box center [821, 41] width 7 height 7
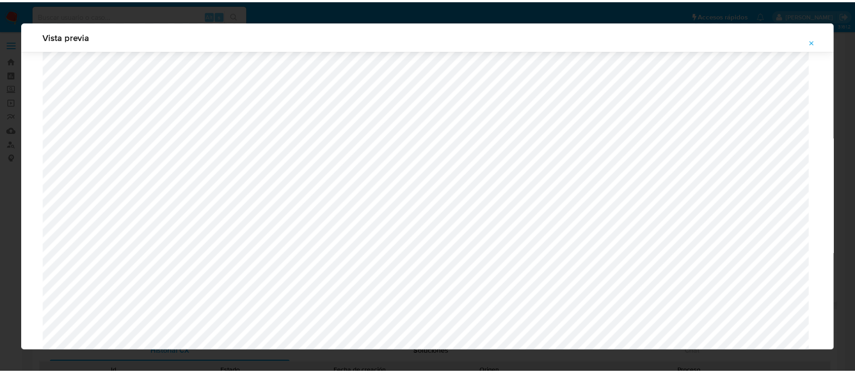
scroll to position [0, 0]
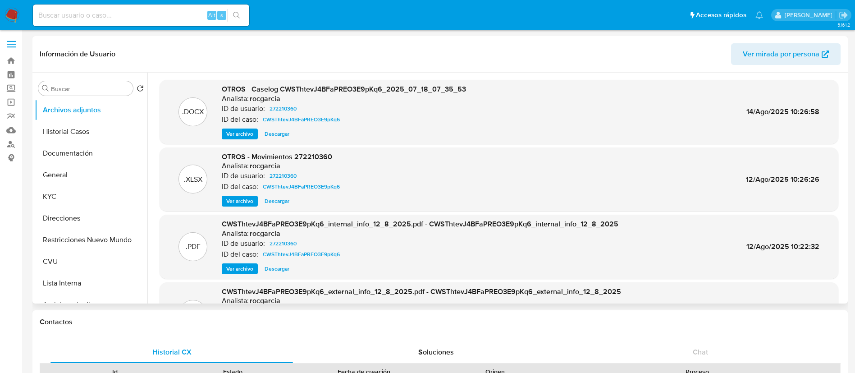
click at [269, 203] on span "Descargar" at bounding box center [277, 201] width 25 height 9
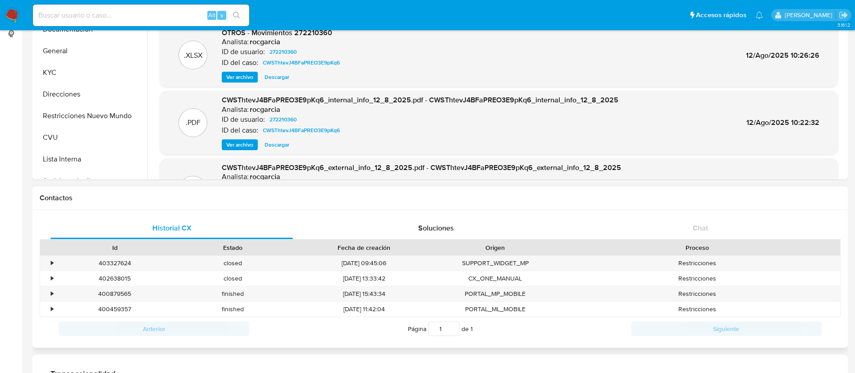
scroll to position [135, 0]
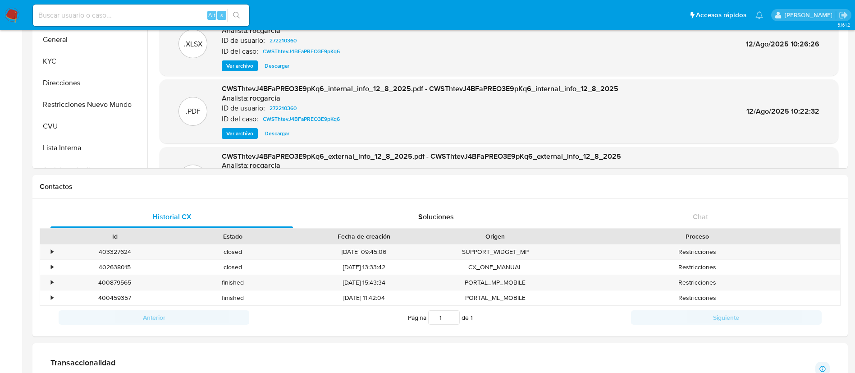
click at [152, 20] on input at bounding box center [141, 15] width 216 height 12
paste input "2235236073"
type input "2235236073"
click at [236, 18] on icon "search-icon" at bounding box center [236, 15] width 7 height 7
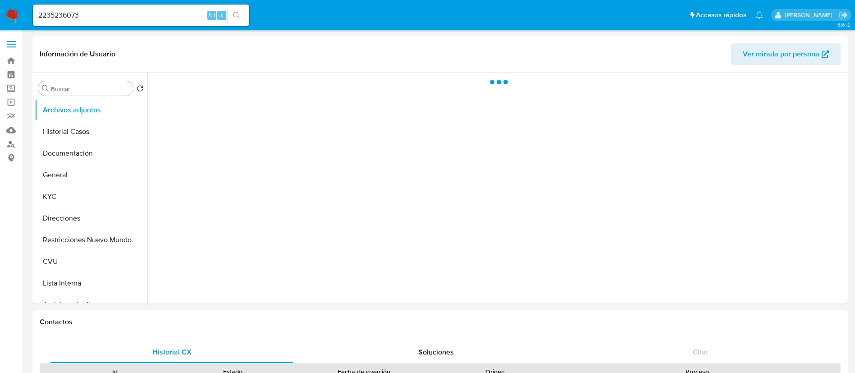
select select "10"
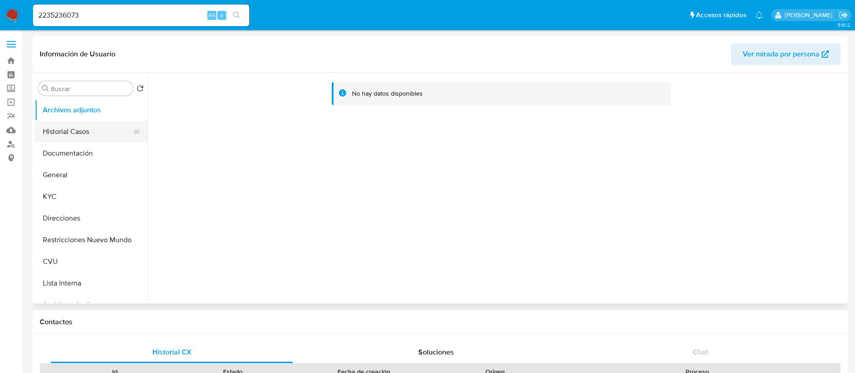
click at [76, 128] on button "Historial Casos" at bounding box center [88, 132] width 106 height 22
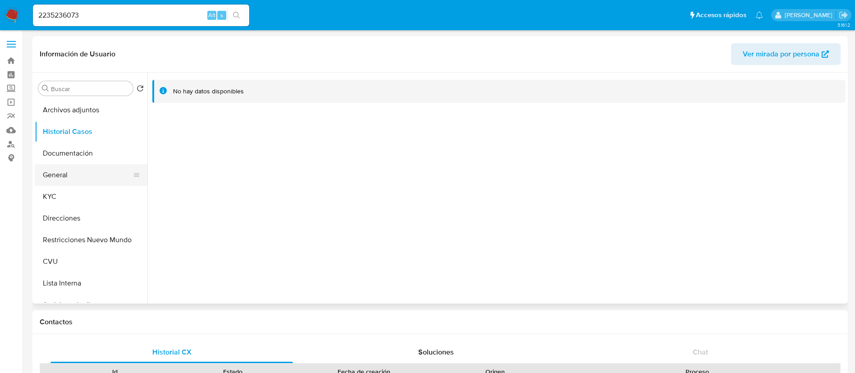
click at [56, 179] on button "General" at bounding box center [88, 175] width 106 height 22
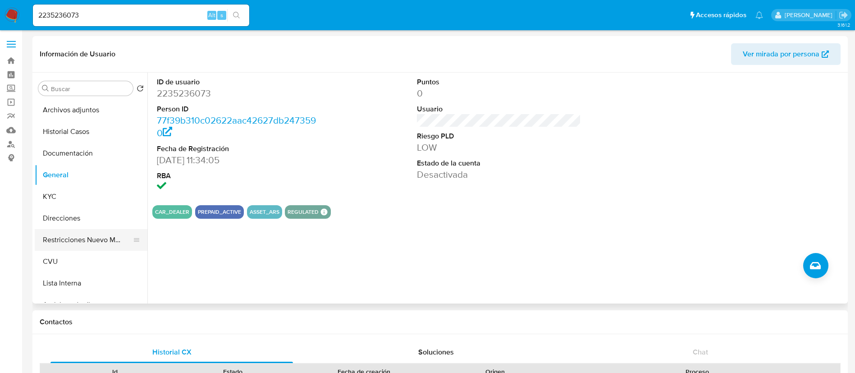
click at [66, 238] on button "Restricciones Nuevo Mundo" at bounding box center [88, 240] width 106 height 22
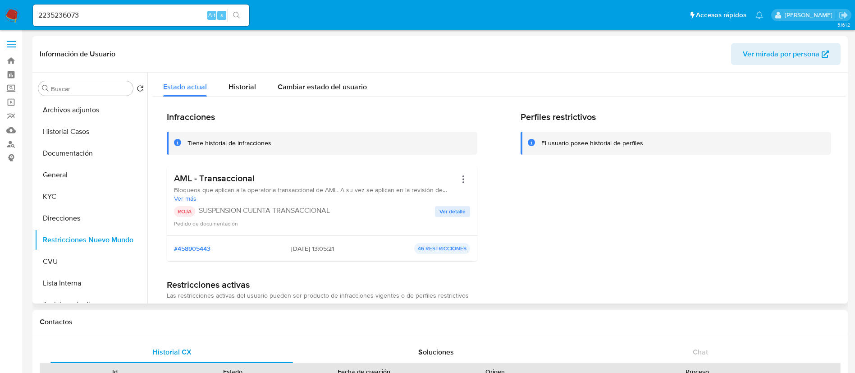
click at [446, 211] on span "Ver detalle" at bounding box center [453, 211] width 26 height 9
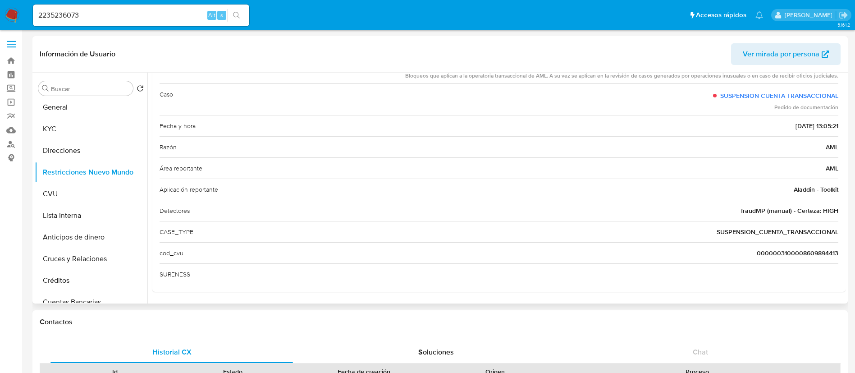
scroll to position [9, 0]
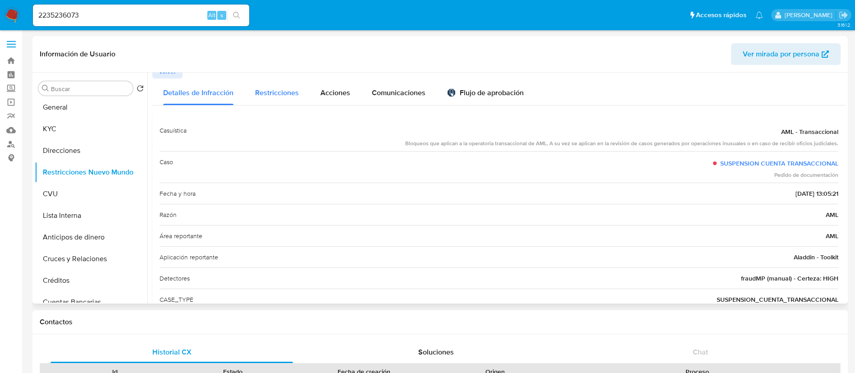
click at [267, 97] on span "Restricciones" at bounding box center [277, 92] width 44 height 10
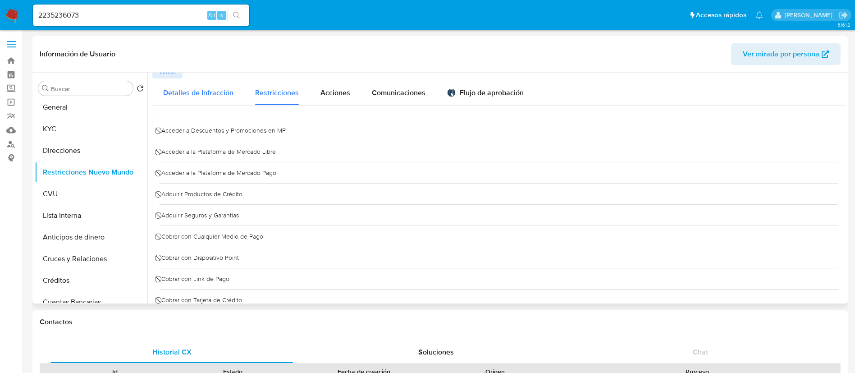
click at [207, 94] on span "Detalles de Infracción" at bounding box center [198, 92] width 70 height 10
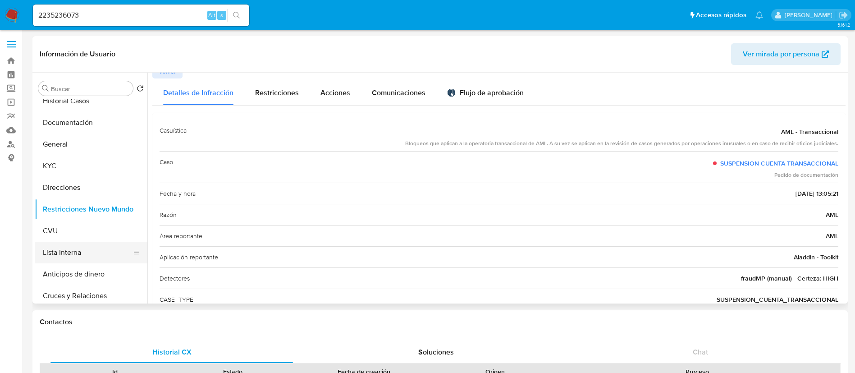
scroll to position [0, 0]
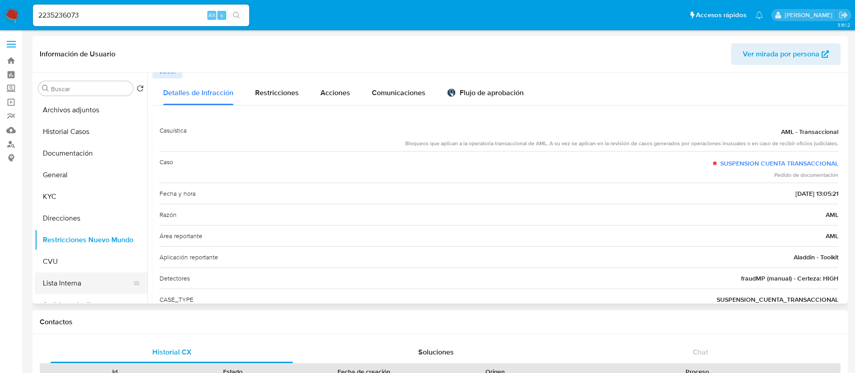
click at [98, 278] on button "Lista Interna" at bounding box center [88, 283] width 106 height 22
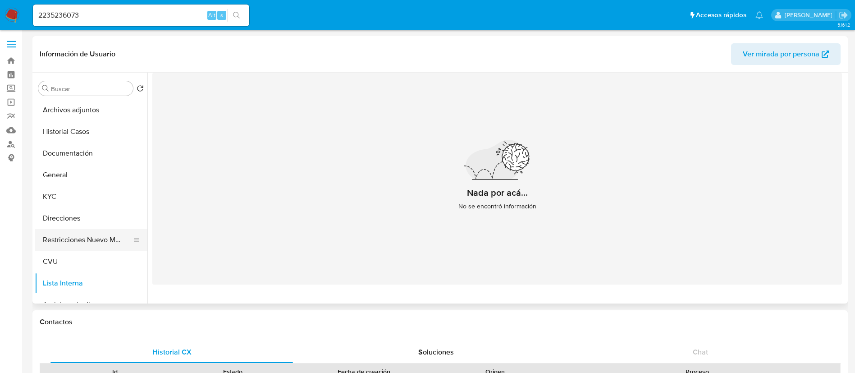
click at [78, 238] on button "Restricciones Nuevo Mundo" at bounding box center [88, 240] width 106 height 22
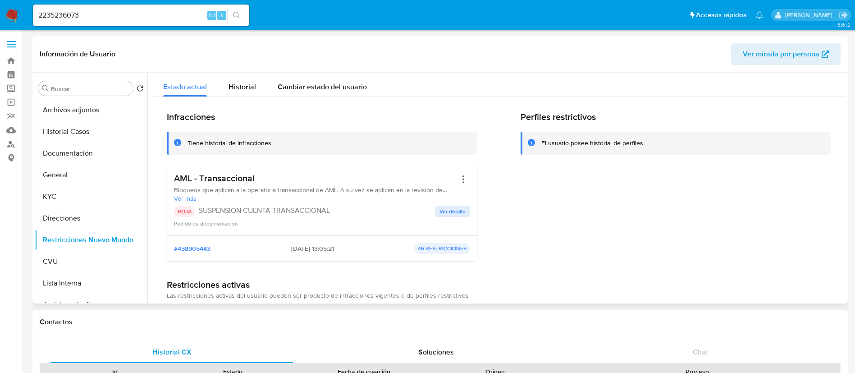
click at [461, 211] on span "Ver detalle" at bounding box center [453, 211] width 26 height 9
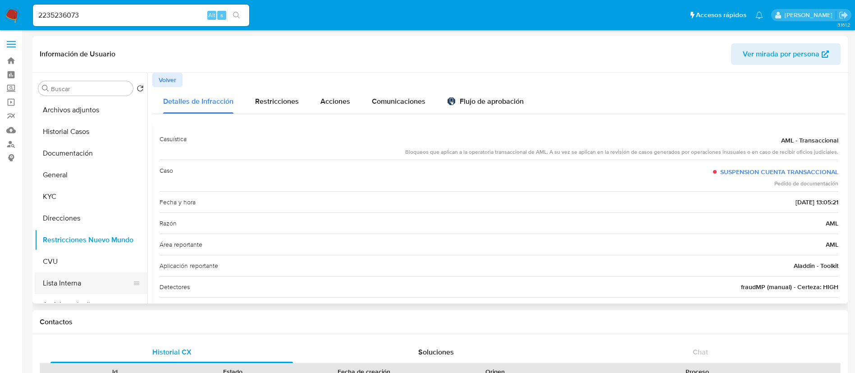
click at [71, 281] on button "Lista Interna" at bounding box center [88, 283] width 106 height 22
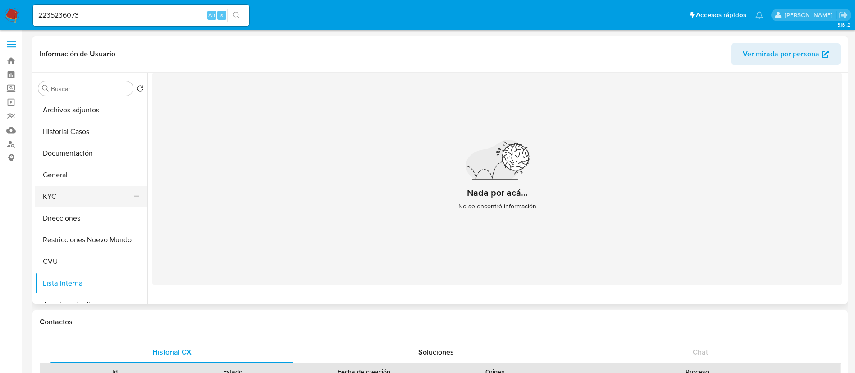
click at [60, 201] on button "KYC" at bounding box center [88, 197] width 106 height 22
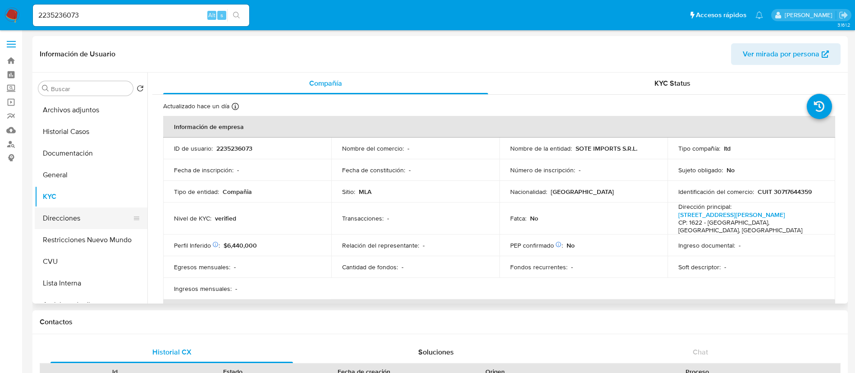
click at [71, 228] on button "Direcciones" at bounding box center [88, 218] width 106 height 22
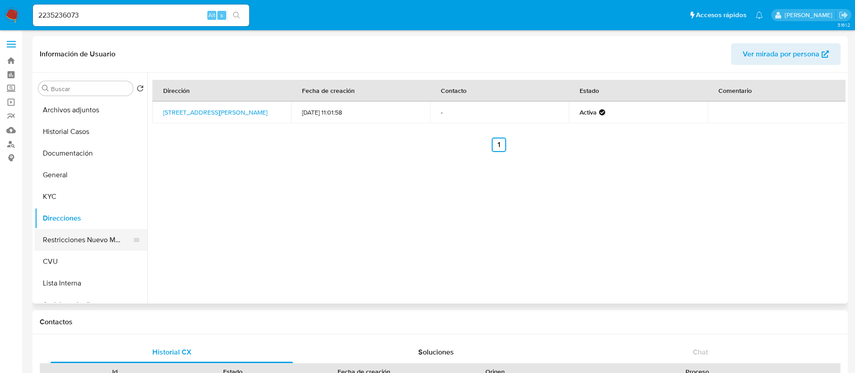
click at [74, 239] on button "Restricciones Nuevo Mundo" at bounding box center [88, 240] width 106 height 22
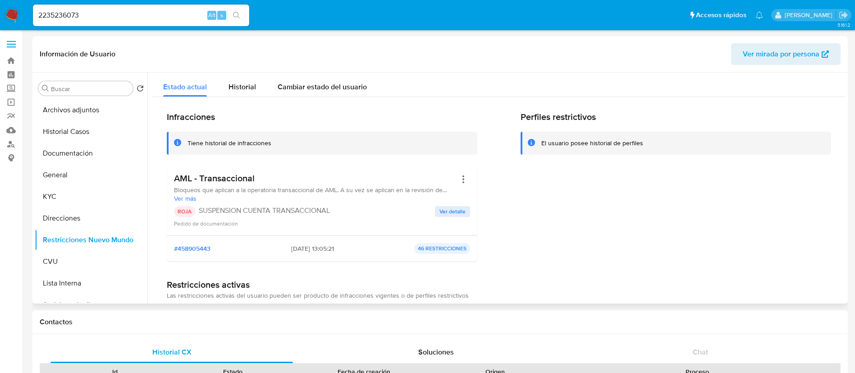
click at [440, 212] on span "Ver detalle" at bounding box center [453, 211] width 26 height 9
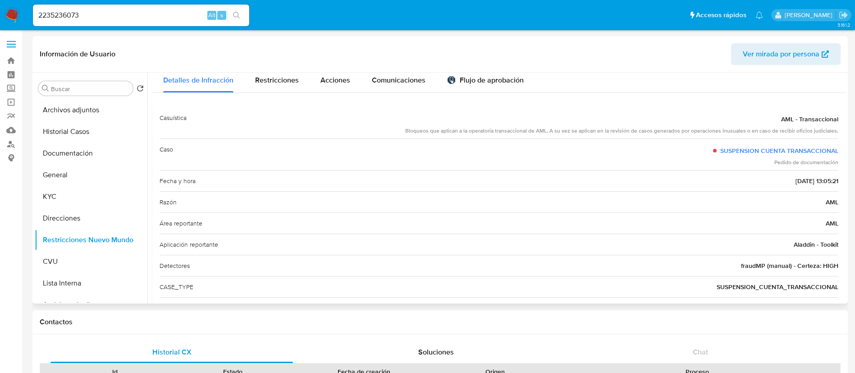
scroll to position [9, 0]
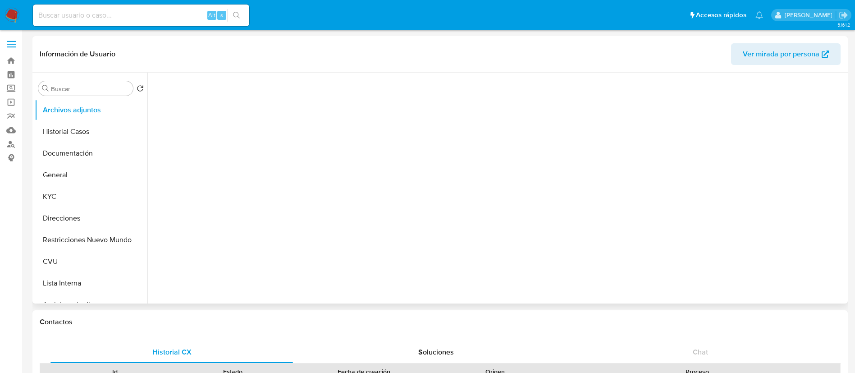
select select "10"
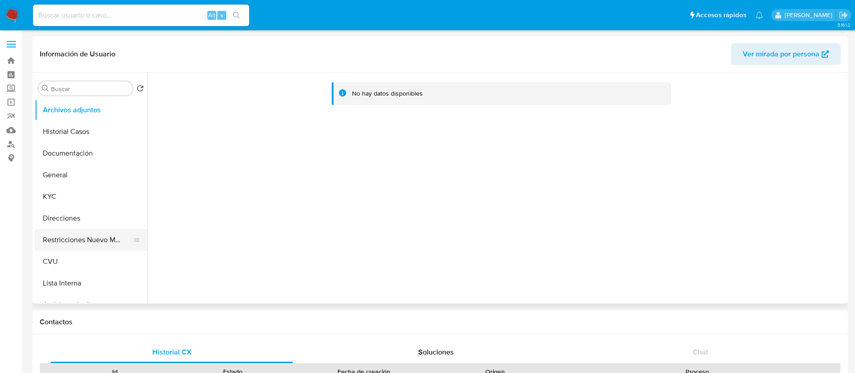
click at [86, 243] on button "Restricciones Nuevo Mundo" at bounding box center [88, 240] width 106 height 22
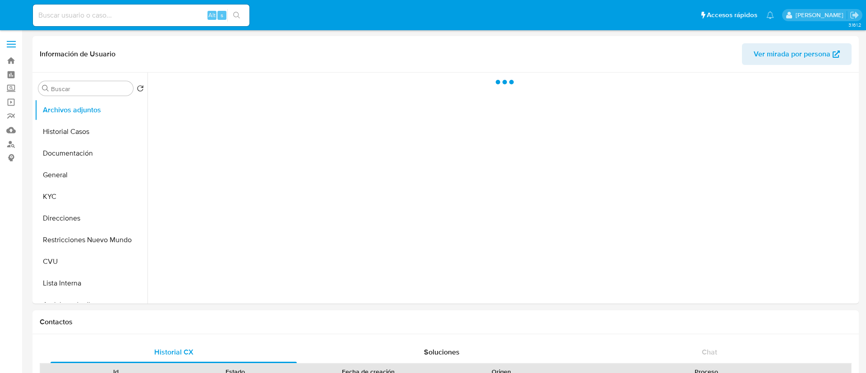
select select "10"
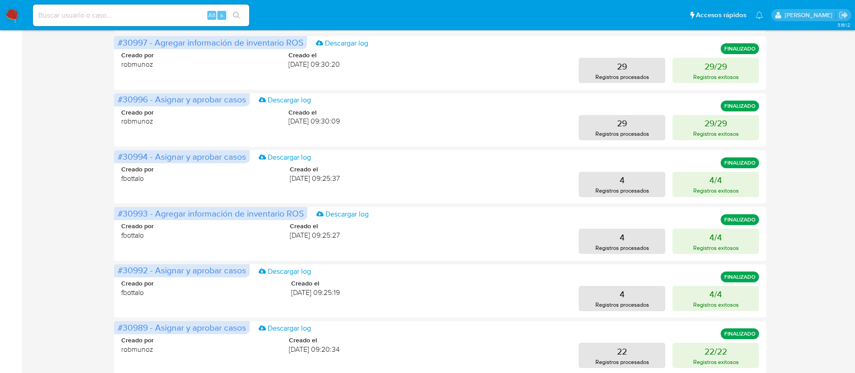
scroll to position [380, 0]
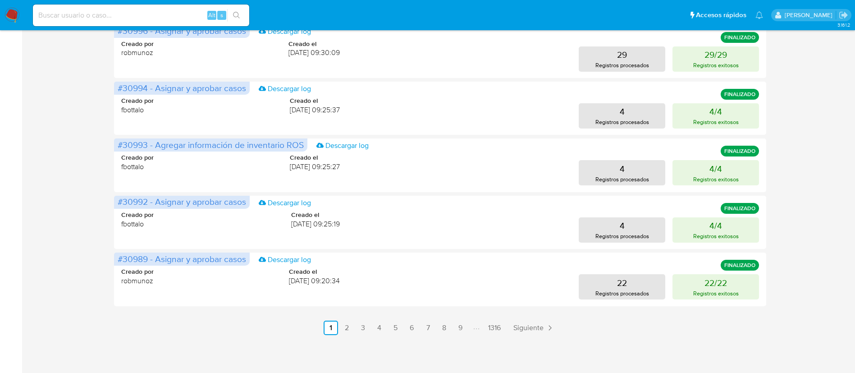
click at [345, 327] on link "2" at bounding box center [347, 328] width 14 height 14
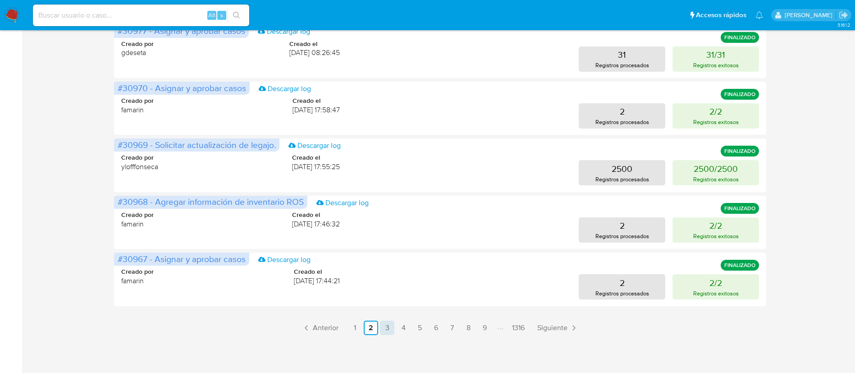
click at [389, 333] on link "3" at bounding box center [387, 328] width 14 height 14
click at [400, 332] on link "4" at bounding box center [403, 328] width 14 height 14
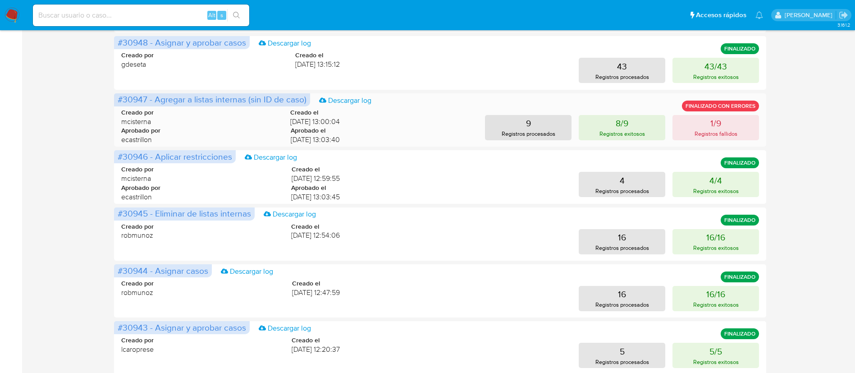
scroll to position [177, 0]
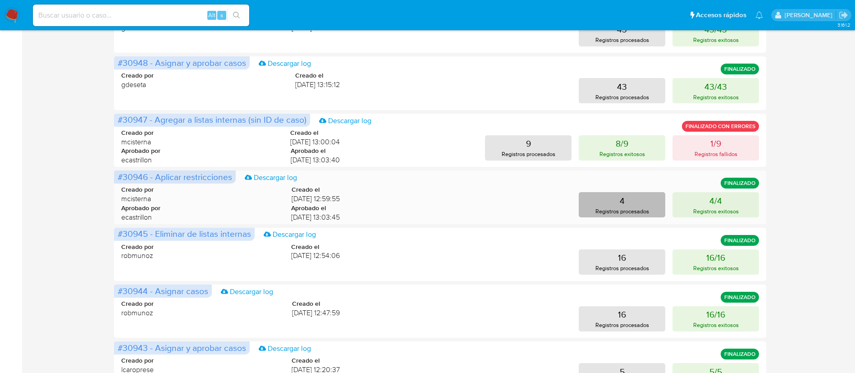
click at [605, 203] on button "4 Registros procesados" at bounding box center [622, 204] width 87 height 25
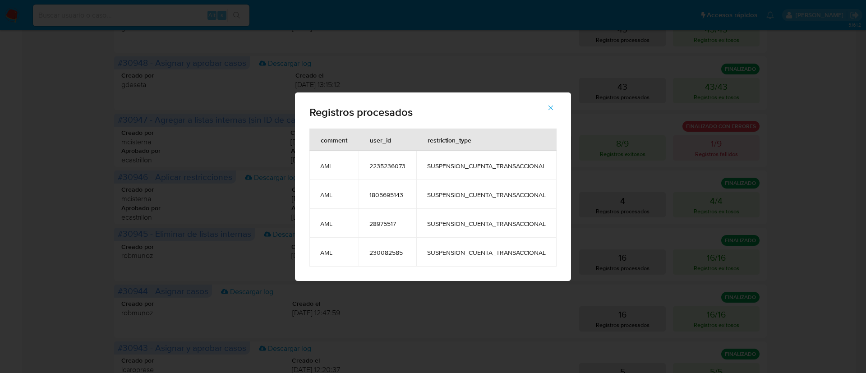
click at [549, 107] on icon "button" at bounding box center [551, 108] width 8 height 8
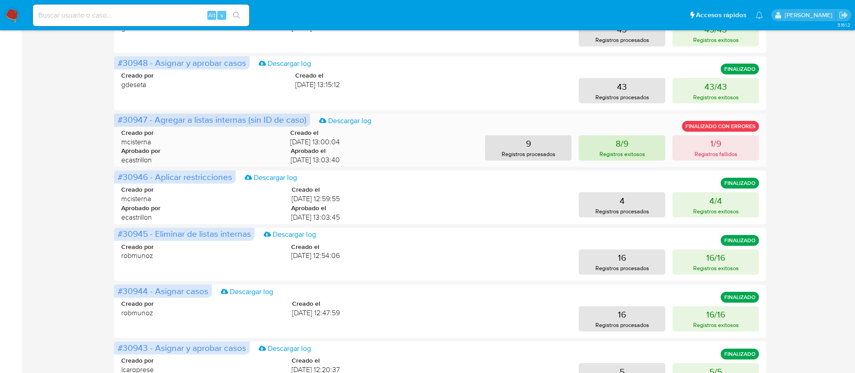
click at [636, 153] on p "Registros exitosos" at bounding box center [623, 154] width 46 height 9
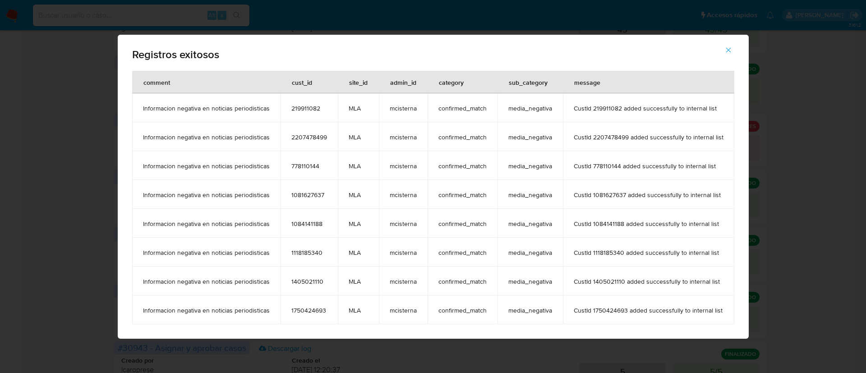
drag, startPoint x: 731, startPoint y: 49, endPoint x: 727, endPoint y: 58, distance: 9.9
click at [730, 49] on icon "button" at bounding box center [728, 50] width 8 height 8
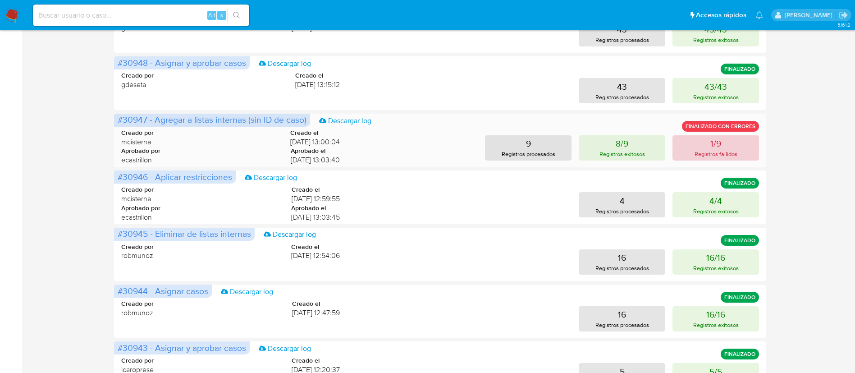
click at [697, 146] on button "1/9 Registros fallidos" at bounding box center [716, 147] width 87 height 25
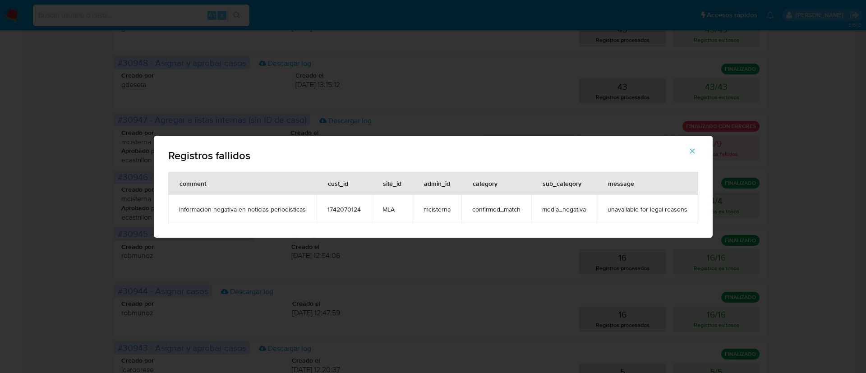
click at [688, 153] on icon "button" at bounding box center [692, 151] width 8 height 8
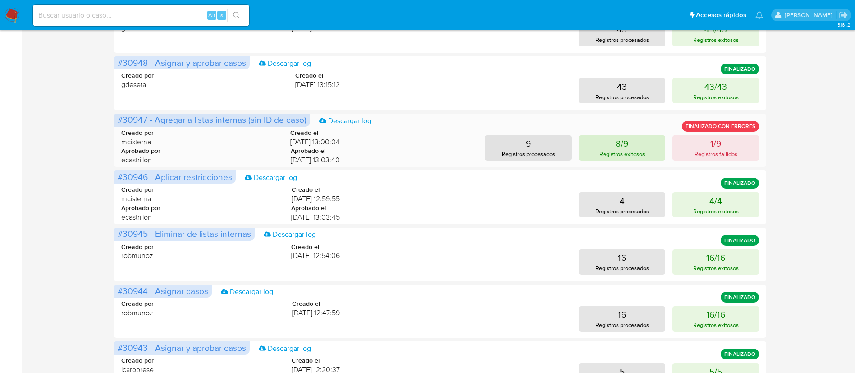
click at [657, 145] on button "8/9 Registros exitosos" at bounding box center [622, 147] width 87 height 25
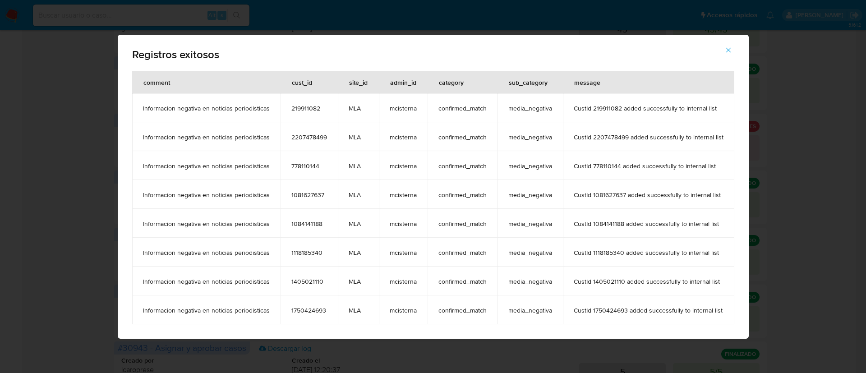
click at [727, 51] on icon "button" at bounding box center [728, 50] width 8 height 8
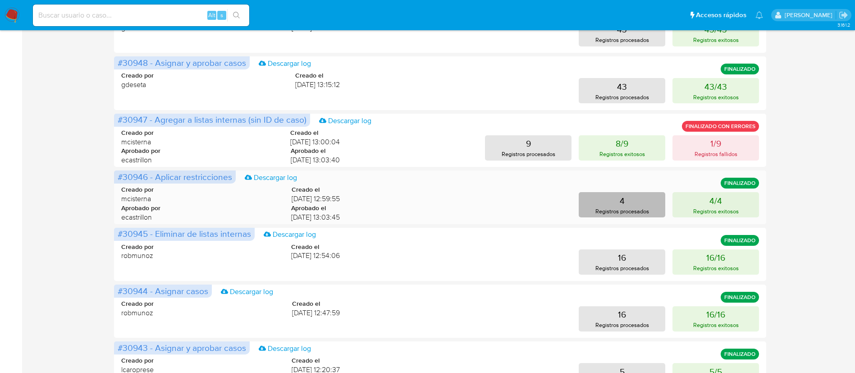
click at [592, 210] on button "4 Registros procesados" at bounding box center [622, 204] width 87 height 25
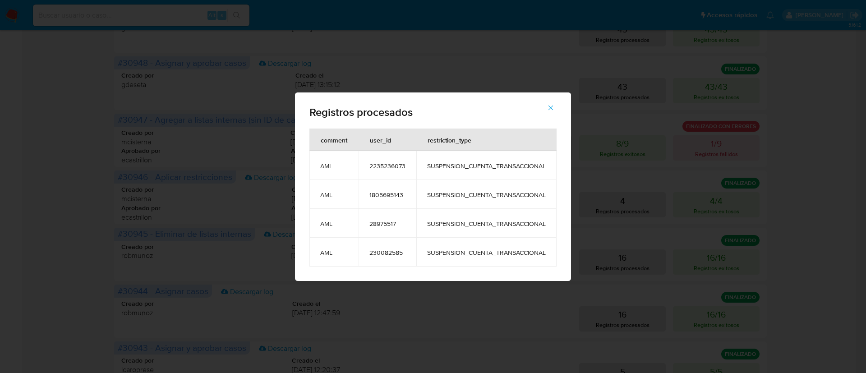
click at [399, 165] on span "2235236073" at bounding box center [387, 166] width 36 height 8
click at [551, 108] on icon "button" at bounding box center [551, 108] width 8 height 8
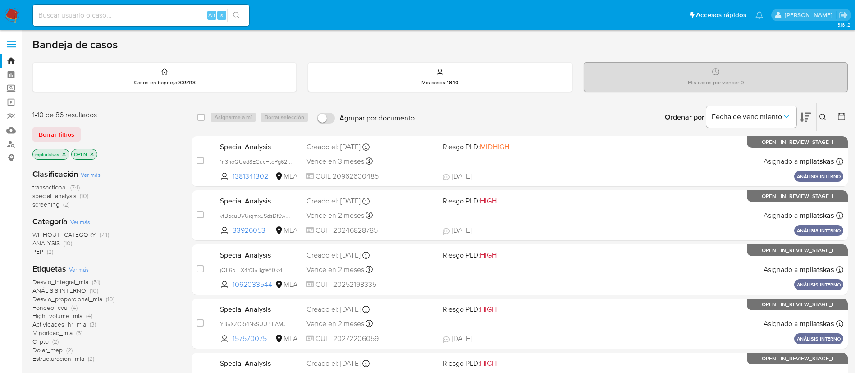
click at [10, 21] on img at bounding box center [12, 15] width 15 height 15
